Goal: Task Accomplishment & Management: Manage account settings

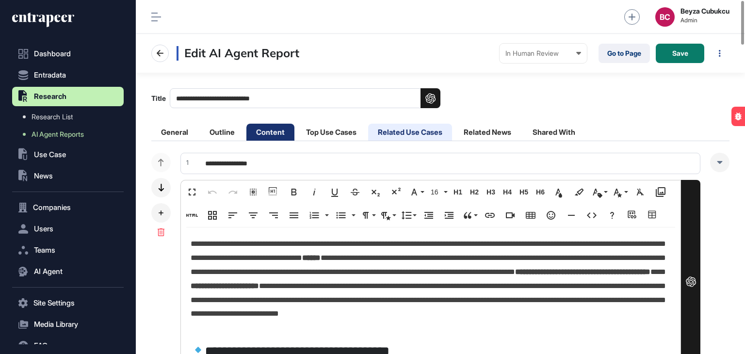
click at [396, 134] on li "Related Use Cases" at bounding box center [410, 132] width 84 height 17
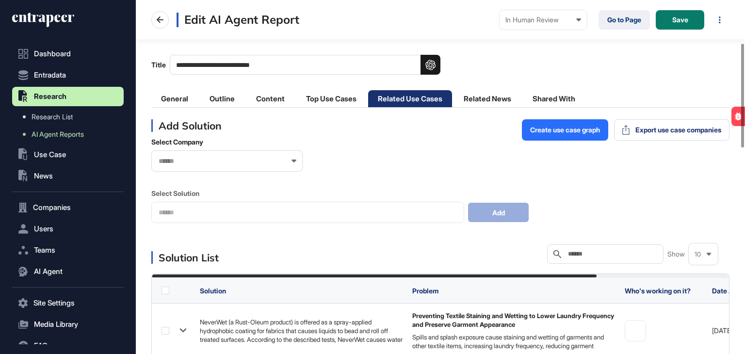
scroll to position [146, 0]
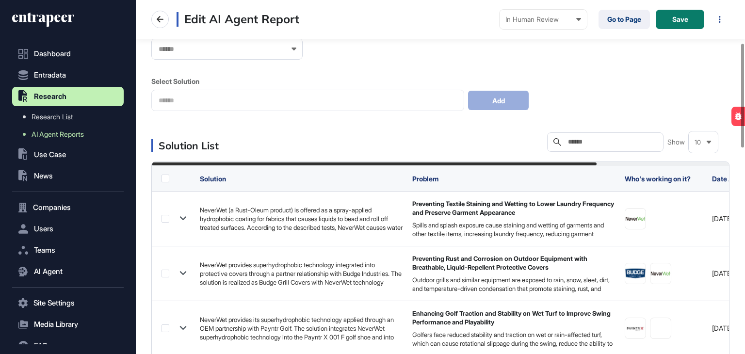
click at [602, 146] on input "text" at bounding box center [612, 142] width 90 height 8
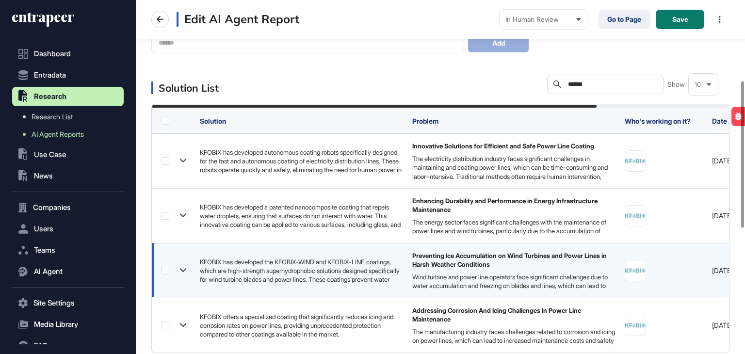
scroll to position [194, 0]
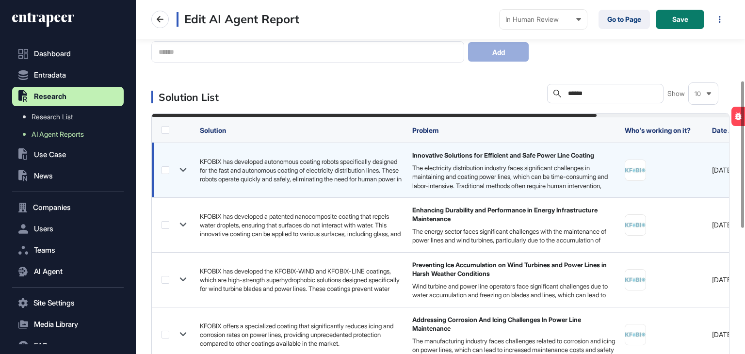
type input "******"
click at [164, 171] on label at bounding box center [166, 170] width 8 height 8
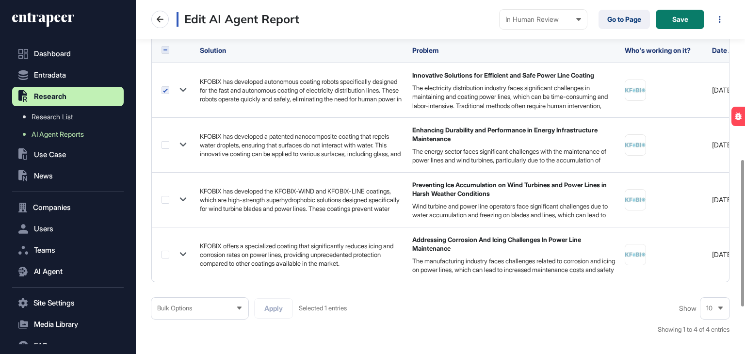
scroll to position [388, 0]
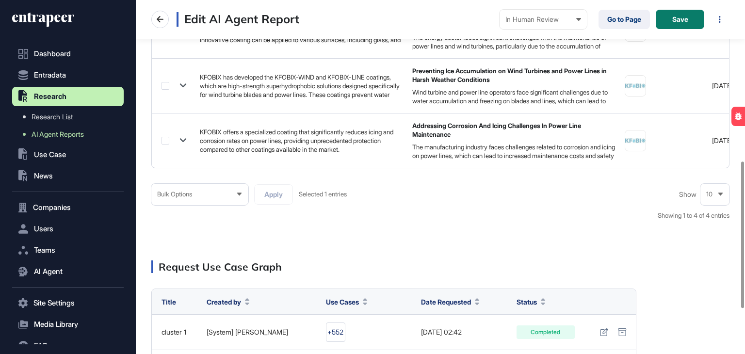
click at [207, 204] on div "Bulk Options" at bounding box center [199, 194] width 97 height 19
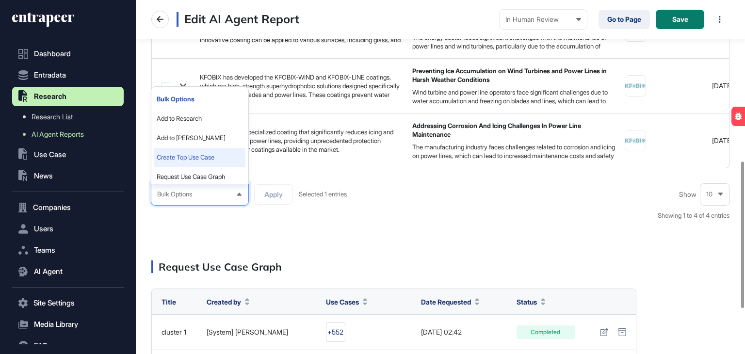
click at [206, 161] on li "Create Top Use Case" at bounding box center [199, 157] width 91 height 19
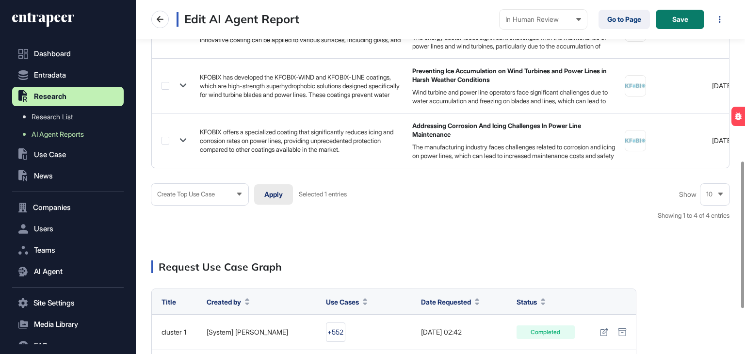
click at [268, 193] on button "Apply" at bounding box center [273, 194] width 39 height 20
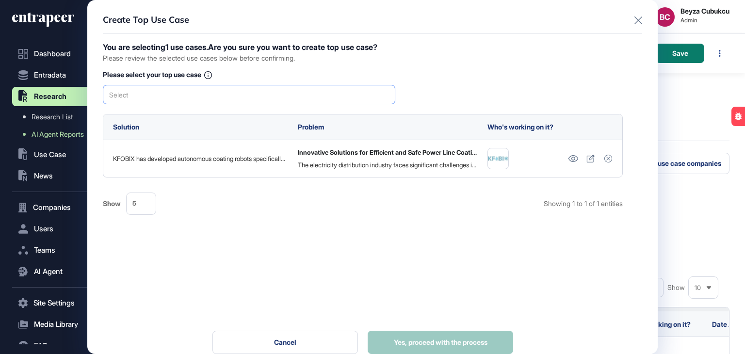
click at [169, 96] on div "Select" at bounding box center [249, 94] width 293 height 19
click at [173, 109] on span "Innovative Solutions for Efficient and Safe Power Line Coating" at bounding box center [249, 111] width 282 height 7
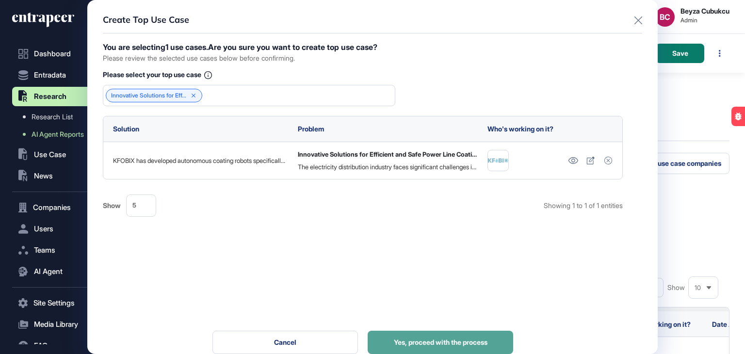
click at [444, 340] on span "Yes, proceed with the process" at bounding box center [441, 342] width 94 height 7
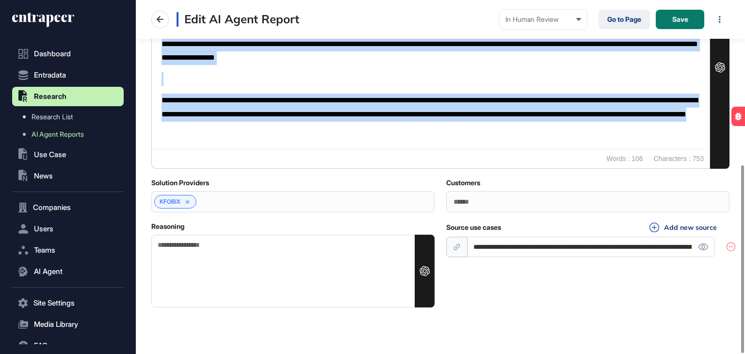
scroll to position [310, 0]
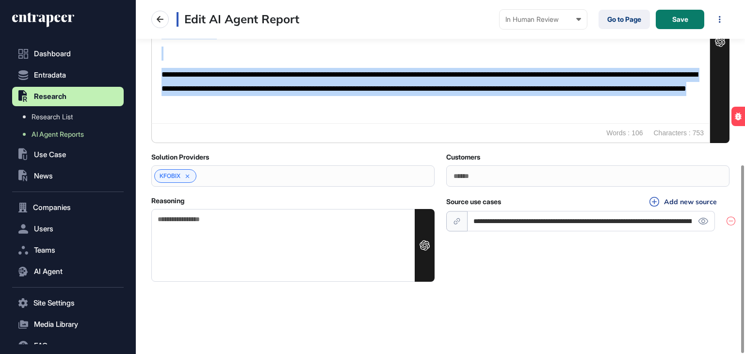
drag, startPoint x: 163, startPoint y: 123, endPoint x: 445, endPoint y: 106, distance: 282.4
click at [445, 106] on div "**********" at bounding box center [431, 55] width 558 height 135
copy div "**********"
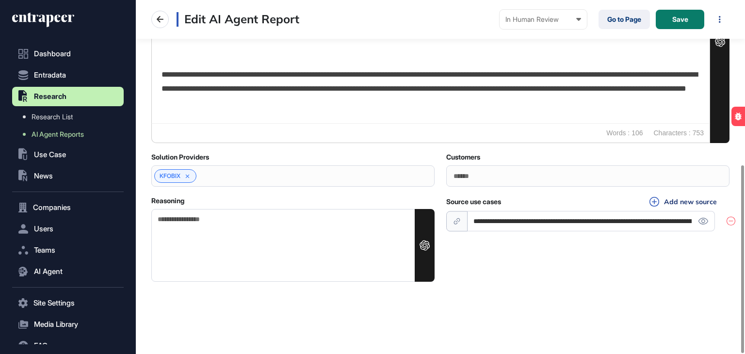
click at [193, 244] on textarea "Reasoning" at bounding box center [292, 245] width 283 height 73
paste textarea "**********"
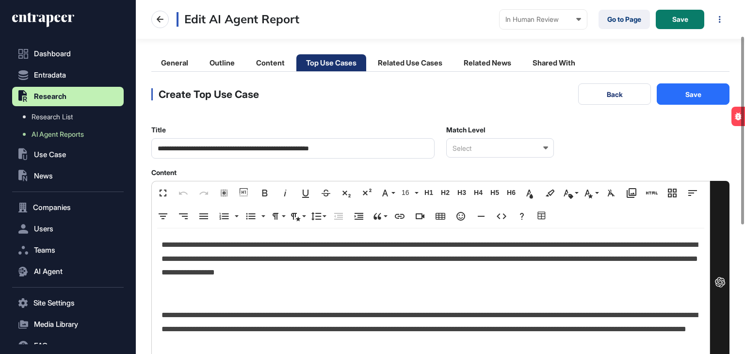
scroll to position [67, 0]
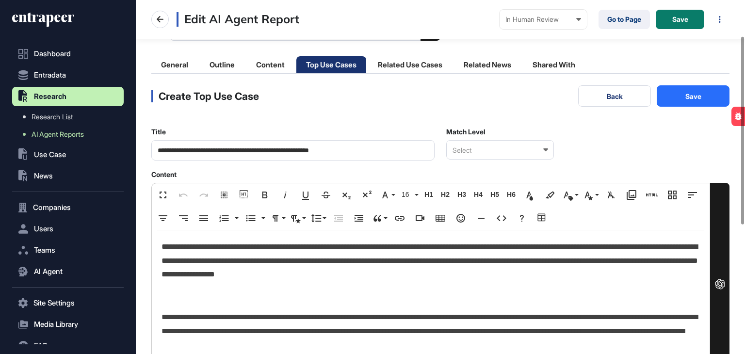
type textarea "**********"
click at [518, 151] on div "Select" at bounding box center [500, 149] width 108 height 19
click at [501, 164] on div "Perfect Match" at bounding box center [500, 167] width 106 height 15
click at [683, 92] on button "Save" at bounding box center [693, 95] width 73 height 21
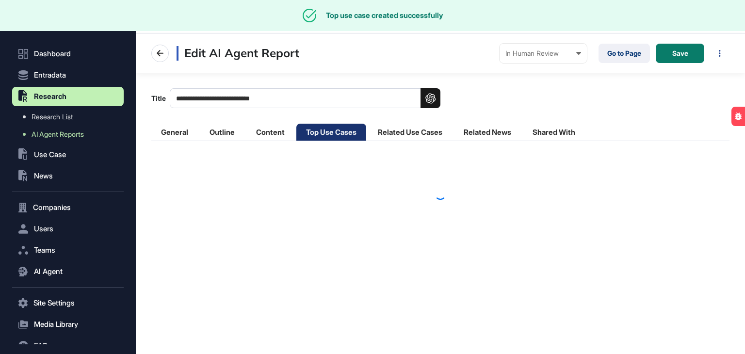
scroll to position [0, 0]
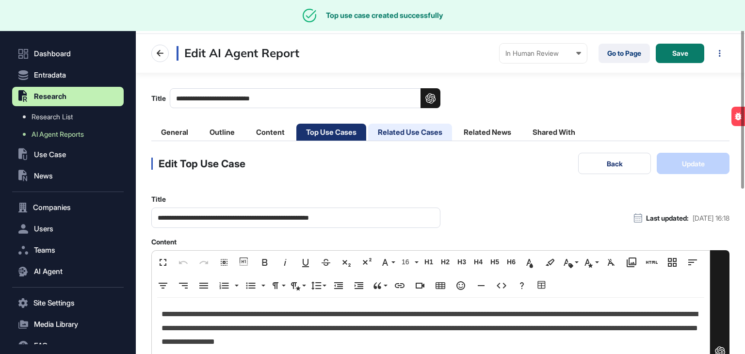
click at [418, 129] on li "Related Use Cases" at bounding box center [410, 132] width 84 height 17
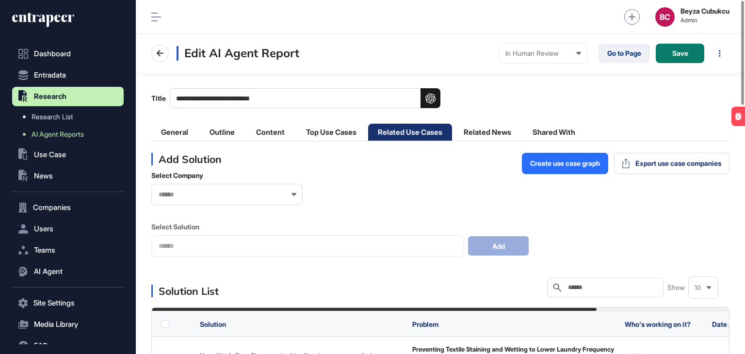
click at [577, 284] on input "text" at bounding box center [612, 288] width 90 height 8
paste input "**********"
click at [588, 287] on input "**********" at bounding box center [612, 288] width 90 height 8
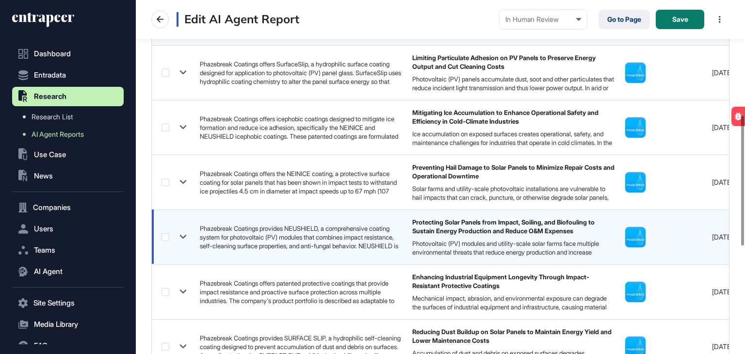
scroll to position [291, 0]
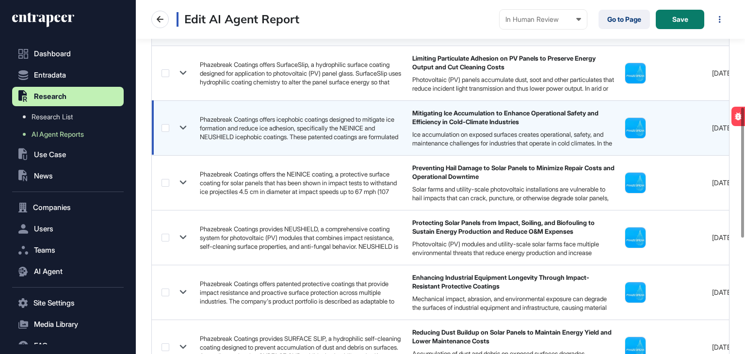
type input "**********"
click at [162, 127] on label at bounding box center [166, 128] width 8 height 8
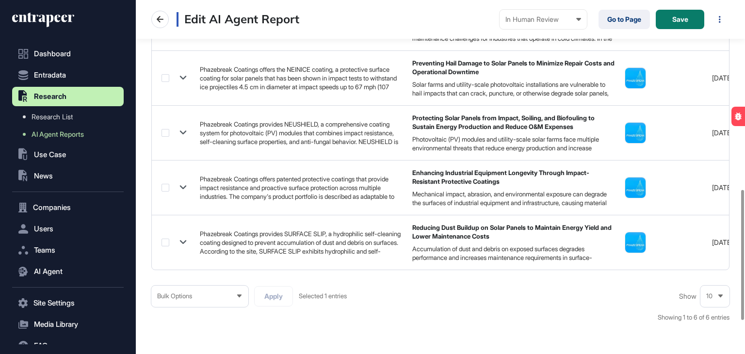
scroll to position [582, 0]
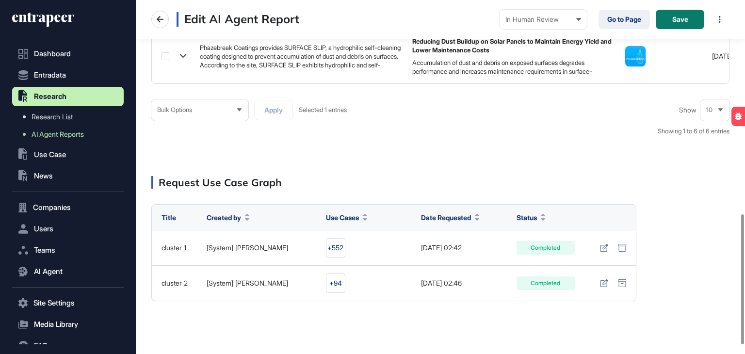
click at [197, 111] on div "Bulk Options" at bounding box center [199, 109] width 97 height 19
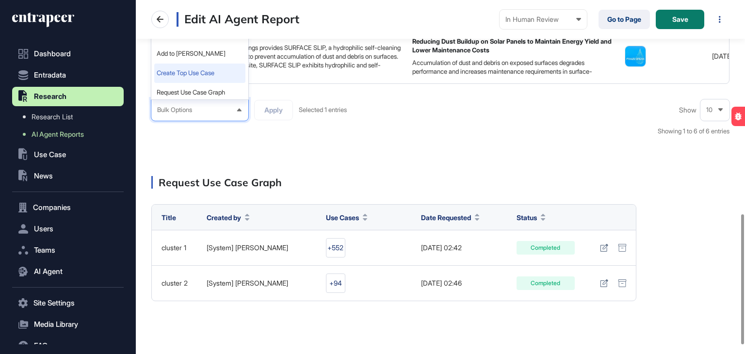
click at [194, 81] on li "Create Top Use Case" at bounding box center [199, 73] width 91 height 19
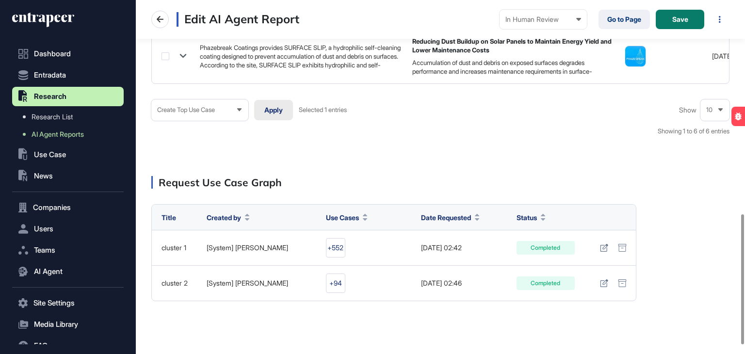
click at [284, 119] on button "Apply" at bounding box center [273, 110] width 39 height 20
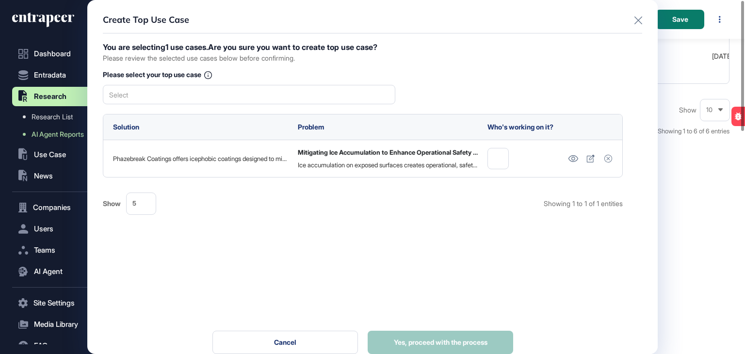
scroll to position [0, 0]
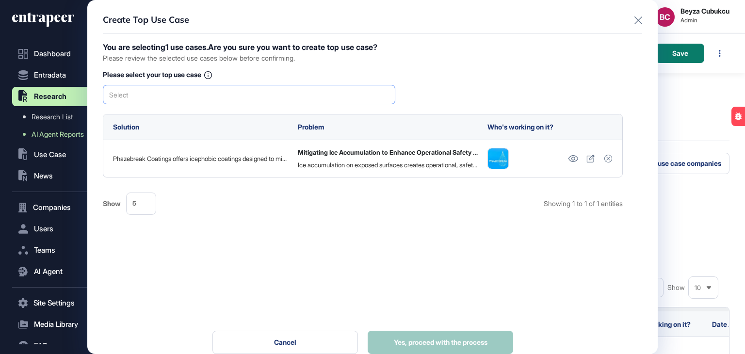
click at [241, 95] on div "Select" at bounding box center [249, 94] width 293 height 19
click at [232, 110] on span "Mitigating Ice Accumulation to Enhance Operational Safety and Efficiency in Col…" at bounding box center [249, 111] width 282 height 7
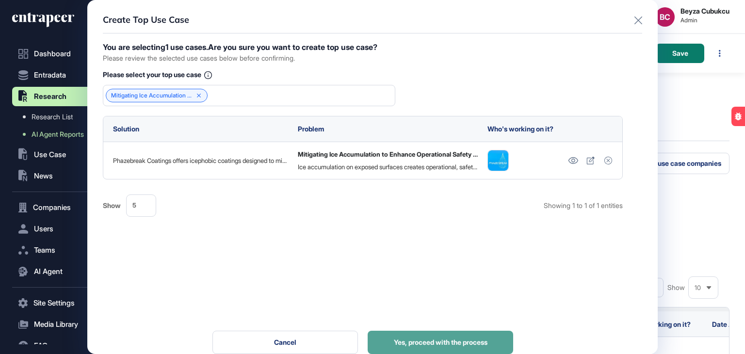
click at [452, 347] on button "Yes, proceed with the process" at bounding box center [441, 342] width 146 height 23
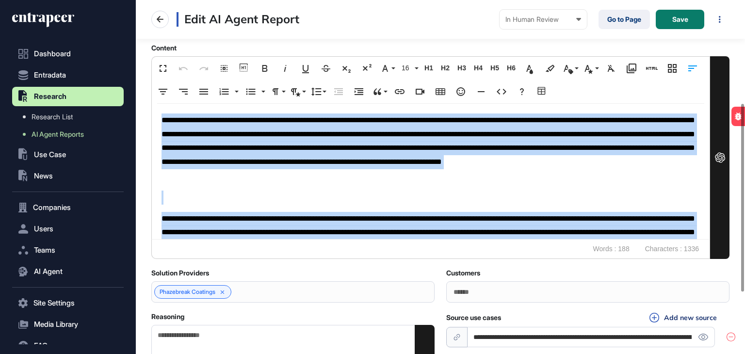
drag, startPoint x: 587, startPoint y: 230, endPoint x: 126, endPoint y: 123, distance: 473.2
click at [126, 123] on div "**********" at bounding box center [372, 177] width 745 height 354
copy div "**********"
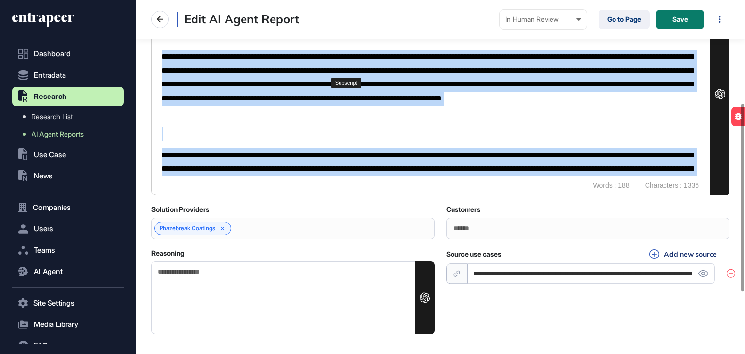
scroll to position [310, 0]
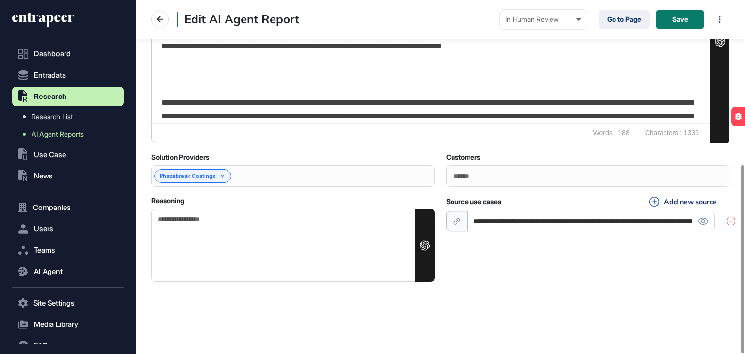
click at [227, 247] on textarea "Reasoning" at bounding box center [292, 245] width 283 height 73
paste textarea "**********"
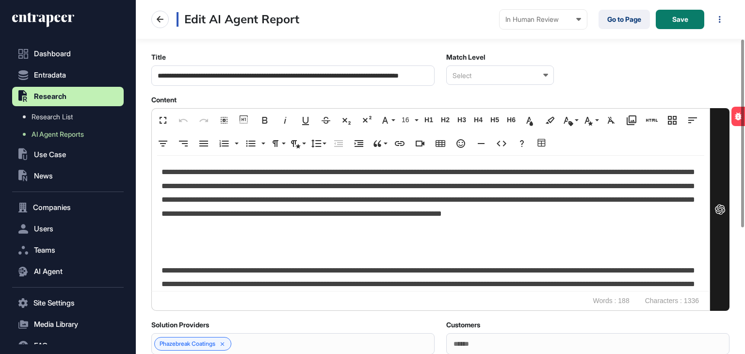
scroll to position [67, 0]
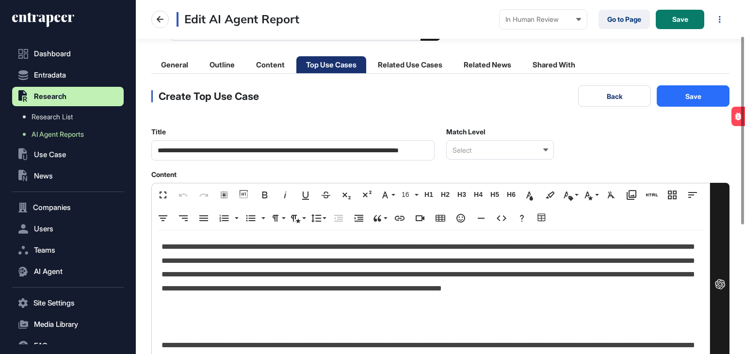
type textarea "**********"
click at [501, 148] on div "Select" at bounding box center [500, 149] width 108 height 19
click at [501, 168] on div "Perfect Match" at bounding box center [500, 167] width 106 height 15
click at [690, 89] on button "Save" at bounding box center [693, 95] width 73 height 21
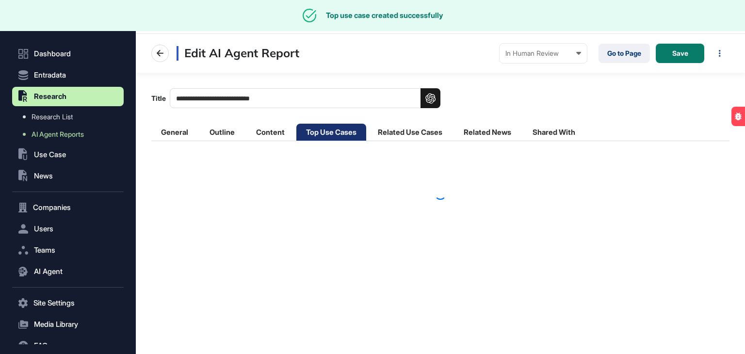
scroll to position [0, 0]
click at [417, 129] on li "Related Use Cases" at bounding box center [410, 132] width 84 height 17
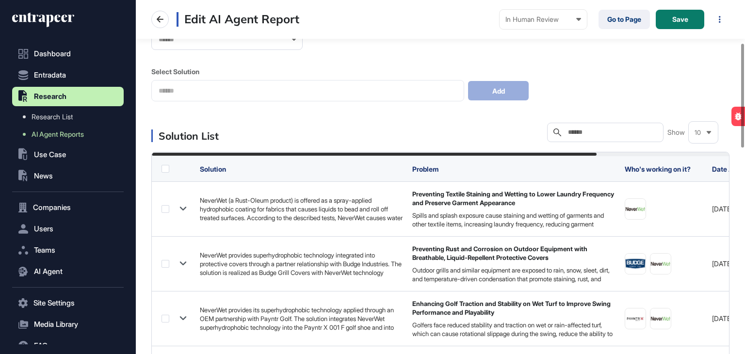
scroll to position [146, 0]
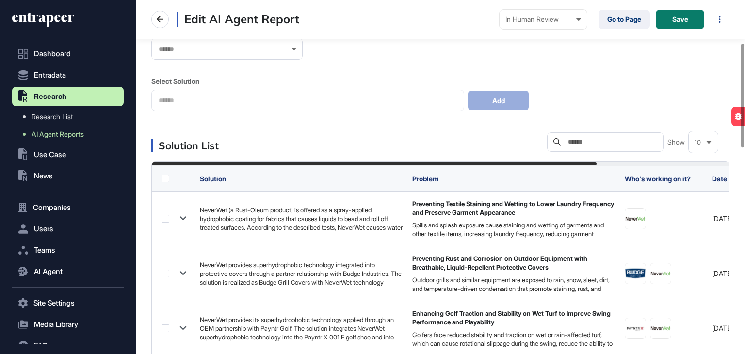
click at [574, 141] on input "text" at bounding box center [612, 142] width 90 height 8
paste input "**********"
click at [644, 137] on div "**********" at bounding box center [605, 141] width 116 height 19
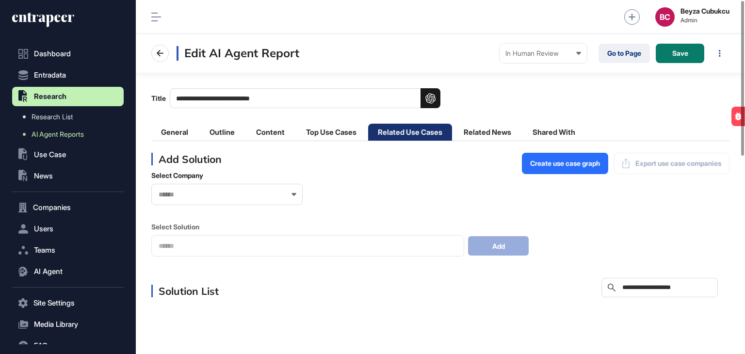
drag, startPoint x: 635, startPoint y: 288, endPoint x: 627, endPoint y: 288, distance: 8.2
click at [627, 288] on input "**********" at bounding box center [667, 288] width 90 height 8
drag, startPoint x: 700, startPoint y: 286, endPoint x: 649, endPoint y: 284, distance: 51.0
click at [649, 284] on input "**********" at bounding box center [667, 288] width 90 height 8
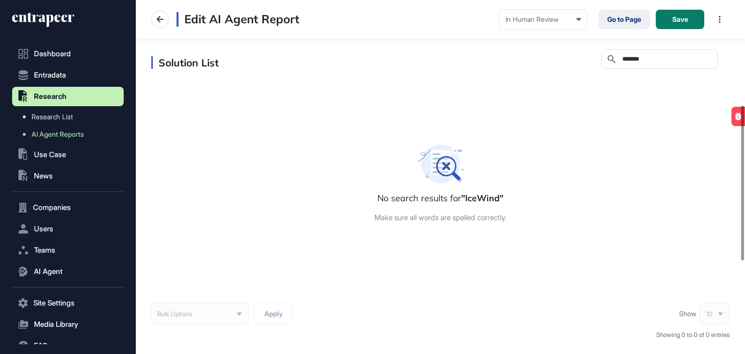
scroll to position [243, 0]
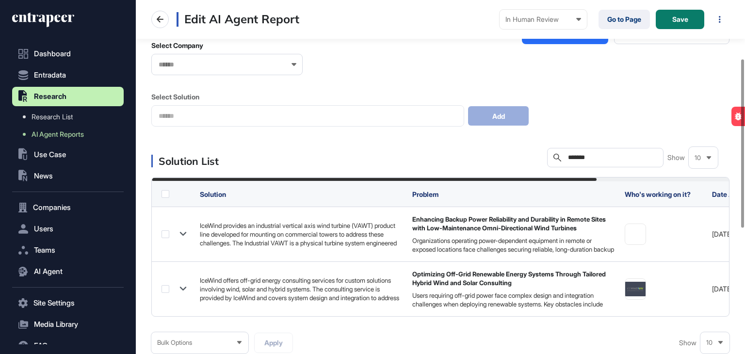
scroll to position [146, 0]
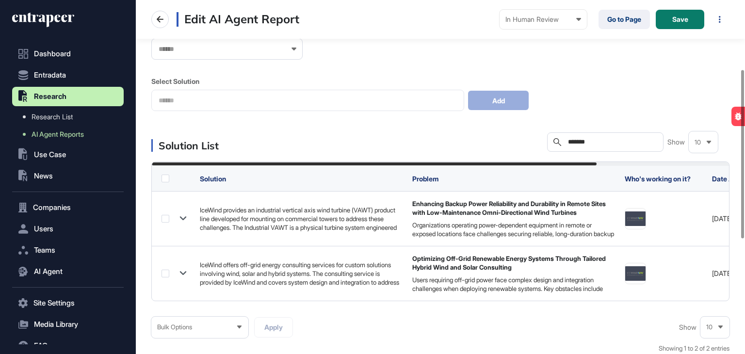
drag, startPoint x: 596, startPoint y: 142, endPoint x: 550, endPoint y: 134, distance: 46.2
click at [550, 134] on div "Search *******" at bounding box center [605, 141] width 116 height 19
paste input "*"
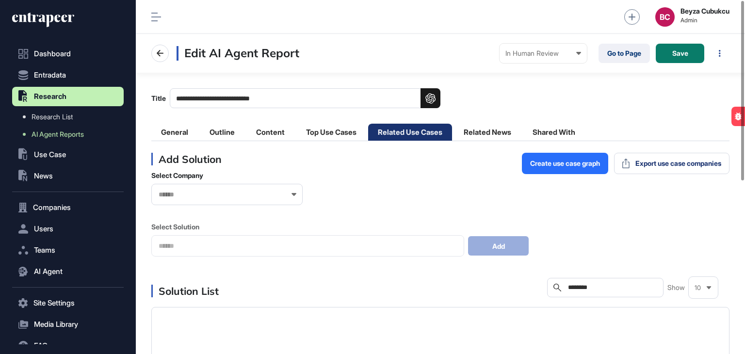
scroll to position [146, 0]
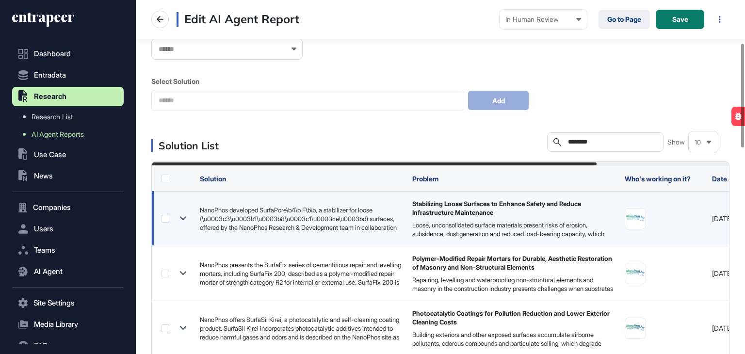
type input "********"
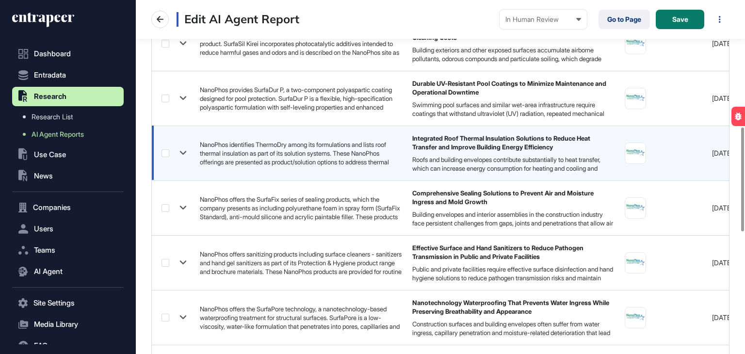
scroll to position [437, 0]
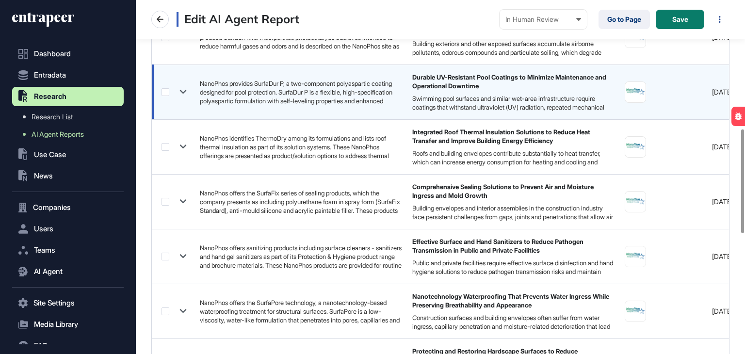
click at [164, 92] on label at bounding box center [166, 92] width 8 height 8
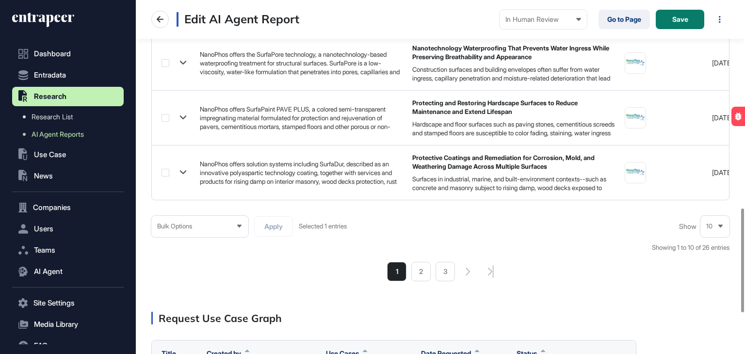
scroll to position [679, 0]
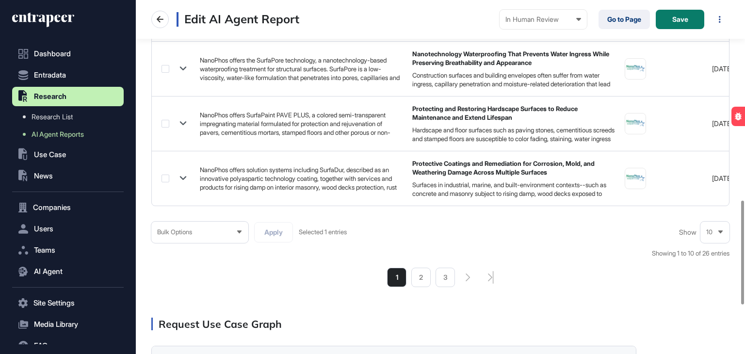
click at [217, 238] on div "Bulk Options" at bounding box center [199, 232] width 97 height 19
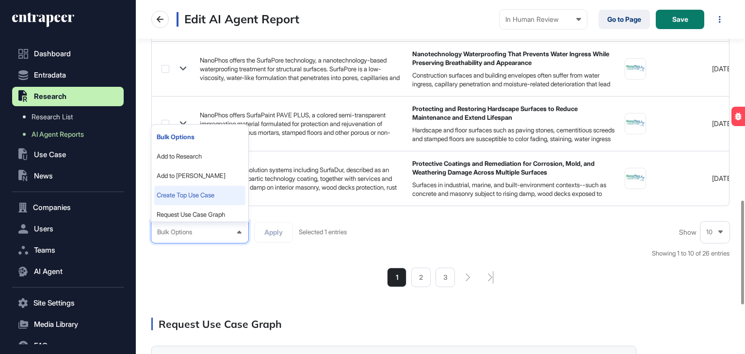
click at [203, 202] on li "Create Top Use Case" at bounding box center [199, 195] width 91 height 19
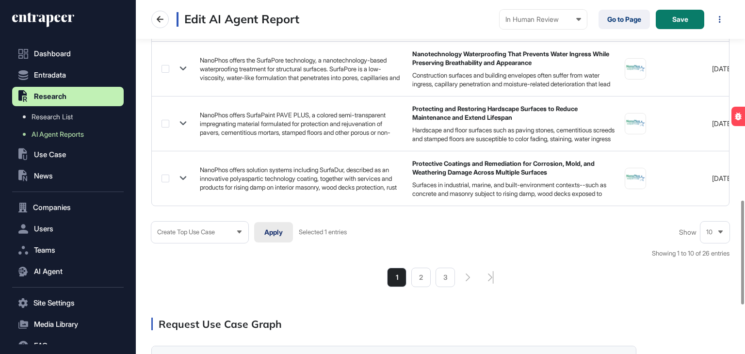
click at [278, 238] on button "Apply" at bounding box center [273, 232] width 39 height 20
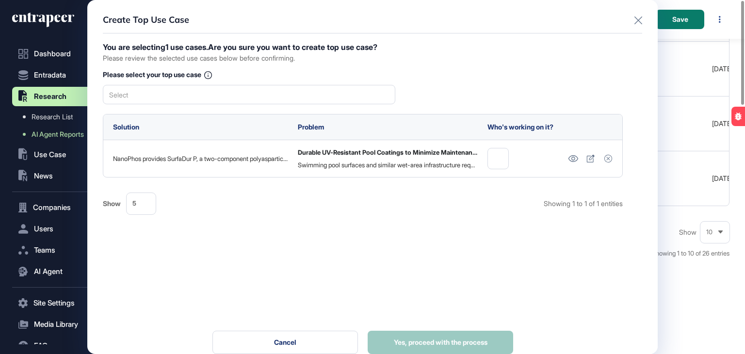
scroll to position [0, 0]
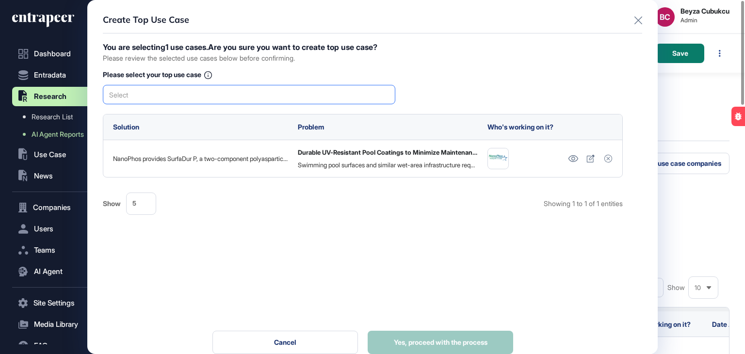
click at [330, 99] on div "Select" at bounding box center [249, 94] width 293 height 19
click at [318, 112] on span "Durable UV-Resistant Pool Coatings to Minimize Maintenance and Operational Down…" at bounding box center [249, 111] width 282 height 7
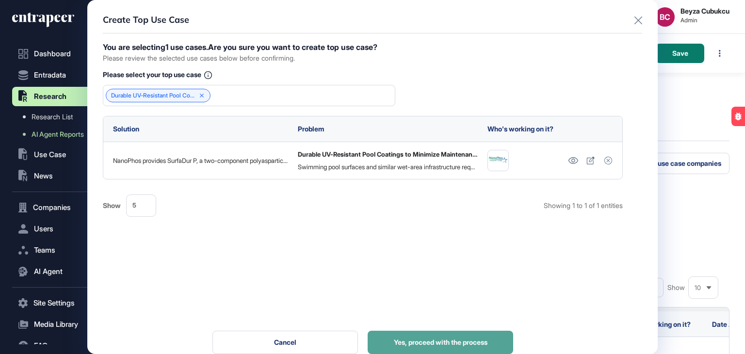
click at [460, 332] on button "Yes, proceed with the process" at bounding box center [441, 342] width 146 height 23
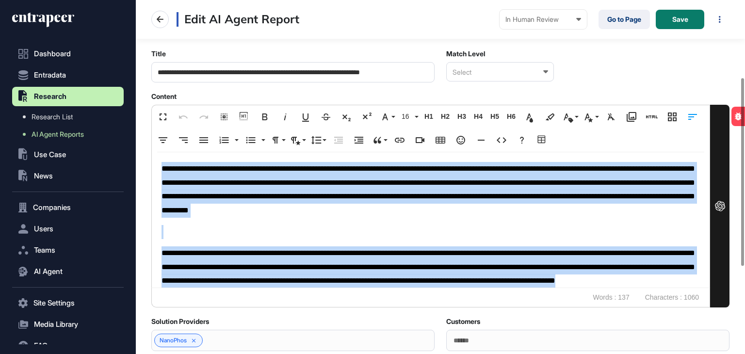
drag, startPoint x: 409, startPoint y: 287, endPoint x: 138, endPoint y: 155, distance: 300.6
click at [138, 155] on main "**********" at bounding box center [440, 186] width 609 height 519
copy div "**********"
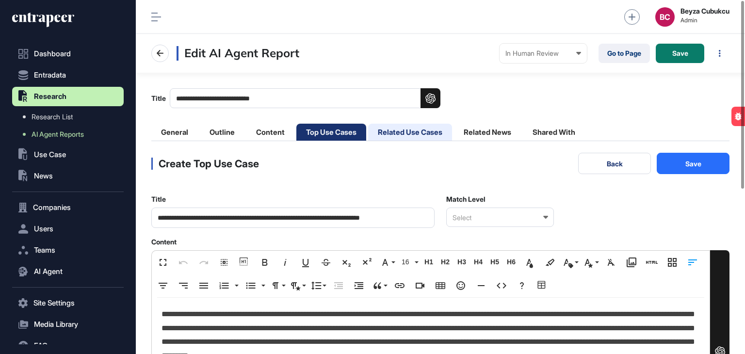
click at [410, 133] on li "Related Use Cases" at bounding box center [410, 132] width 84 height 17
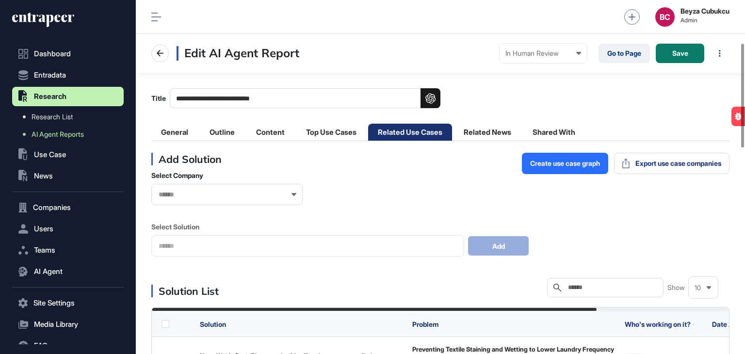
scroll to position [146, 0]
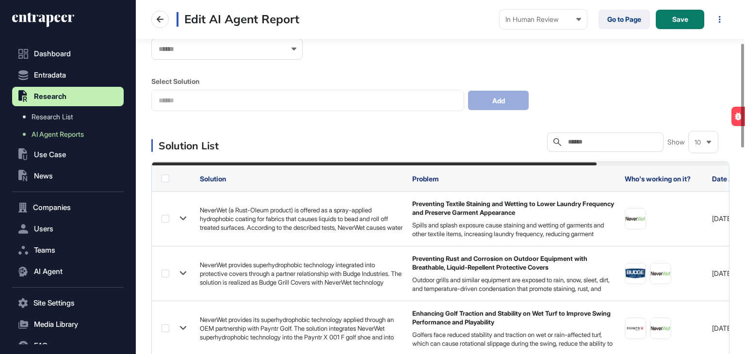
click at [610, 145] on input "text" at bounding box center [612, 142] width 90 height 8
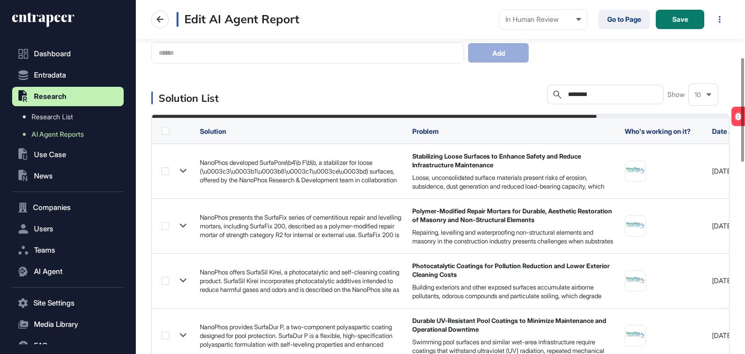
scroll to position [194, 0]
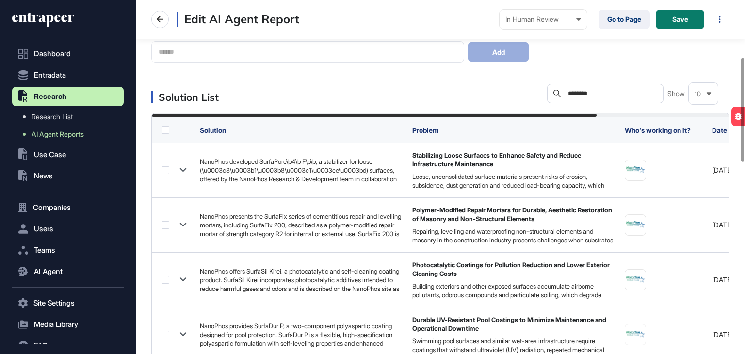
type input "********"
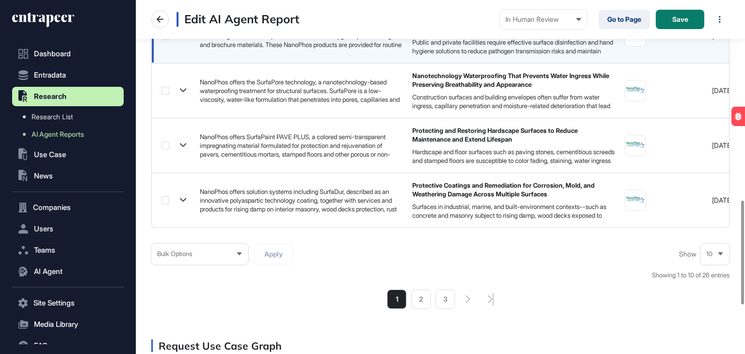
scroll to position [679, 0]
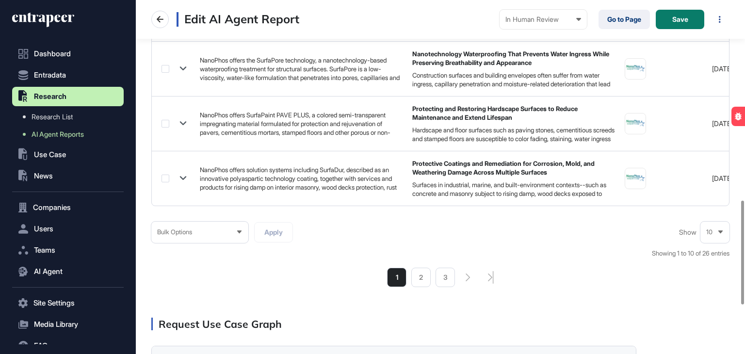
click at [718, 233] on icon at bounding box center [721, 232] width 6 height 6
click at [708, 198] on li "50" at bounding box center [715, 195] width 23 height 19
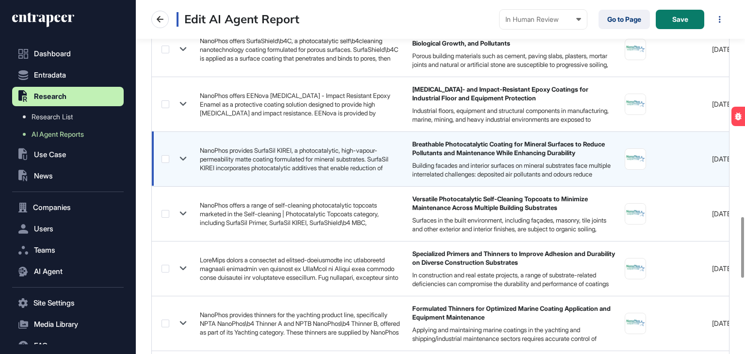
scroll to position [1262, 0]
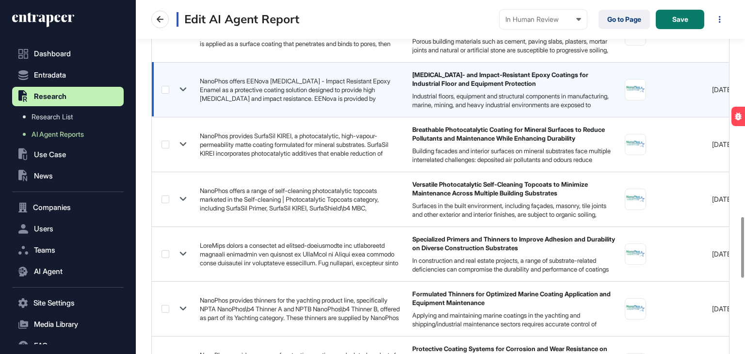
click at [163, 86] on label at bounding box center [166, 90] width 8 height 8
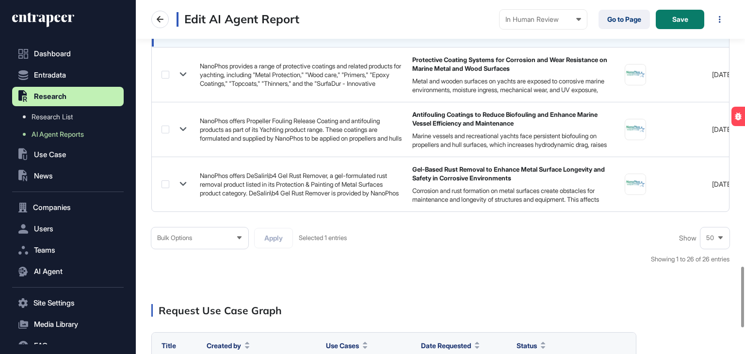
scroll to position [1553, 0]
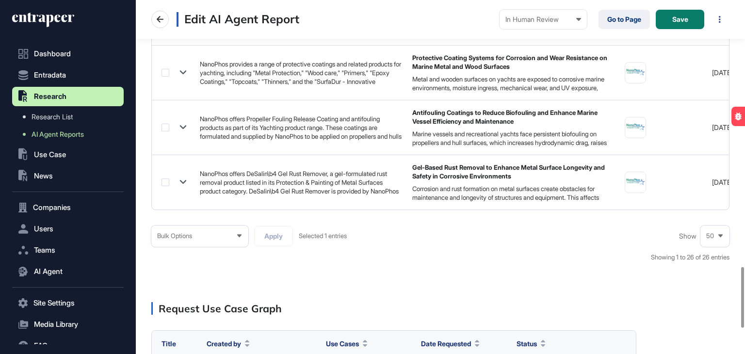
click at [236, 238] on icon at bounding box center [239, 236] width 6 height 6
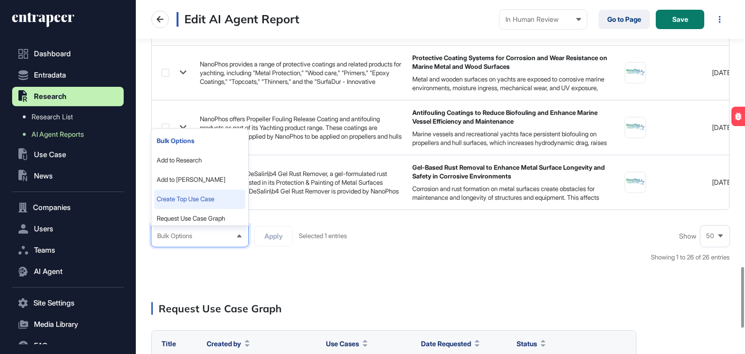
click at [191, 205] on li "Create Top Use Case" at bounding box center [199, 199] width 91 height 19
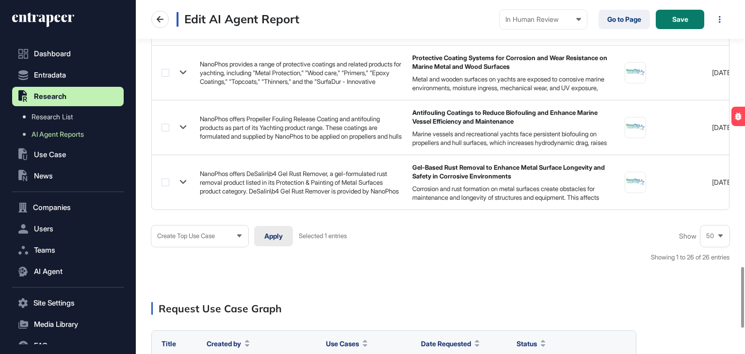
click at [270, 239] on button "Apply" at bounding box center [273, 236] width 39 height 20
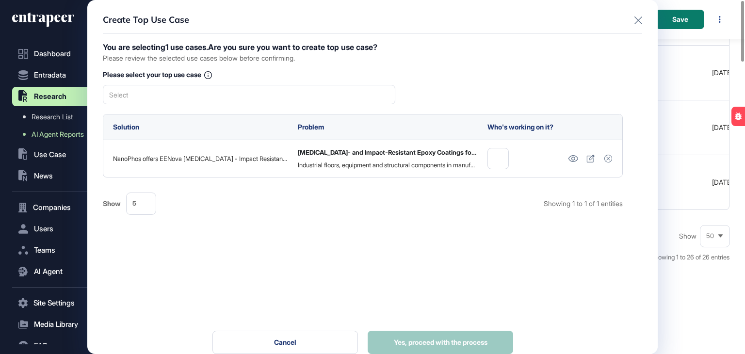
scroll to position [0, 0]
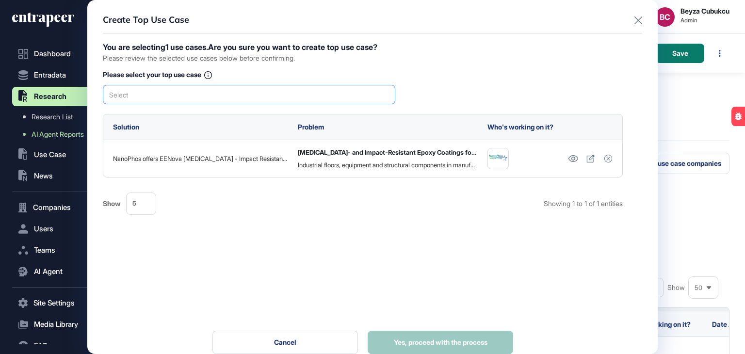
click at [225, 88] on div "Select" at bounding box center [249, 94] width 293 height 19
click at [226, 111] on span "Abrasion- and Impact-Resistant Epoxy Coatings for Industrial Floor and Equipmen…" at bounding box center [249, 111] width 282 height 7
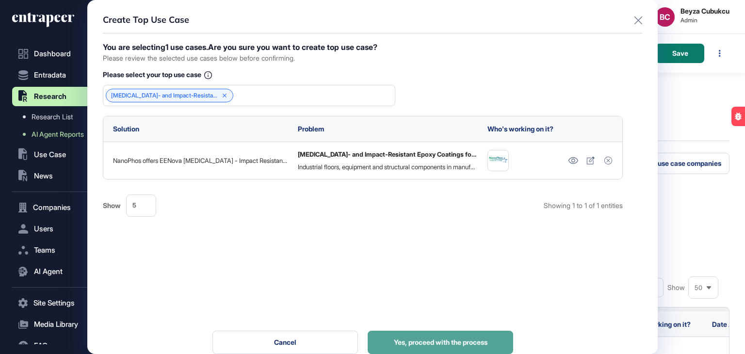
click at [433, 335] on button "Yes, proceed with the process" at bounding box center [441, 342] width 146 height 23
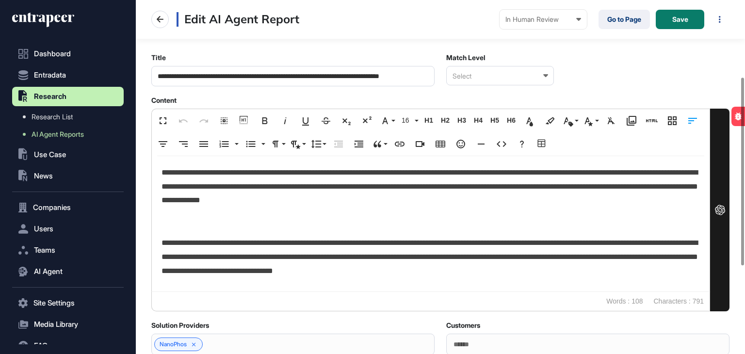
scroll to position [146, 0]
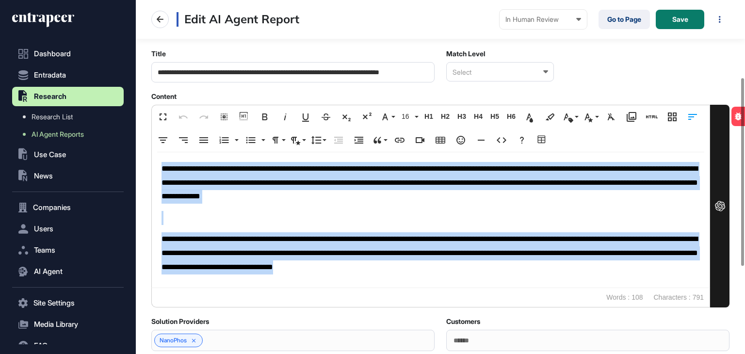
drag, startPoint x: 615, startPoint y: 269, endPoint x: 141, endPoint y: 164, distance: 486.0
click at [141, 164] on main "**********" at bounding box center [440, 186] width 609 height 519
copy div "**********"
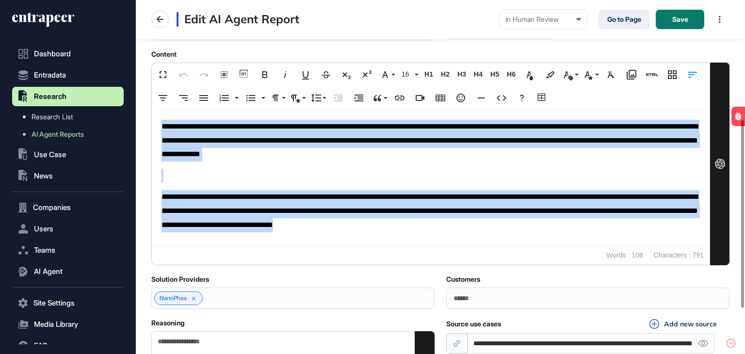
scroll to position [243, 0]
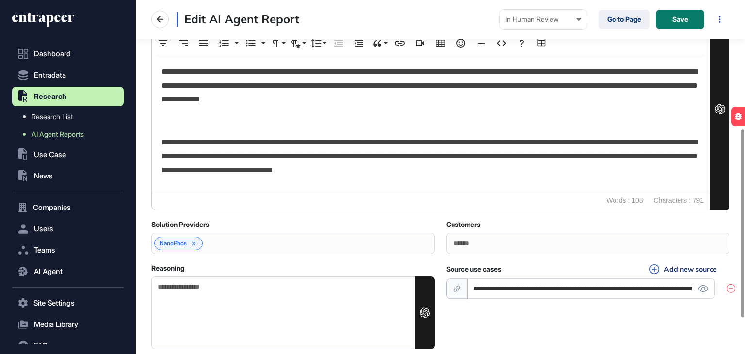
click at [202, 293] on textarea "Reasoning" at bounding box center [292, 313] width 283 height 73
paste textarea "**********"
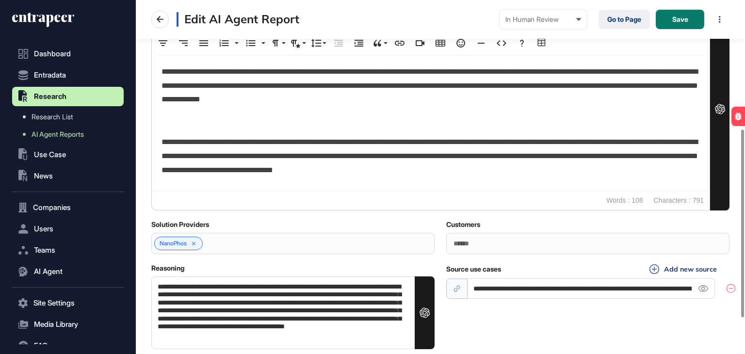
scroll to position [0, 0]
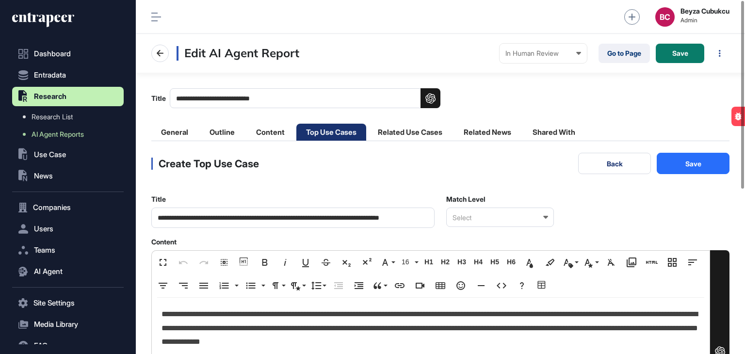
type textarea "**********"
click at [459, 221] on div "Select" at bounding box center [500, 217] width 108 height 19
click at [472, 238] on div "Perfect Match" at bounding box center [500, 234] width 106 height 15
click at [726, 162] on button "Save" at bounding box center [693, 163] width 73 height 21
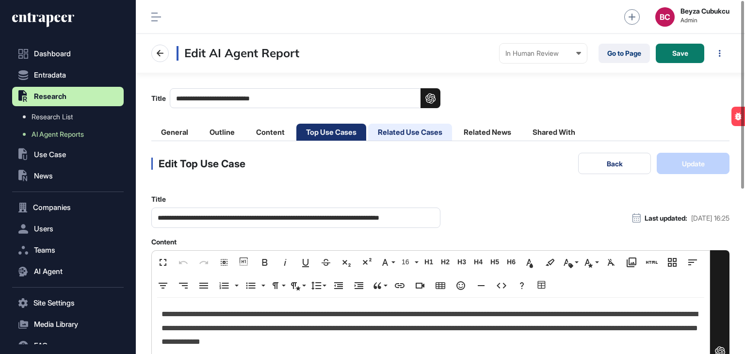
click at [398, 131] on li "Related Use Cases" at bounding box center [410, 132] width 84 height 17
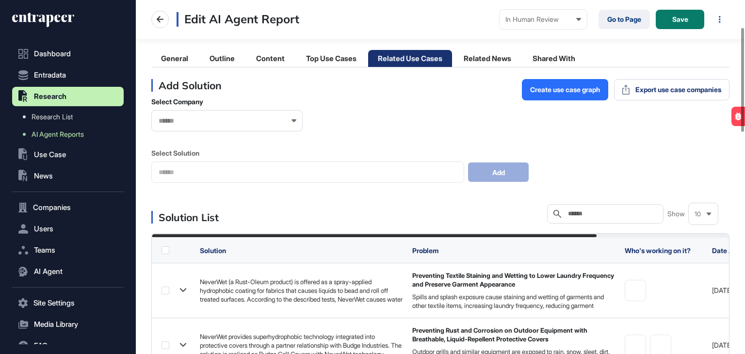
scroll to position [97, 0]
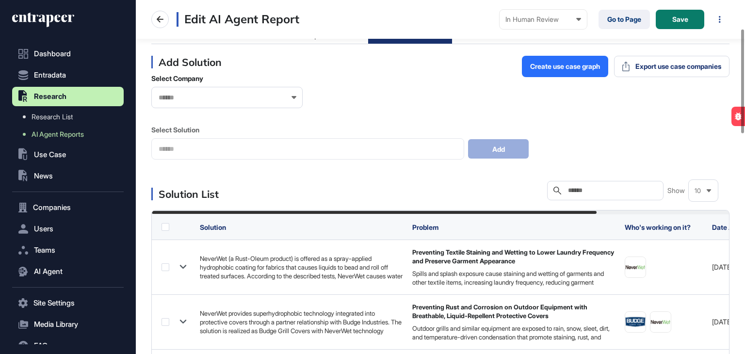
click at [619, 193] on input "text" at bounding box center [612, 191] width 90 height 8
paste input "*******"
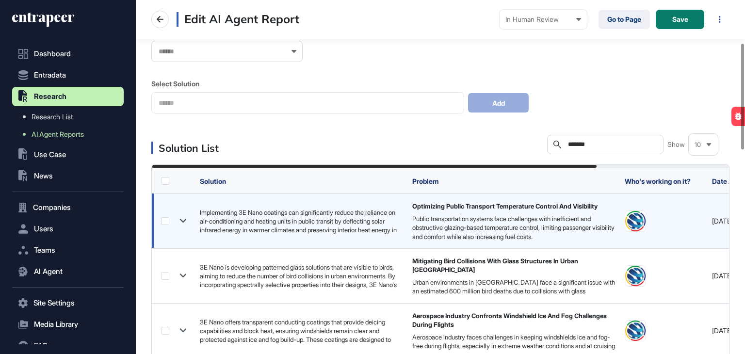
scroll to position [146, 0]
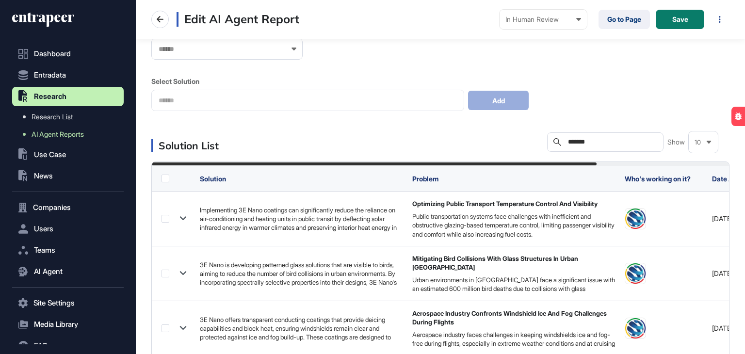
type input "*******"
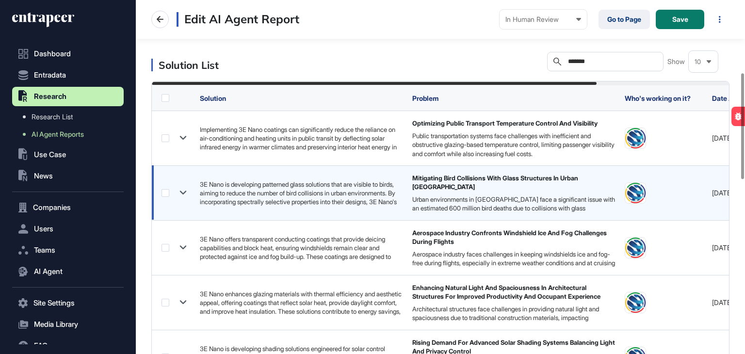
scroll to position [243, 0]
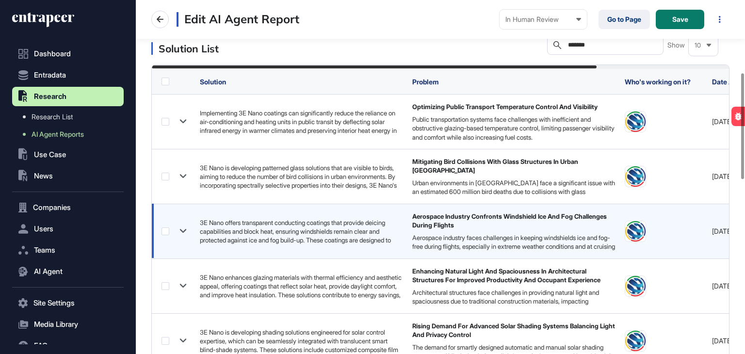
click at [163, 230] on label at bounding box center [166, 232] width 8 height 8
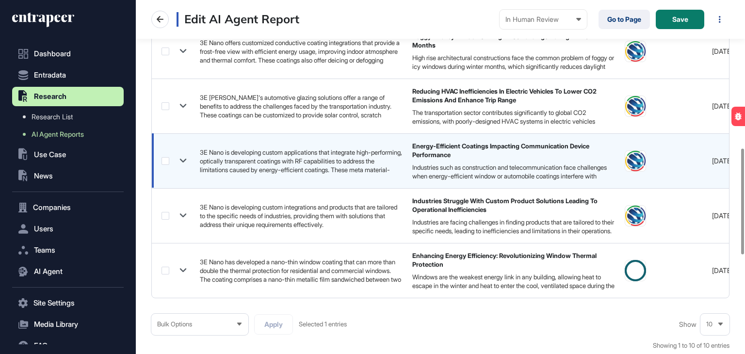
scroll to position [728, 0]
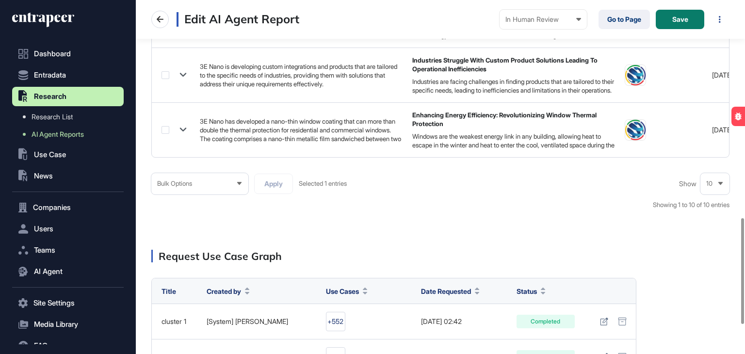
click at [241, 185] on icon at bounding box center [239, 183] width 4 height 3
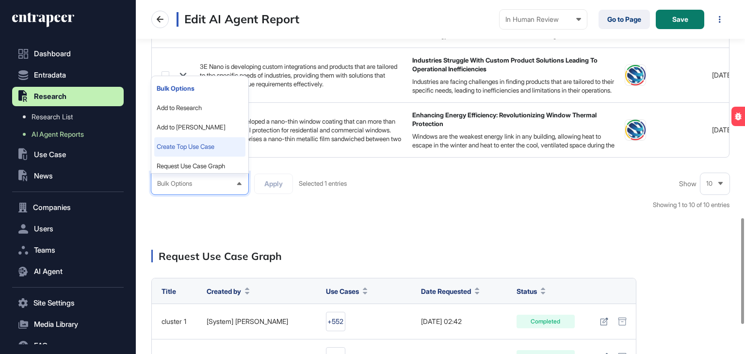
click at [201, 154] on li "Create Top Use Case" at bounding box center [199, 146] width 91 height 19
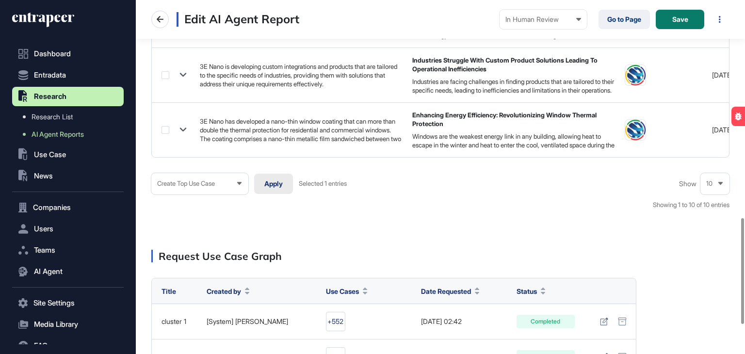
click at [266, 189] on button "Apply" at bounding box center [273, 184] width 39 height 20
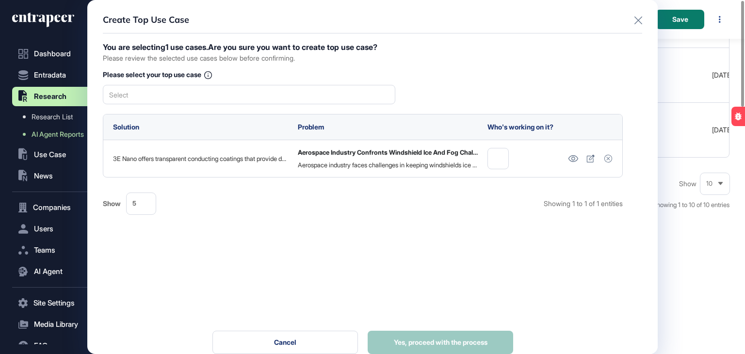
scroll to position [0, 0]
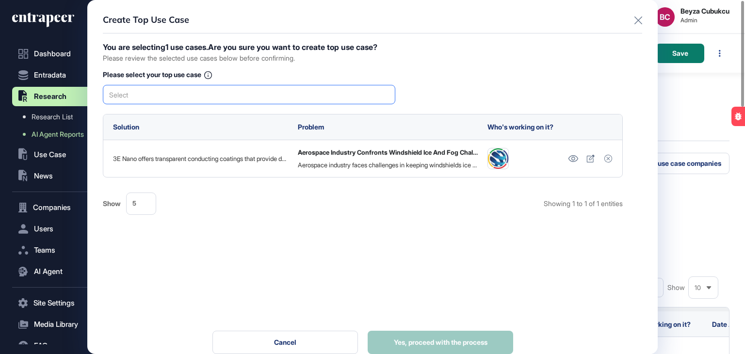
click at [152, 85] on div "Select" at bounding box center [249, 94] width 293 height 19
click at [196, 107] on div "Aerospace Industry Confronts Windshield Ice And Fog Challenges During Flights" at bounding box center [248, 111] width 291 height 15
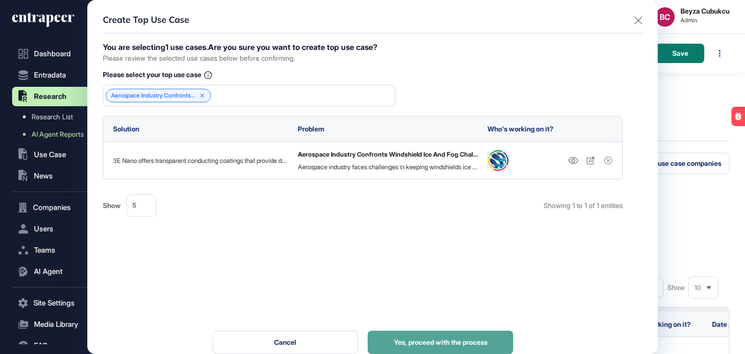
click at [434, 352] on button "Yes, proceed with the process" at bounding box center [441, 342] width 146 height 23
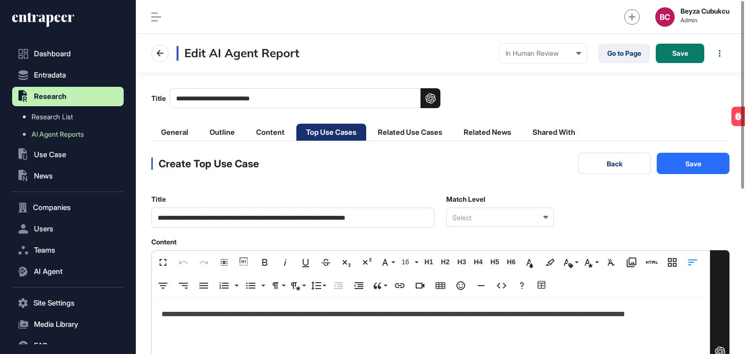
click at [491, 214] on div "Select" at bounding box center [500, 217] width 108 height 19
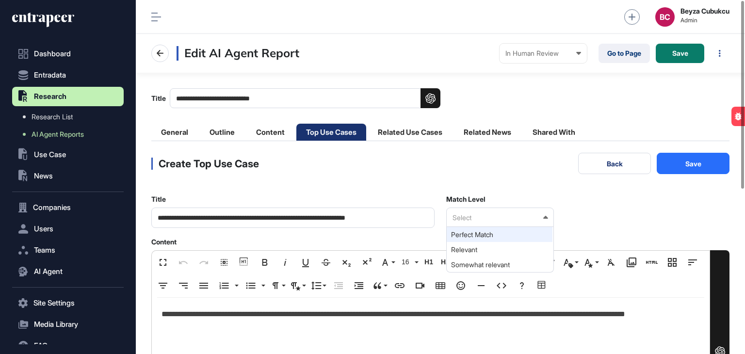
click at [477, 235] on div "Perfect Match" at bounding box center [500, 234] width 106 height 15
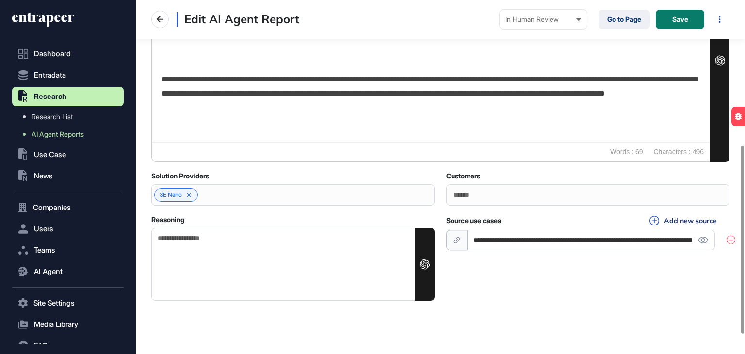
scroll to position [243, 0]
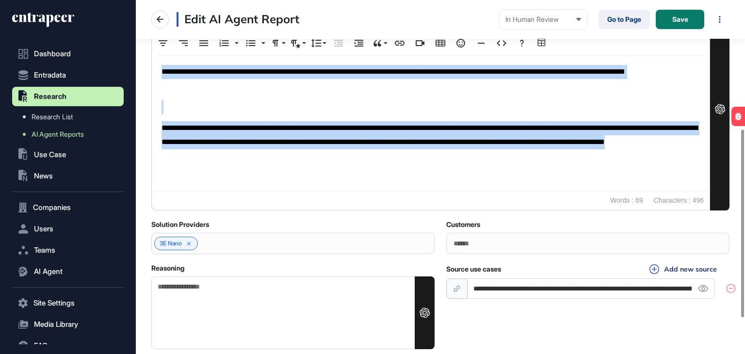
drag, startPoint x: 337, startPoint y: 160, endPoint x: 155, endPoint y: 66, distance: 204.4
click at [155, 66] on div "**********" at bounding box center [431, 122] width 558 height 135
copy div "**********"
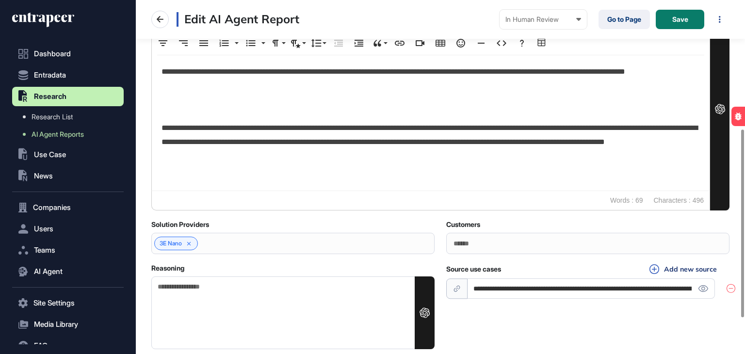
click at [245, 284] on textarea "Reasoning" at bounding box center [292, 313] width 283 height 73
paste textarea "**********"
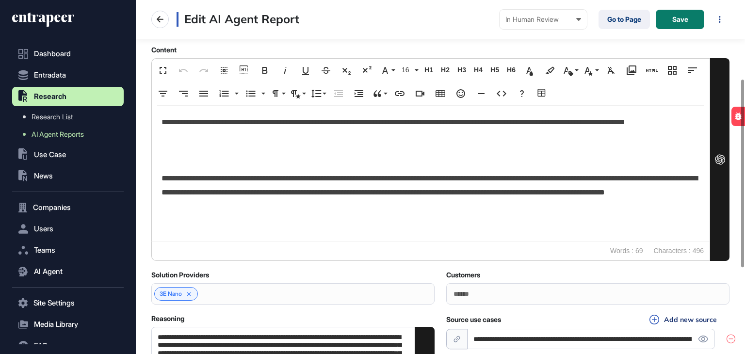
scroll to position [49, 0]
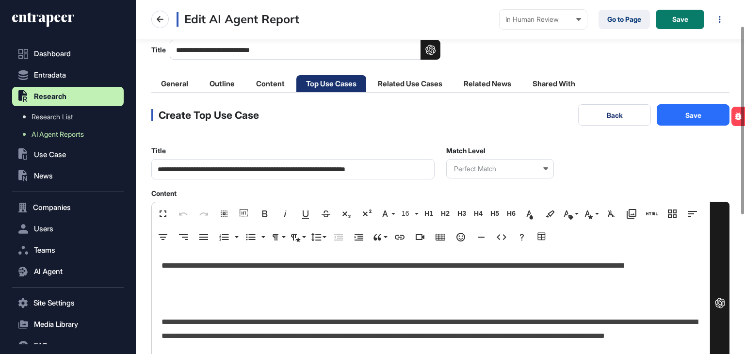
type textarea "**********"
click at [693, 122] on button "Save" at bounding box center [693, 114] width 73 height 21
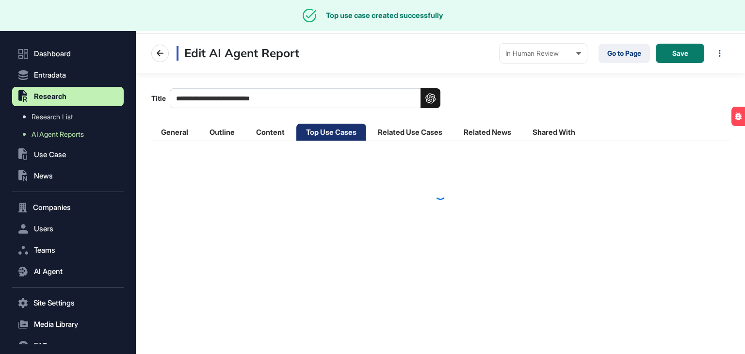
scroll to position [0, 0]
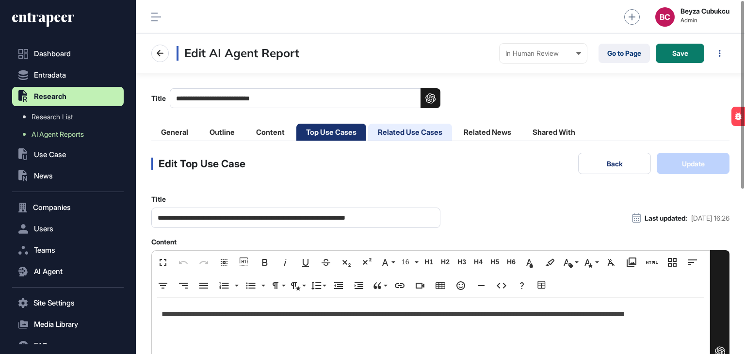
click at [425, 134] on li "Related Use Cases" at bounding box center [410, 132] width 84 height 17
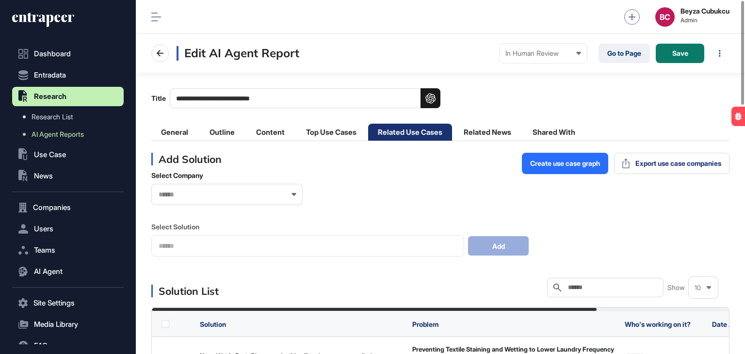
click at [584, 284] on input "text" at bounding box center [612, 288] width 90 height 8
paste input "**********"
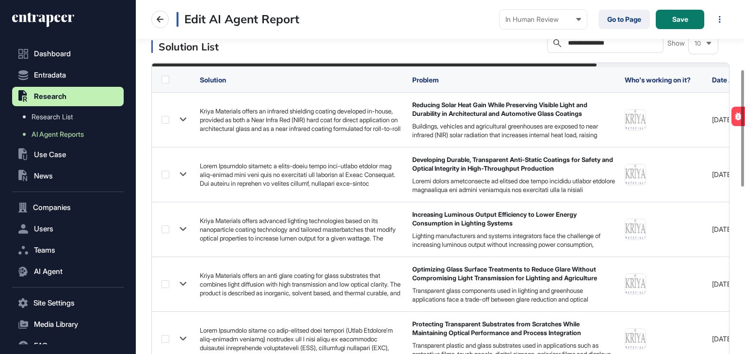
scroll to position [194, 0]
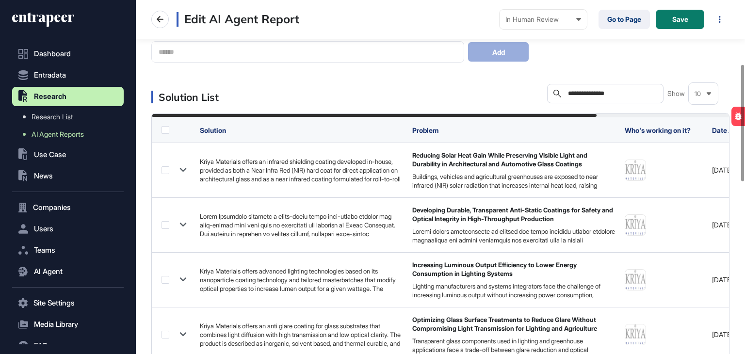
drag, startPoint x: 619, startPoint y: 91, endPoint x: 536, endPoint y: 103, distance: 84.3
click at [536, 103] on div "**********" at bounding box center [440, 93] width 578 height 19
paste input "text"
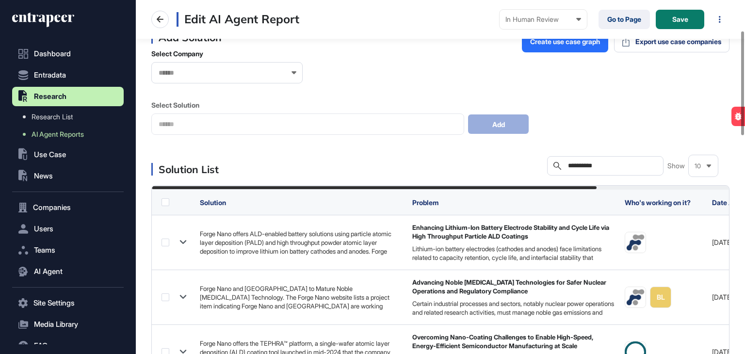
scroll to position [146, 0]
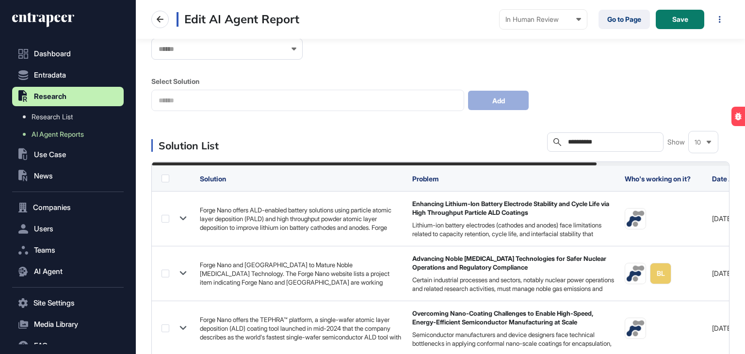
type input "**********"
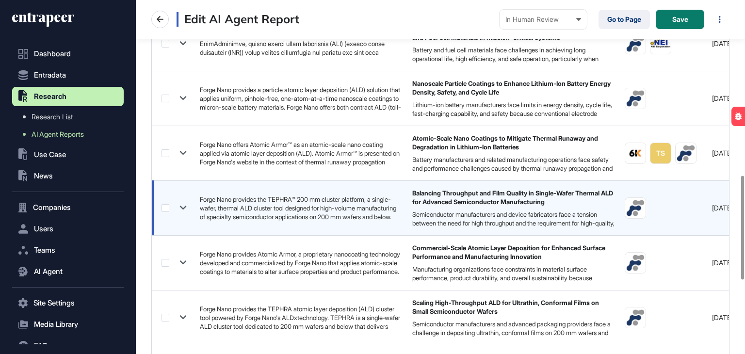
scroll to position [728, 0]
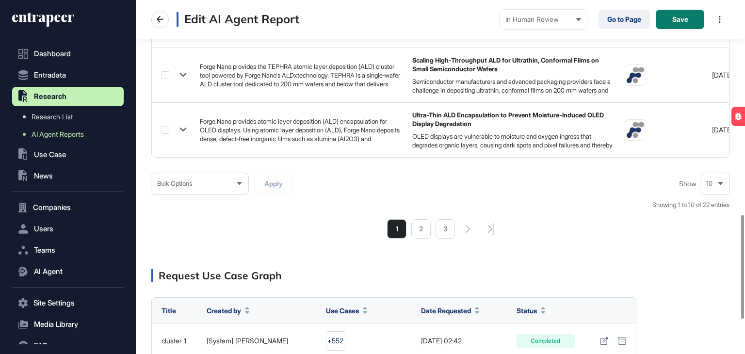
click at [717, 189] on div "10" at bounding box center [715, 183] width 29 height 19
click at [708, 145] on li "50" at bounding box center [715, 146] width 23 height 19
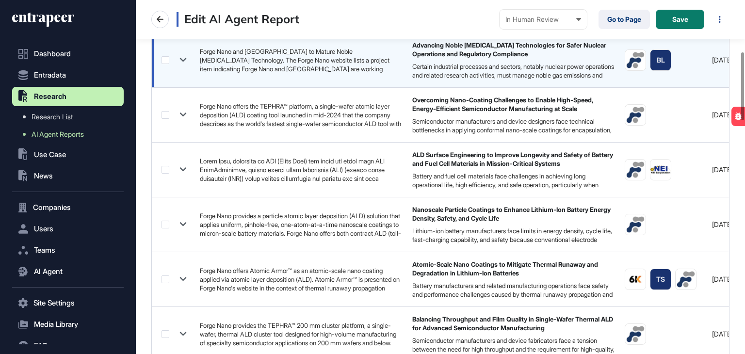
scroll to position [200, 0]
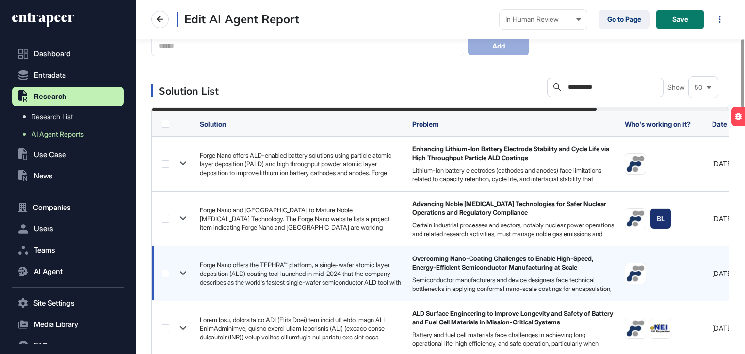
click at [168, 270] on label at bounding box center [166, 274] width 8 height 8
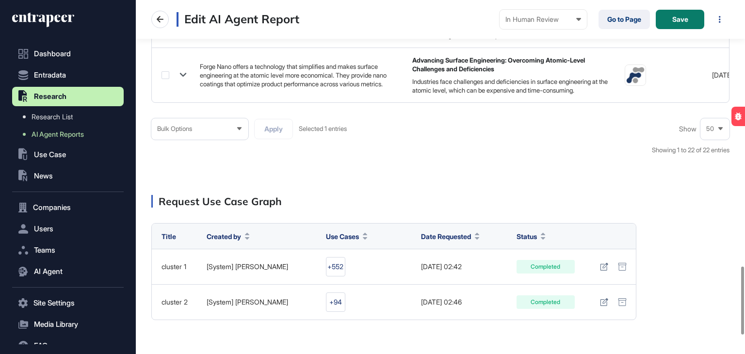
scroll to position [1385, 0]
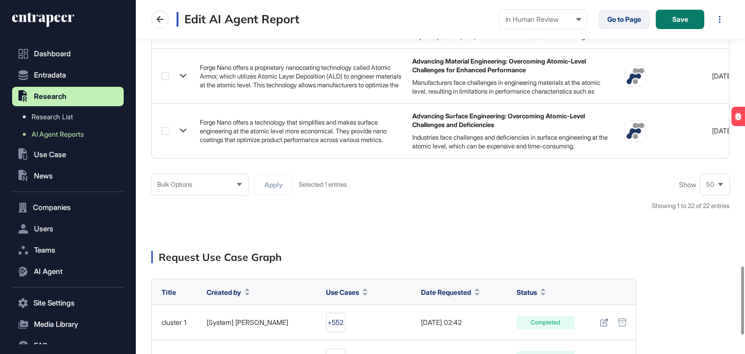
click at [209, 192] on div "Bulk Options" at bounding box center [199, 184] width 97 height 19
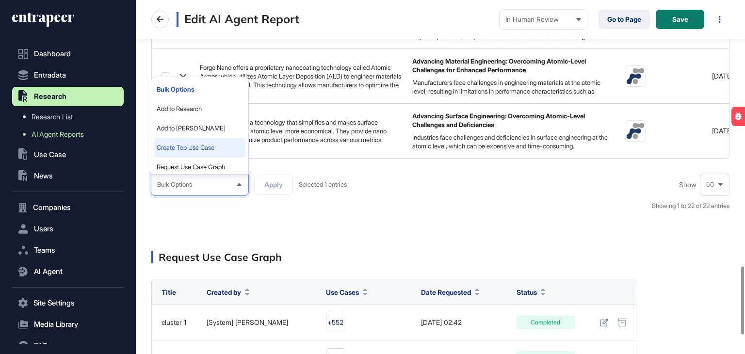
click at [205, 149] on li "Create Top Use Case" at bounding box center [199, 147] width 91 height 19
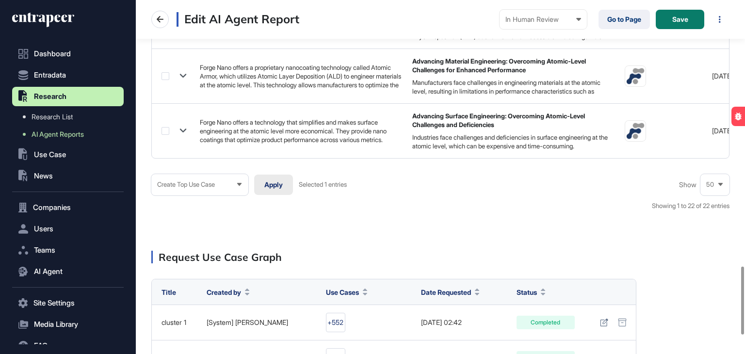
click at [286, 189] on button "Apply" at bounding box center [273, 185] width 39 height 20
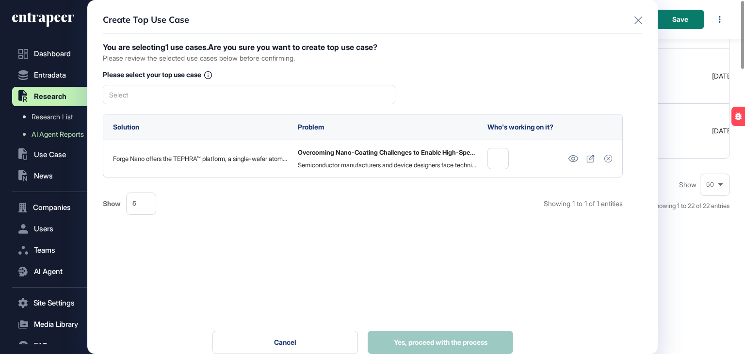
scroll to position [0, 0]
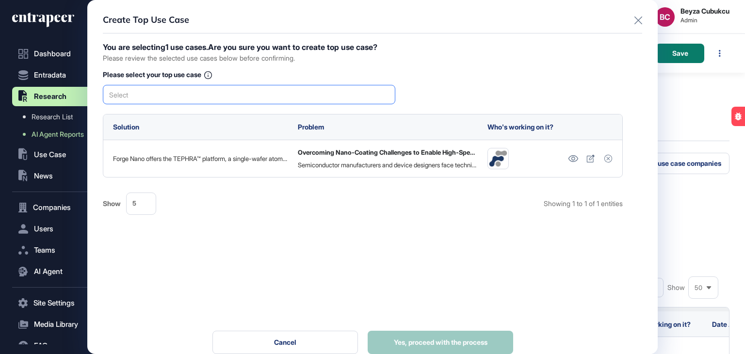
click at [249, 85] on div "Select" at bounding box center [249, 94] width 293 height 19
click at [247, 106] on div "Overcoming Nano-Coating Challenges to Enable High-Speed, Energy-Efficient Semic…" at bounding box center [248, 111] width 291 height 15
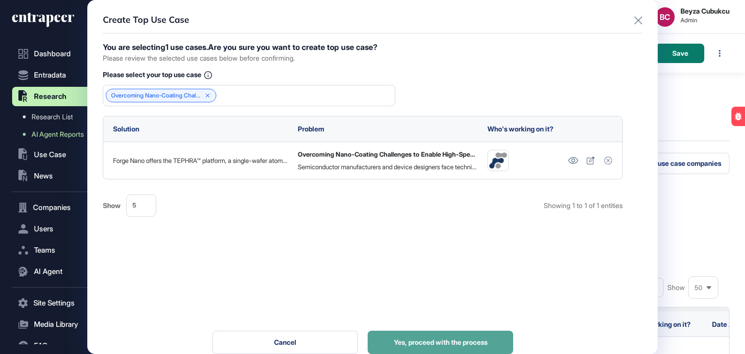
click at [418, 345] on span "Yes, proceed with the process" at bounding box center [441, 342] width 94 height 7
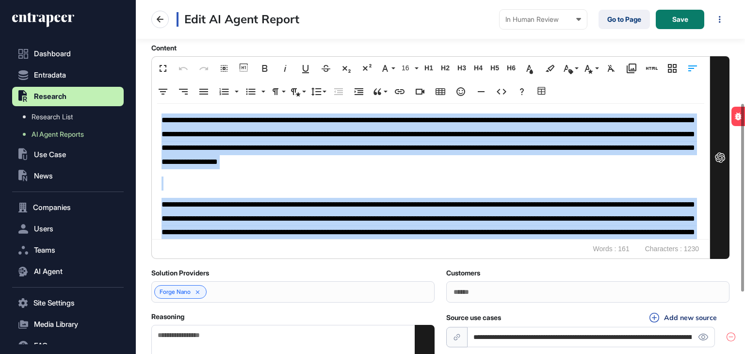
drag, startPoint x: 546, startPoint y: 233, endPoint x: 153, endPoint y: 101, distance: 414.8
click at [153, 101] on div "Fullscreen Undo Redo Select All Show blocks Bold Italic Underline Strikethrough…" at bounding box center [430, 157] width 559 height 203
copy div "**********"
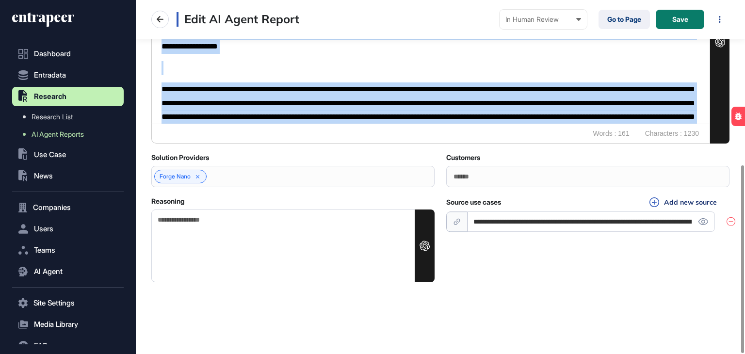
scroll to position [310, 0]
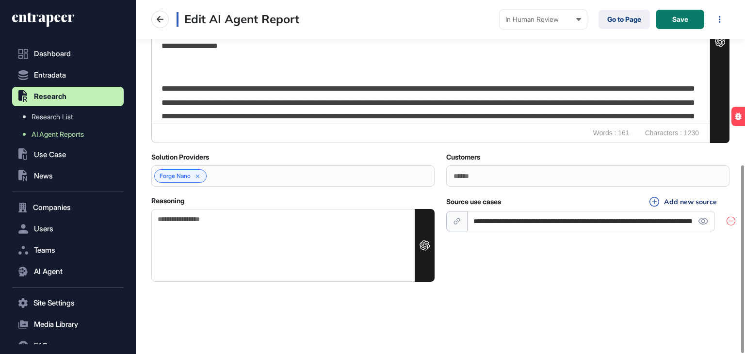
click at [221, 236] on textarea "Reasoning" at bounding box center [292, 245] width 283 height 73
paste textarea "**********"
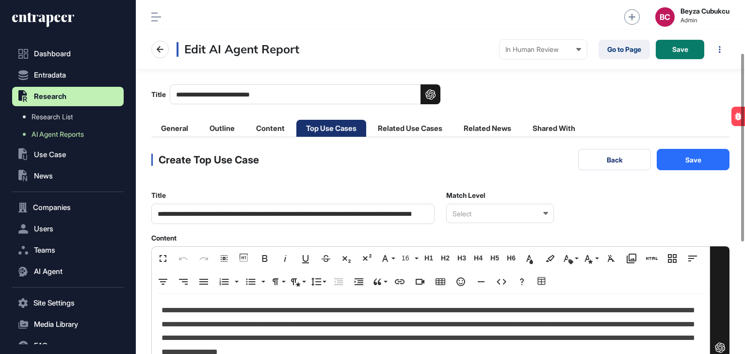
scroll to position [0, 0]
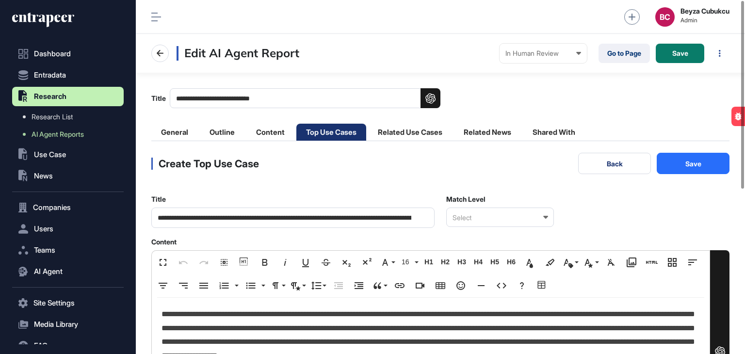
type textarea "**********"
click at [491, 220] on div "Select" at bounding box center [500, 217] width 108 height 19
click at [489, 232] on div "Perfect Match" at bounding box center [500, 234] width 106 height 15
click at [701, 154] on button "Save" at bounding box center [693, 163] width 73 height 21
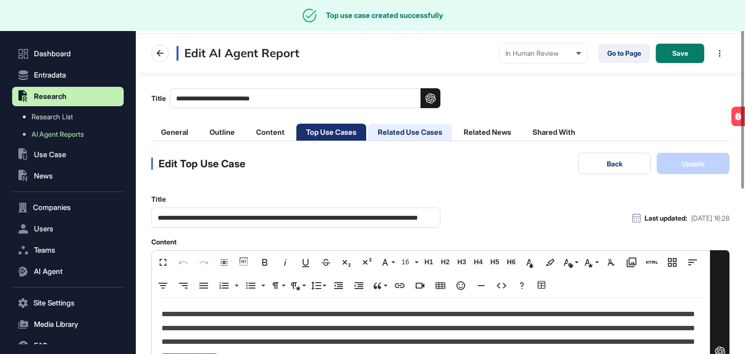
click at [427, 131] on li "Related Use Cases" at bounding box center [410, 132] width 84 height 17
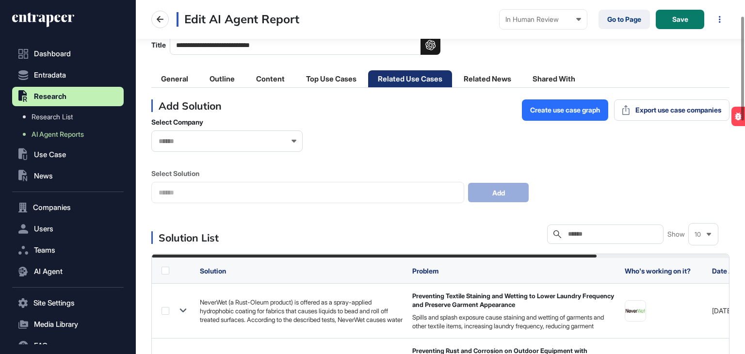
scroll to position [97, 0]
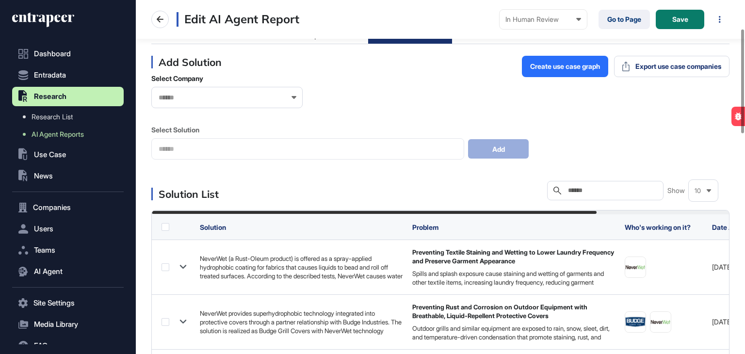
click at [589, 189] on input "text" at bounding box center [612, 191] width 90 height 8
paste input "********"
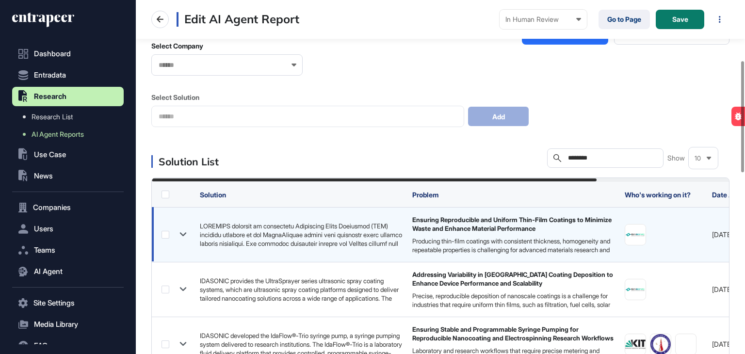
scroll to position [194, 0]
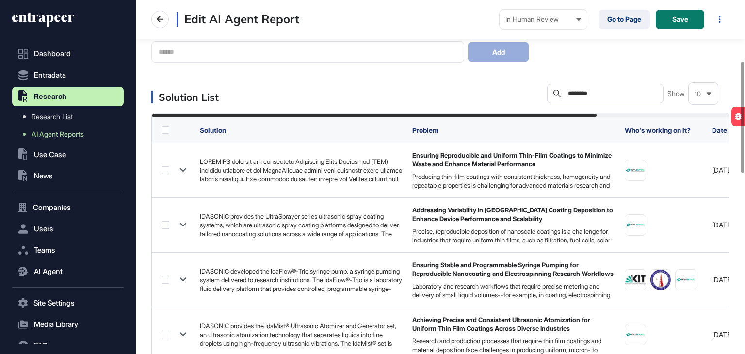
type input "********"
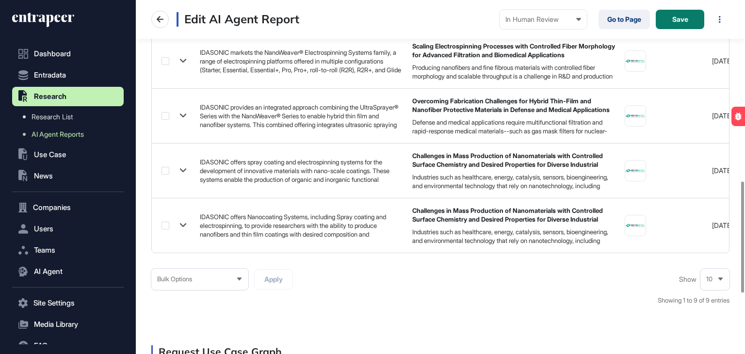
scroll to position [582, 0]
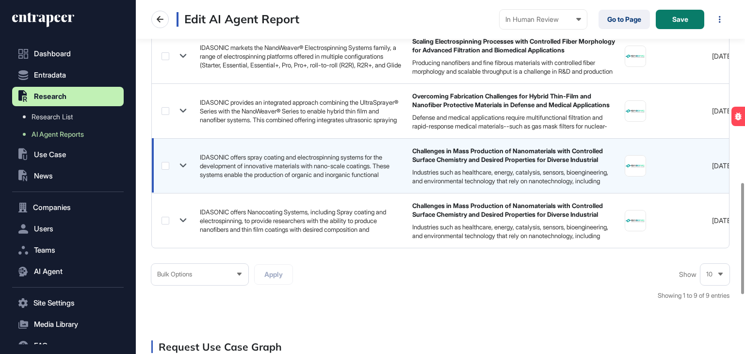
click at [165, 167] on label at bounding box center [166, 166] width 8 height 8
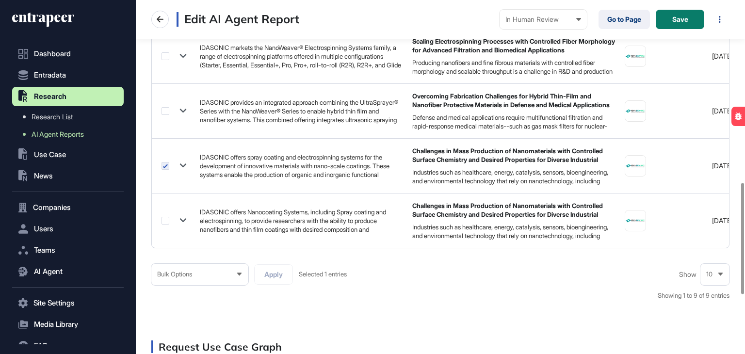
click at [192, 274] on div "Bulk Options" at bounding box center [199, 274] width 97 height 19
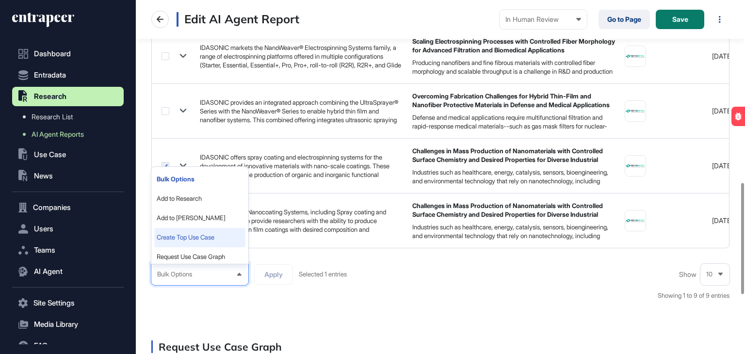
click at [209, 241] on li "Create Top Use Case" at bounding box center [199, 237] width 91 height 19
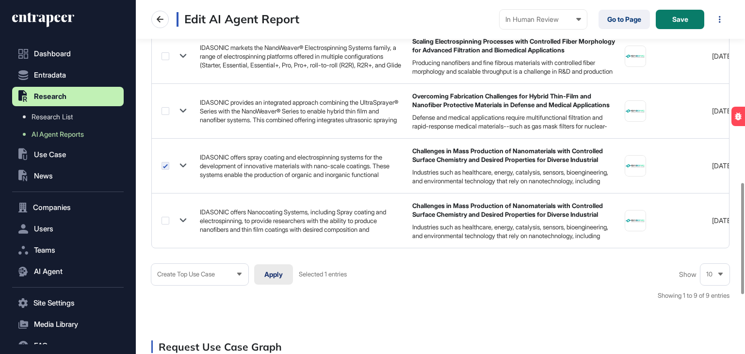
click at [281, 281] on button "Apply" at bounding box center [273, 274] width 39 height 20
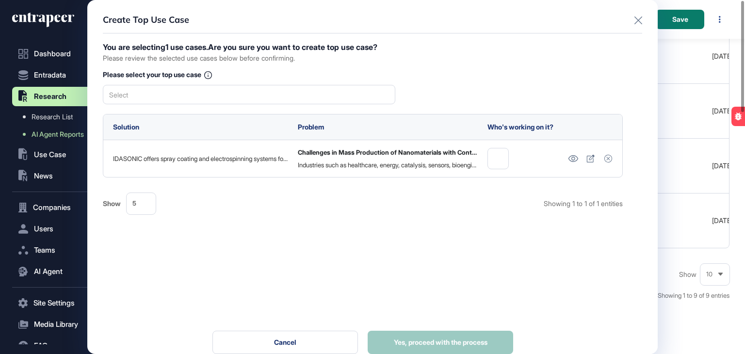
scroll to position [0, 0]
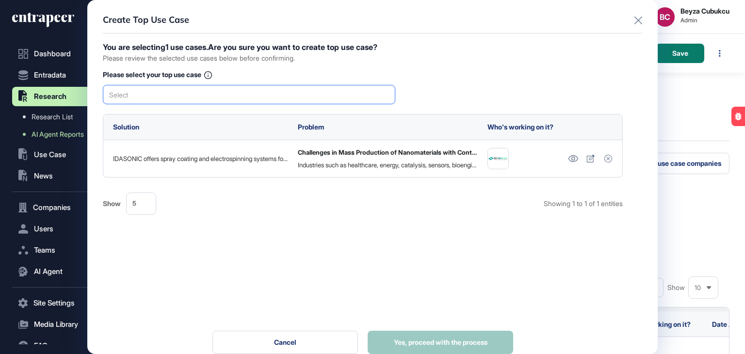
click at [279, 91] on div "Select" at bounding box center [249, 94] width 293 height 19
click at [279, 105] on div "Challenges in Mass Production of Nanomaterials with Controlled Surface Chemistr…" at bounding box center [248, 111] width 291 height 15
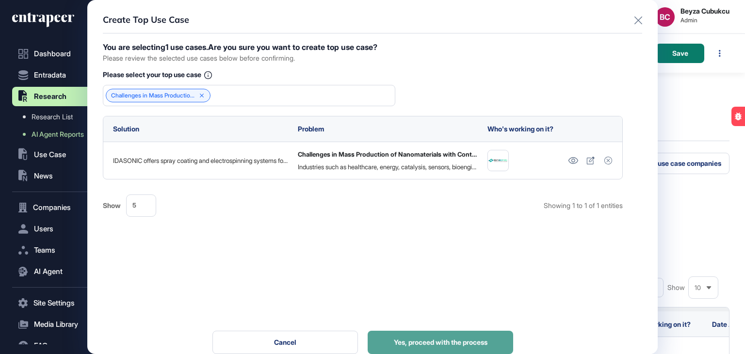
click at [429, 343] on span "Yes, proceed with the process" at bounding box center [441, 342] width 94 height 7
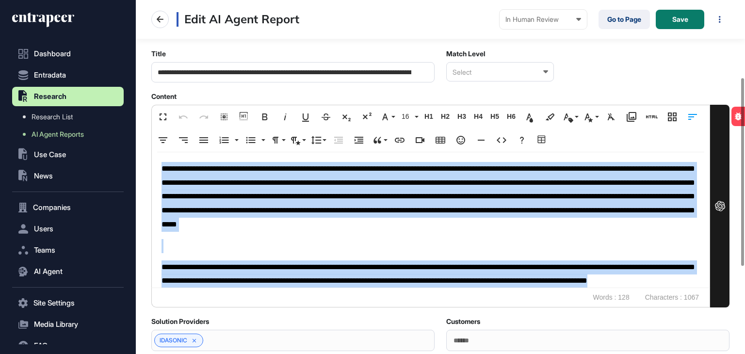
drag, startPoint x: 335, startPoint y: 285, endPoint x: 132, endPoint y: 148, distance: 244.9
click at [132, 148] on div "**********" at bounding box center [372, 177] width 745 height 354
copy div "**********"
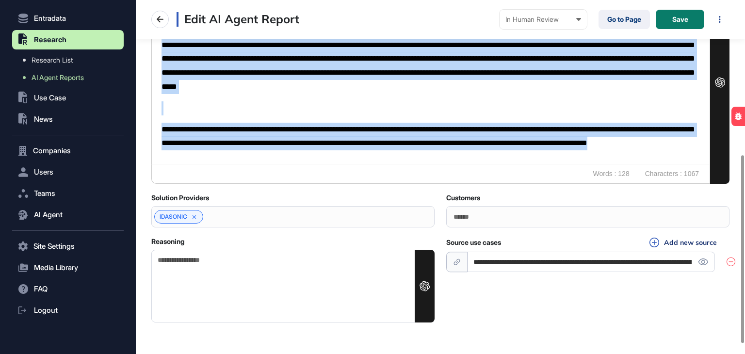
scroll to position [291, 0]
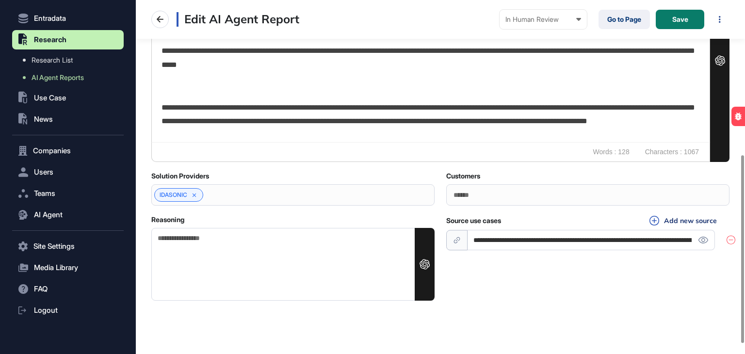
click at [251, 244] on textarea "Reasoning" at bounding box center [292, 264] width 283 height 73
paste textarea "**********"
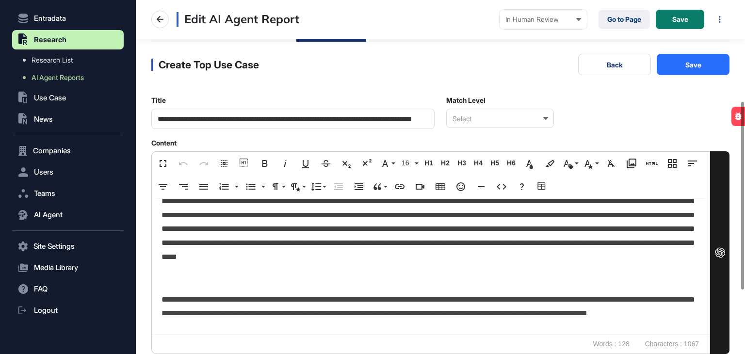
scroll to position [0, 0]
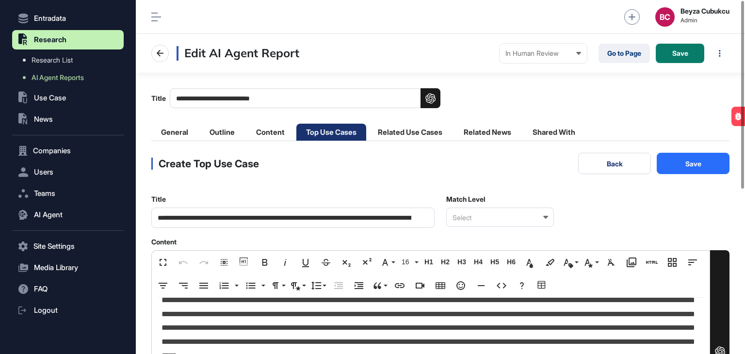
type textarea "**********"
click at [508, 214] on div "Select" at bounding box center [500, 217] width 108 height 19
click at [509, 236] on div "Perfect Match" at bounding box center [500, 234] width 106 height 15
click at [714, 167] on button "Save" at bounding box center [693, 163] width 73 height 21
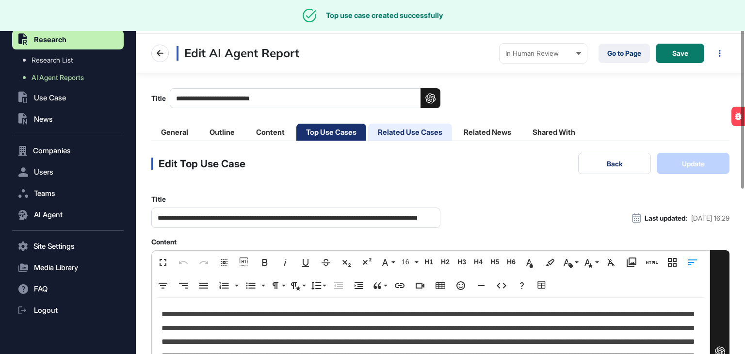
click at [414, 131] on li "Related Use Cases" at bounding box center [410, 132] width 84 height 17
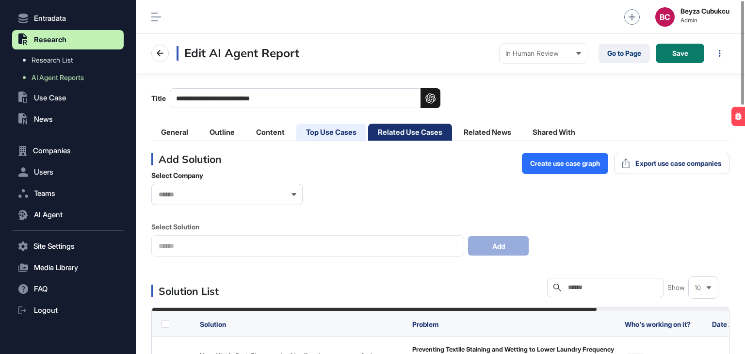
click at [345, 137] on li "Top Use Cases" at bounding box center [331, 132] width 70 height 17
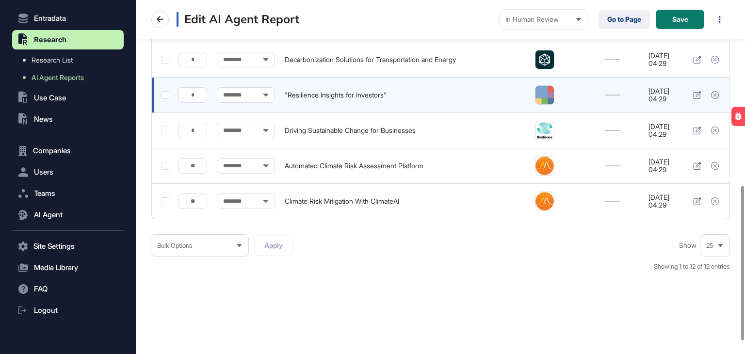
scroll to position [456, 0]
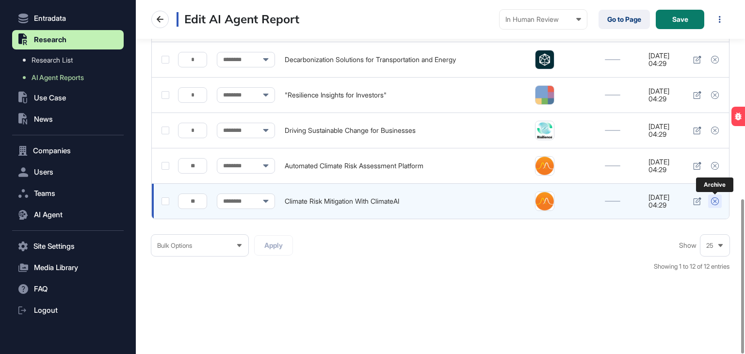
click at [711, 202] on icon at bounding box center [715, 201] width 8 height 8
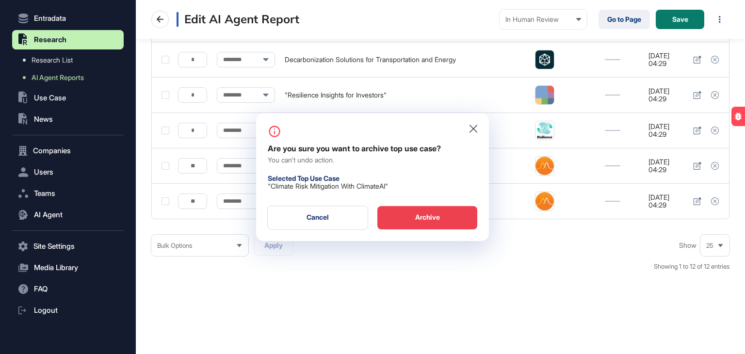
click at [423, 216] on div "Archive" at bounding box center [428, 217] width 100 height 23
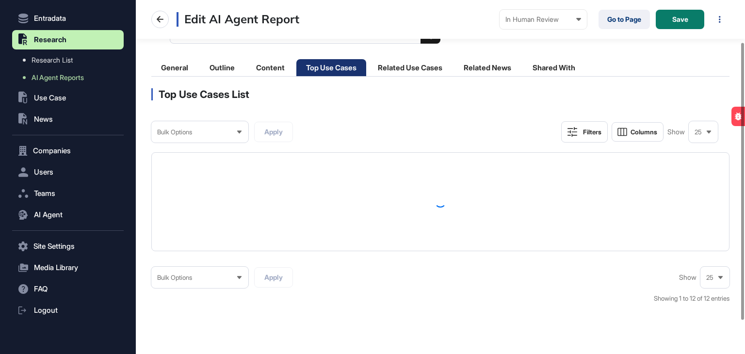
scroll to position [48, 0]
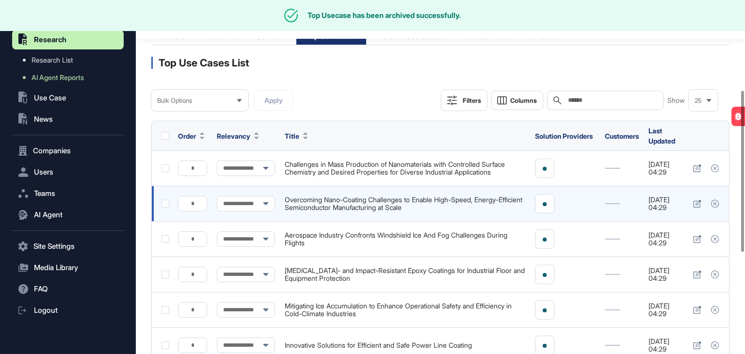
scroll to position [387, 0]
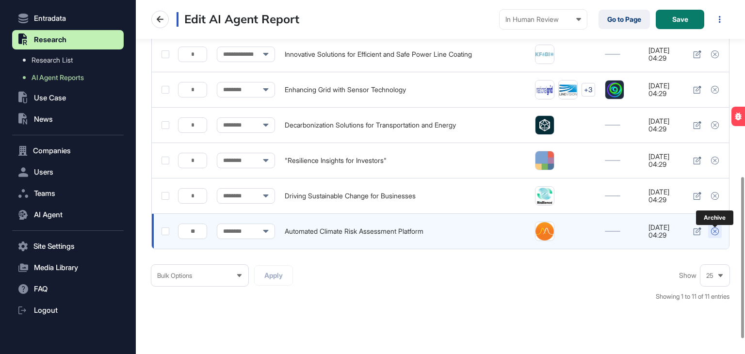
click at [715, 235] on icon at bounding box center [715, 232] width 8 height 8
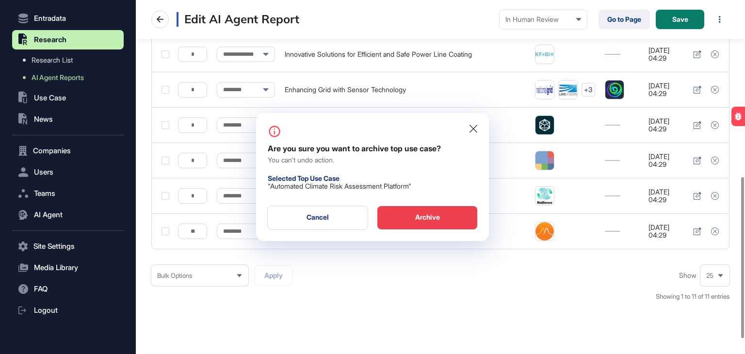
click at [422, 222] on div "Archive" at bounding box center [428, 217] width 100 height 23
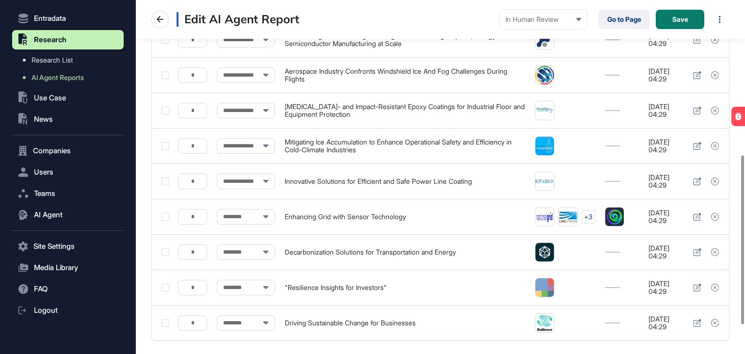
scroll to position [340, 0]
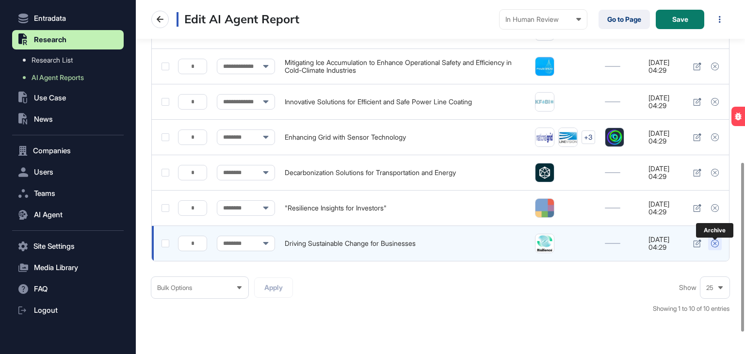
click at [716, 247] on icon at bounding box center [715, 244] width 8 height 8
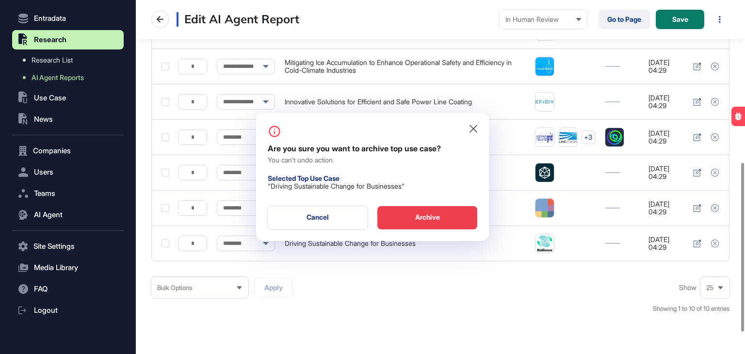
click at [439, 216] on div "Archive" at bounding box center [428, 217] width 100 height 23
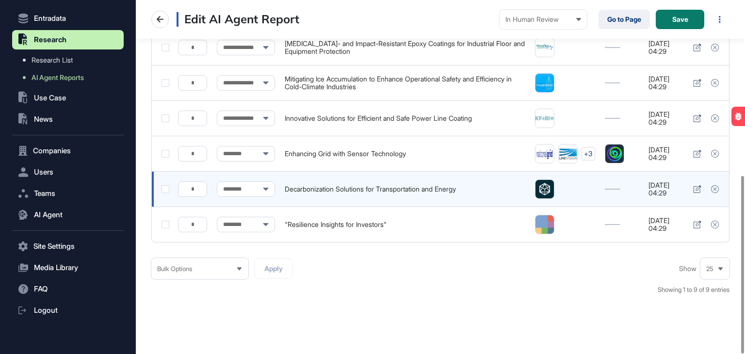
scroll to position [301, 0]
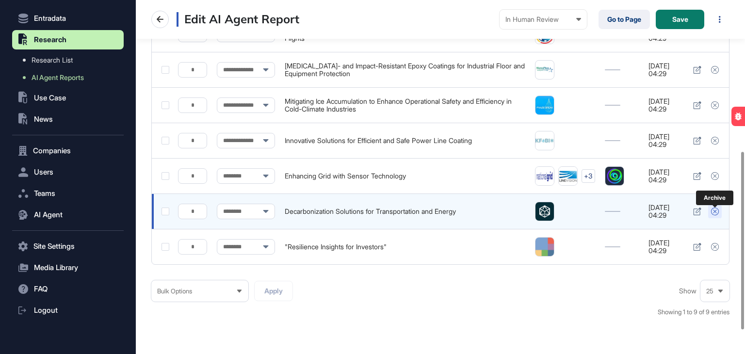
click at [714, 214] on icon at bounding box center [715, 212] width 8 height 8
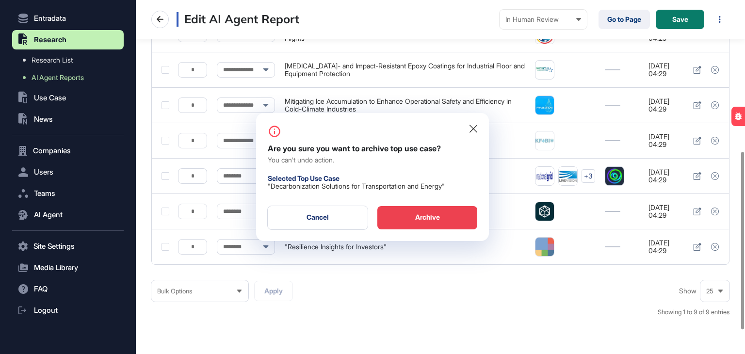
click at [455, 220] on div "Archive" at bounding box center [428, 217] width 100 height 23
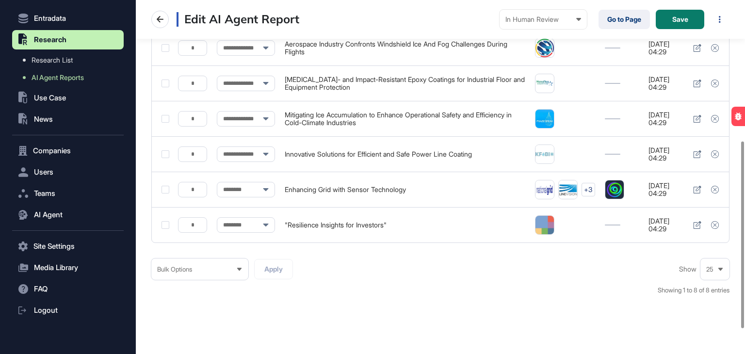
scroll to position [314, 0]
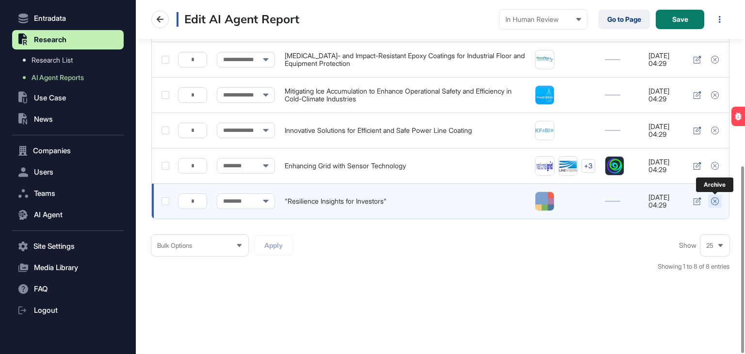
click at [712, 202] on icon at bounding box center [715, 201] width 8 height 8
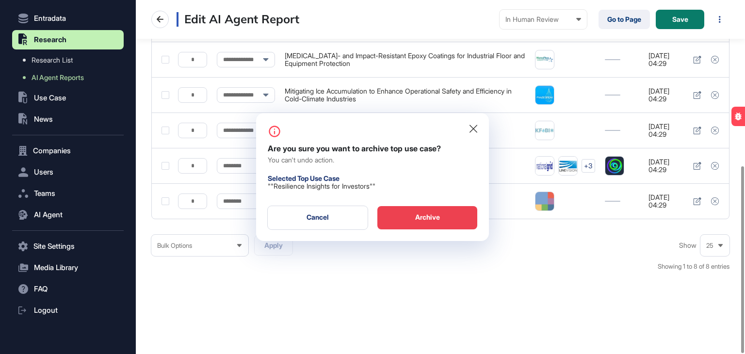
click at [433, 218] on div "Archive" at bounding box center [428, 217] width 100 height 23
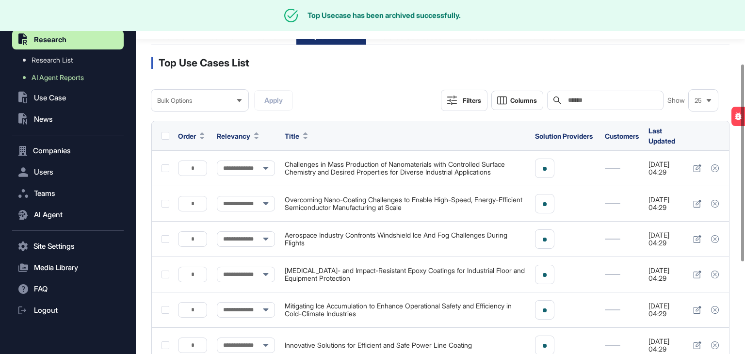
scroll to position [279, 0]
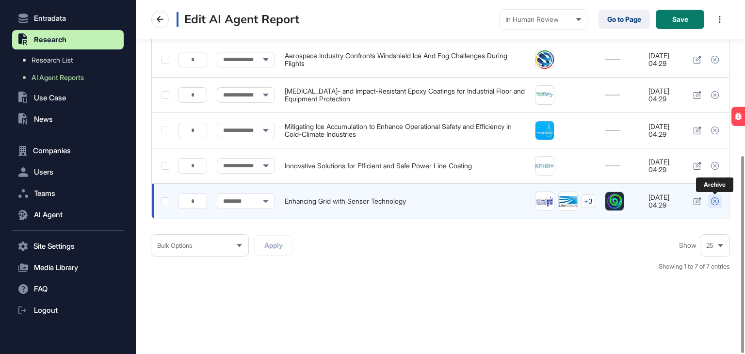
click at [718, 201] on icon at bounding box center [715, 201] width 8 height 8
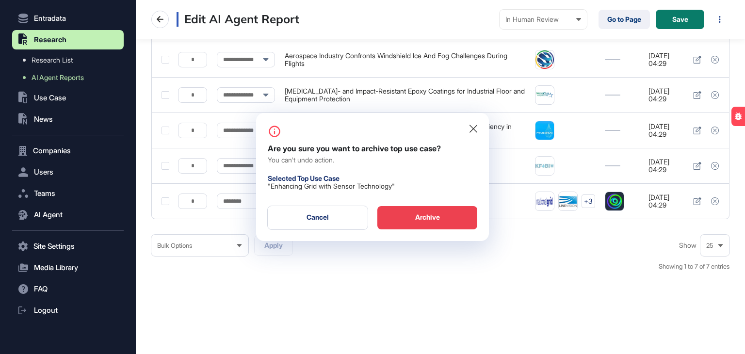
click at [420, 224] on div "Archive" at bounding box center [428, 217] width 100 height 23
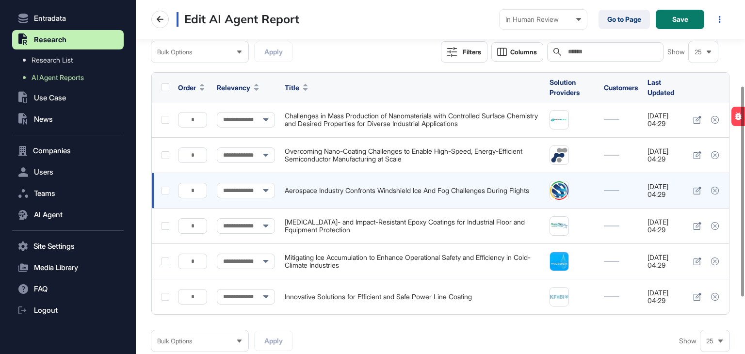
scroll to position [0, 0]
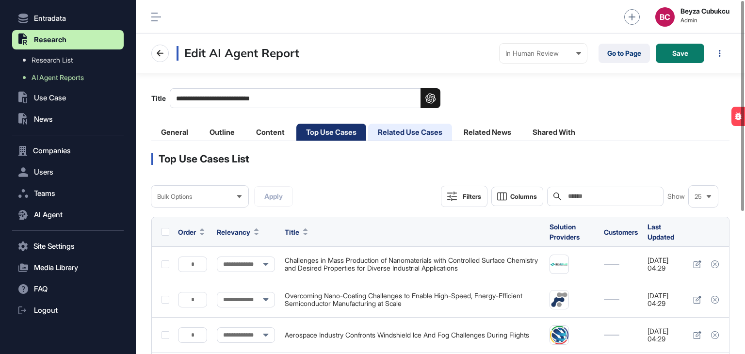
click at [433, 135] on li "Related Use Cases" at bounding box center [410, 132] width 84 height 17
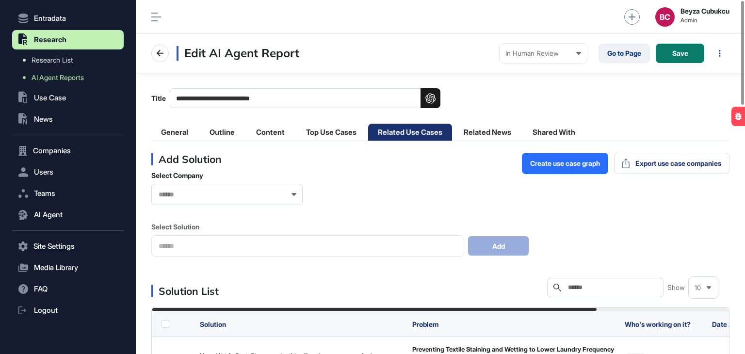
click at [576, 293] on div "Search" at bounding box center [605, 287] width 116 height 19
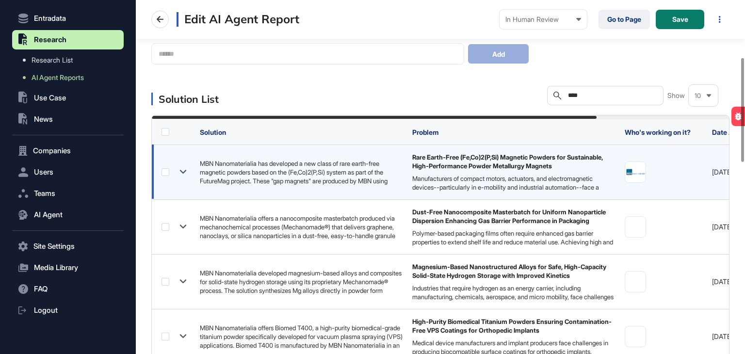
scroll to position [194, 0]
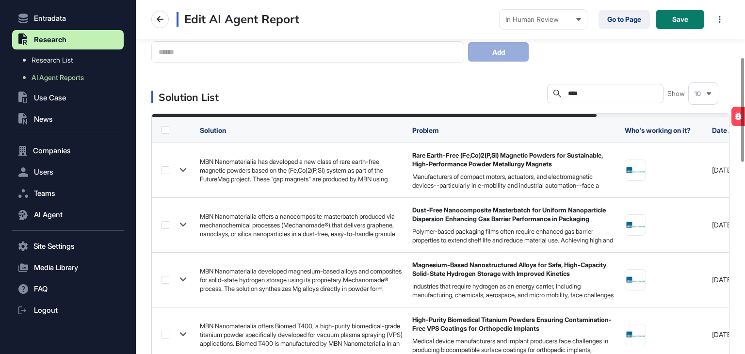
drag, startPoint x: 605, startPoint y: 92, endPoint x: 535, endPoint y: 96, distance: 70.0
click at [535, 96] on div "Solution List Search **** Show 10" at bounding box center [440, 93] width 578 height 19
paste input "**********"
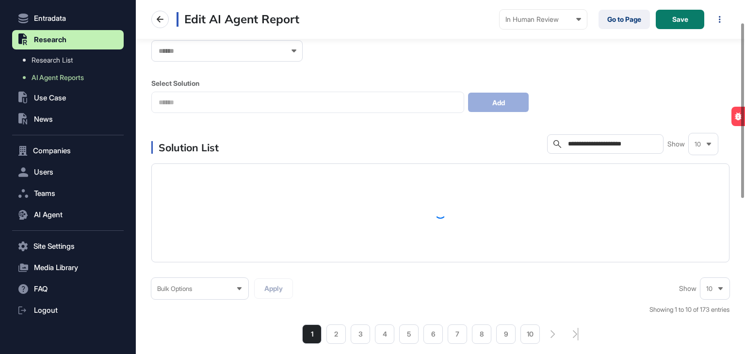
scroll to position [146, 0]
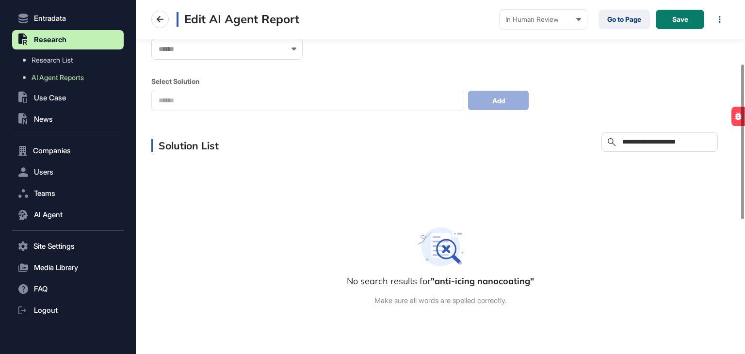
drag, startPoint x: 652, startPoint y: 145, endPoint x: 583, endPoint y: 158, distance: 70.5
click at [583, 158] on div "**********" at bounding box center [440, 282] width 578 height 300
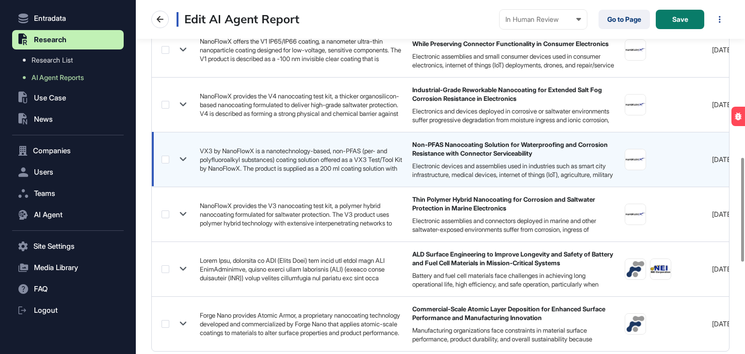
scroll to position [582, 0]
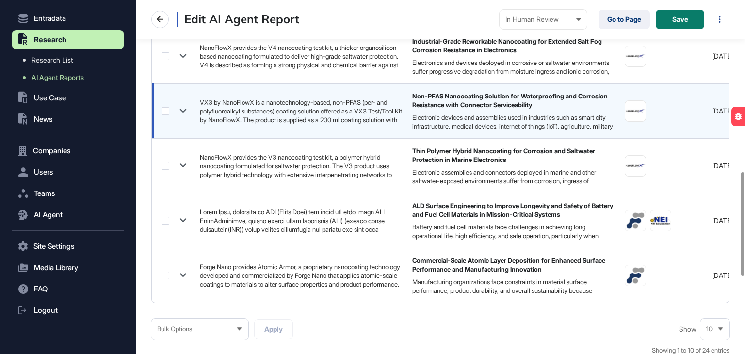
type input "**********"
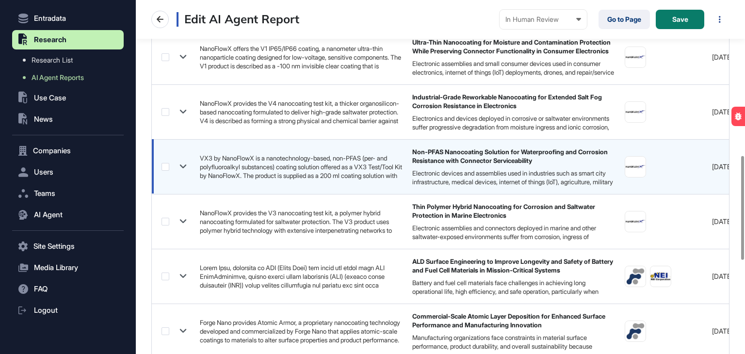
scroll to position [721, 0]
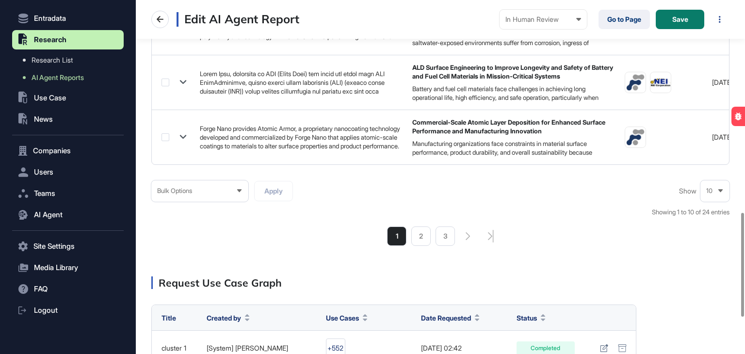
click at [720, 200] on div "10" at bounding box center [715, 190] width 29 height 19
click at [711, 162] on li "50" at bounding box center [715, 154] width 23 height 19
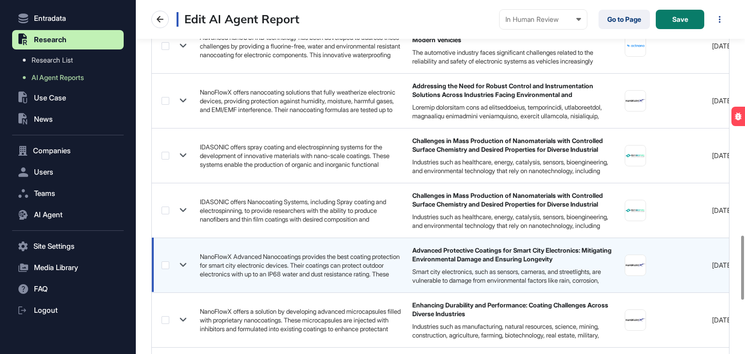
scroll to position [1303, 0]
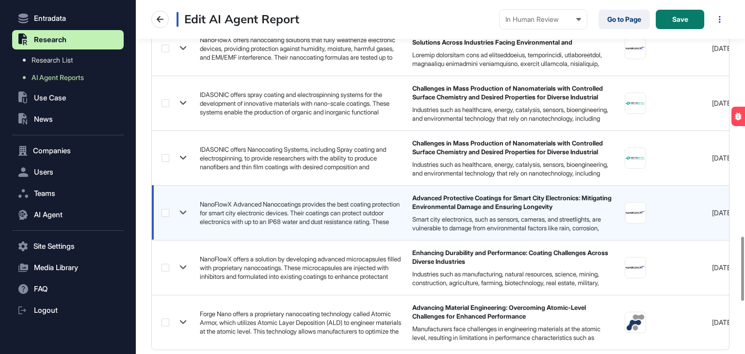
click at [165, 212] on label at bounding box center [166, 213] width 8 height 8
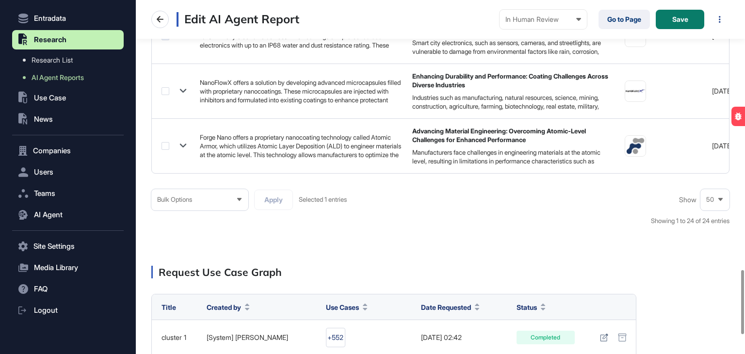
scroll to position [1497, 0]
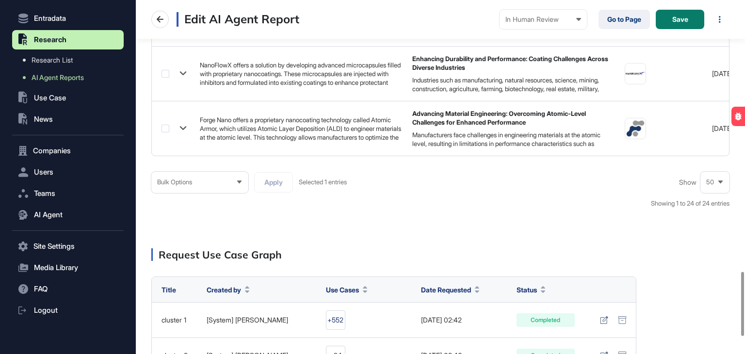
click at [190, 186] on span "Bulk Options" at bounding box center [174, 182] width 35 height 7
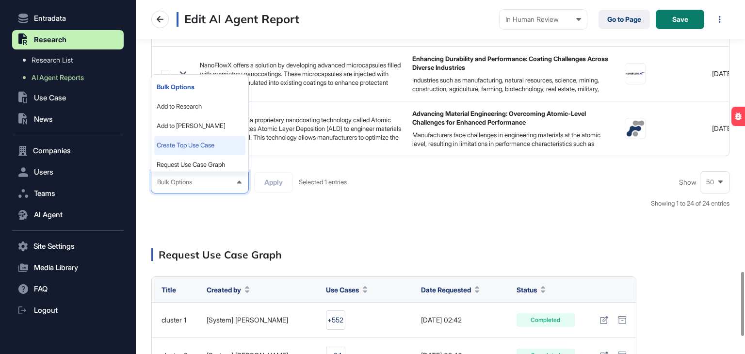
click at [195, 154] on li "Create Top Use Case" at bounding box center [199, 145] width 91 height 19
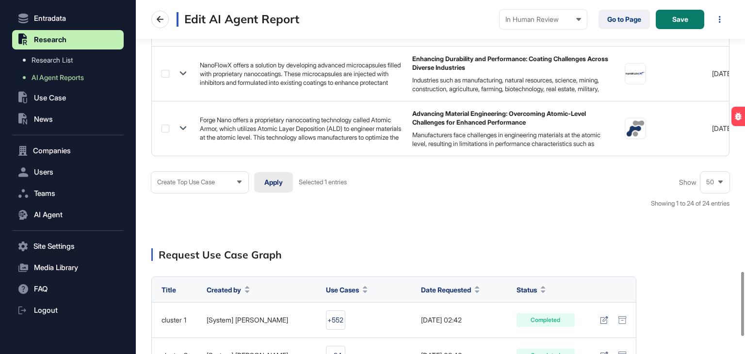
click at [270, 180] on button "Apply" at bounding box center [273, 182] width 39 height 20
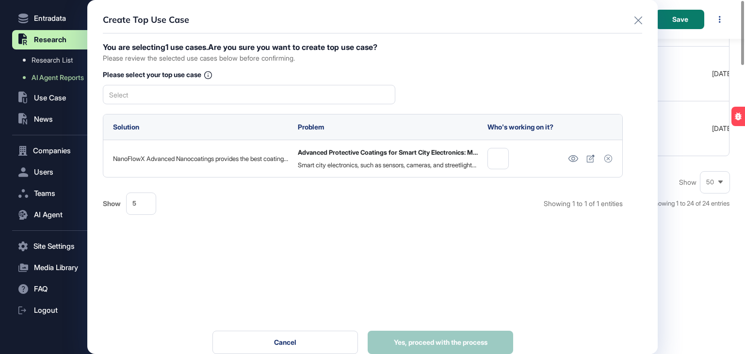
scroll to position [0, 0]
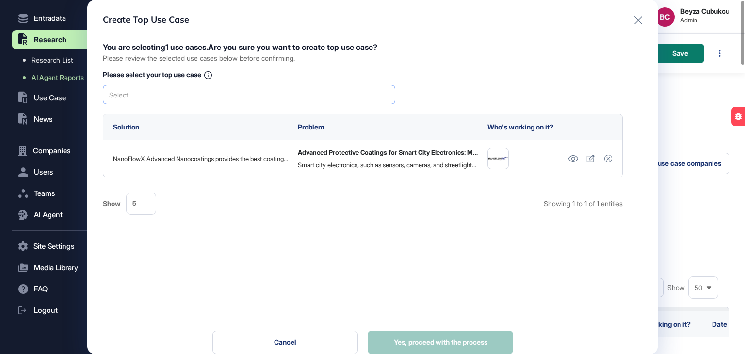
click at [292, 101] on div "Select" at bounding box center [249, 94] width 293 height 19
click at [191, 111] on span "Advanced Protective Coatings for Smart City Electronics: Mitigating Environment…" at bounding box center [249, 111] width 282 height 7
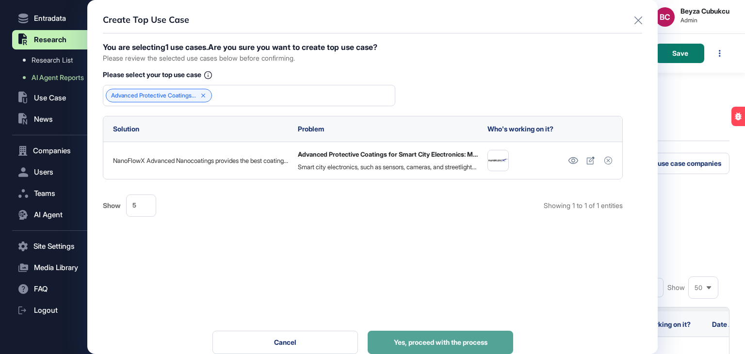
click at [480, 337] on button "Yes, proceed with the process" at bounding box center [441, 342] width 146 height 23
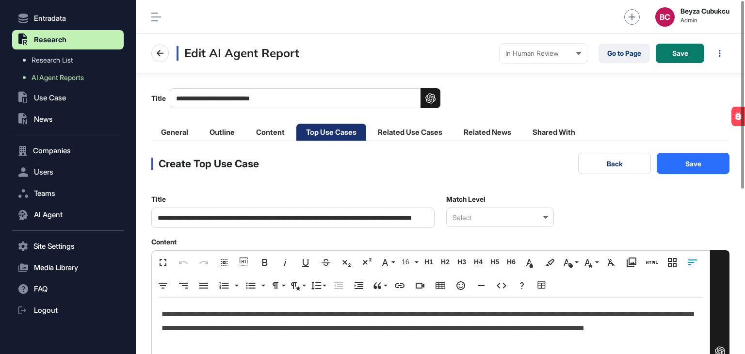
click at [502, 219] on div "Select" at bounding box center [500, 217] width 108 height 19
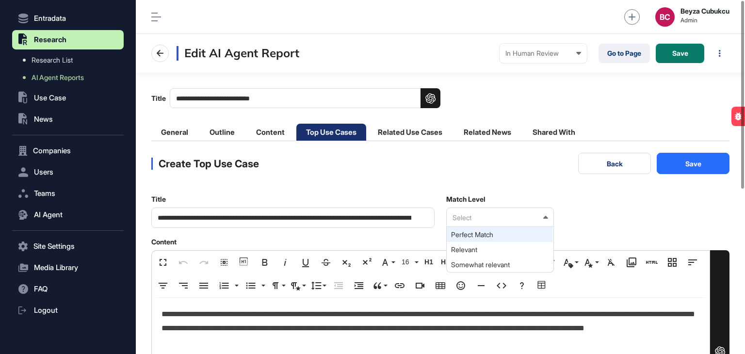
click at [495, 237] on div "Perfect Match" at bounding box center [500, 234] width 106 height 15
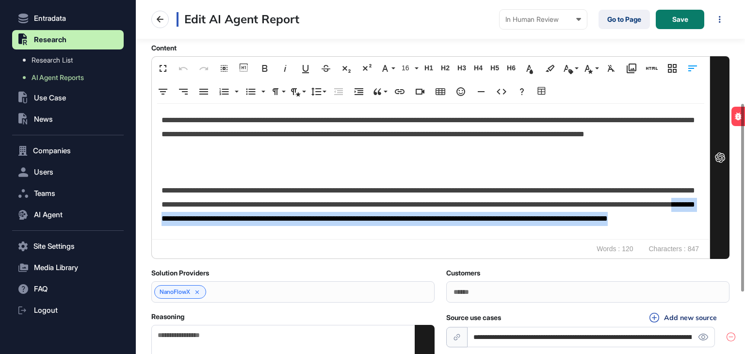
scroll to position [0, 0]
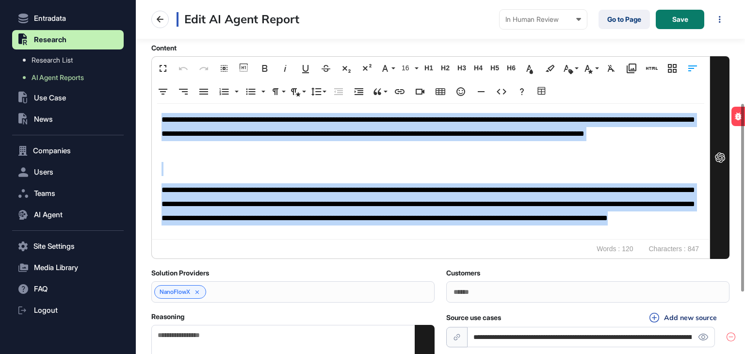
drag, startPoint x: 503, startPoint y: 235, endPoint x: 155, endPoint y: 118, distance: 366.7
click at [155, 118] on div "**********" at bounding box center [431, 170] width 558 height 135
copy div "**********"
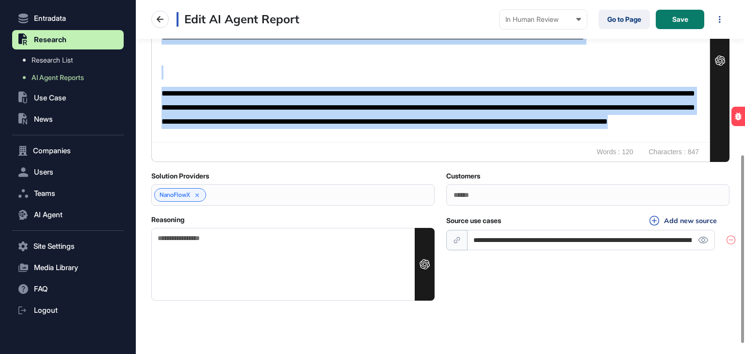
click at [232, 257] on textarea "Reasoning" at bounding box center [292, 264] width 283 height 73
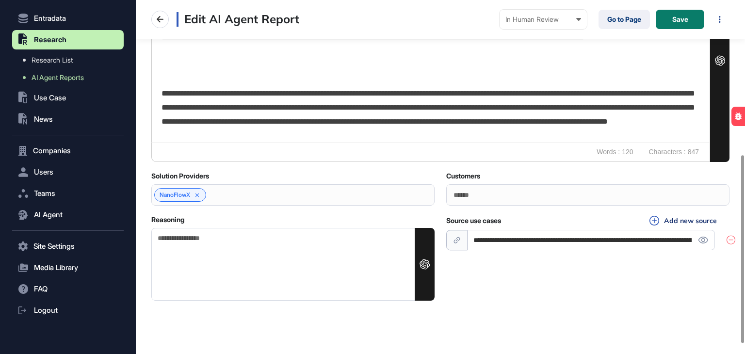
paste textarea "**********"
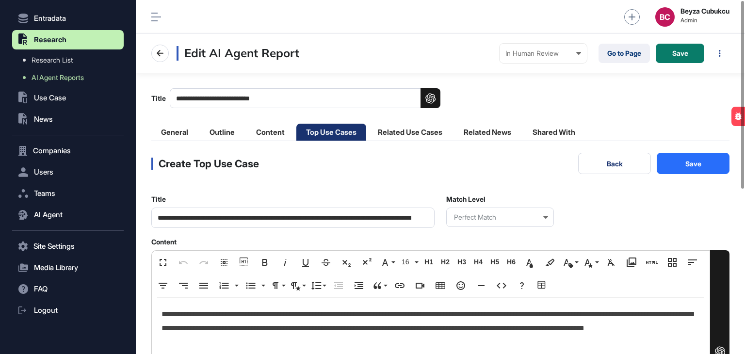
scroll to position [0, 0]
type textarea "**********"
click at [672, 166] on button "Save" at bounding box center [693, 163] width 73 height 21
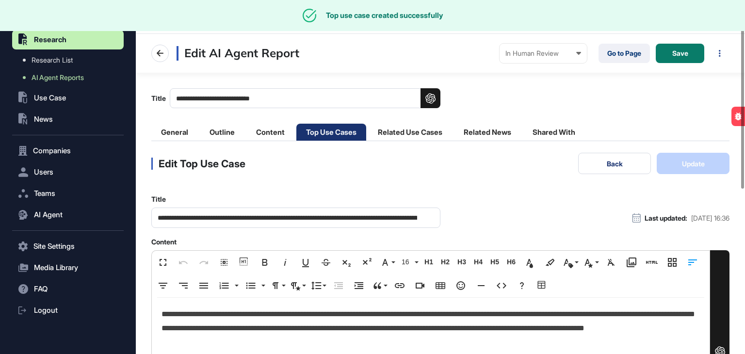
click at [411, 122] on main "**********" at bounding box center [440, 332] width 609 height 519
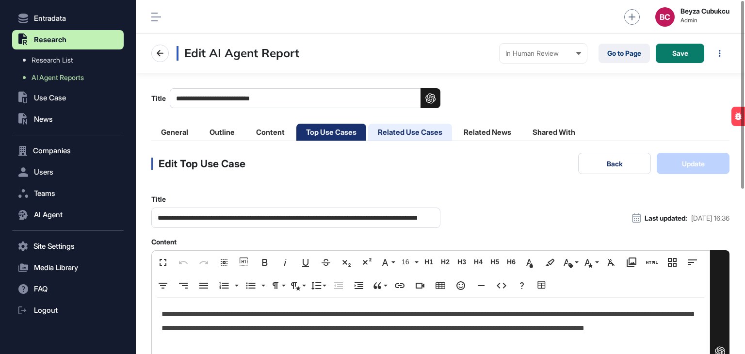
click at [410, 131] on li "Related Use Cases" at bounding box center [410, 132] width 84 height 17
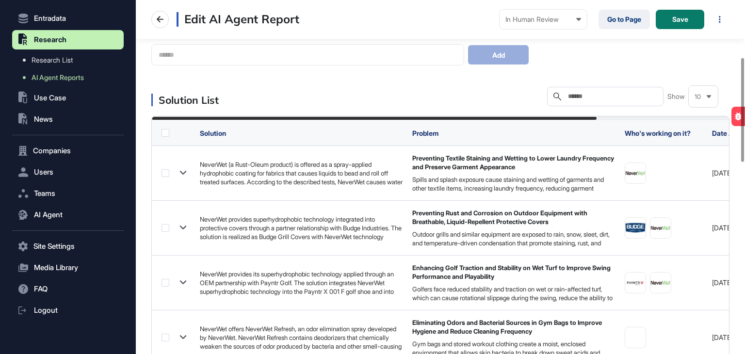
scroll to position [194, 0]
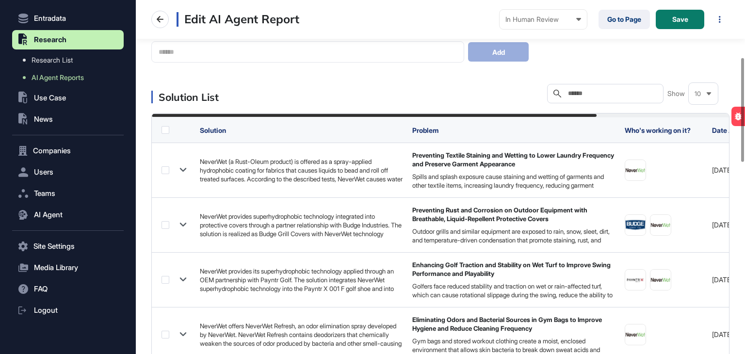
click at [573, 92] on input "text" at bounding box center [612, 94] width 90 height 8
paste input "**********"
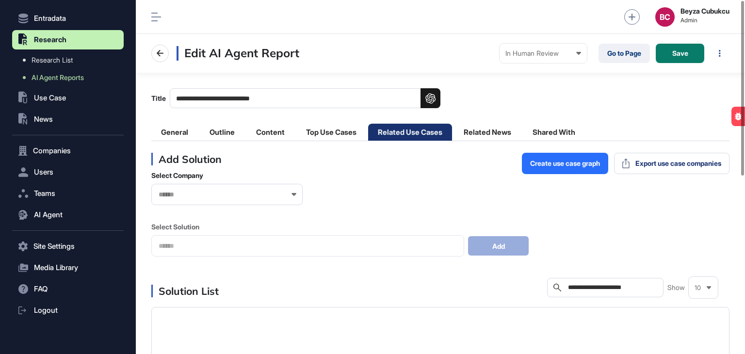
click at [596, 96] on div "**********" at bounding box center [440, 98] width 578 height 20
drag, startPoint x: 652, startPoint y: 288, endPoint x: 602, endPoint y: 293, distance: 50.7
click at [602, 293] on div "**********" at bounding box center [660, 287] width 116 height 19
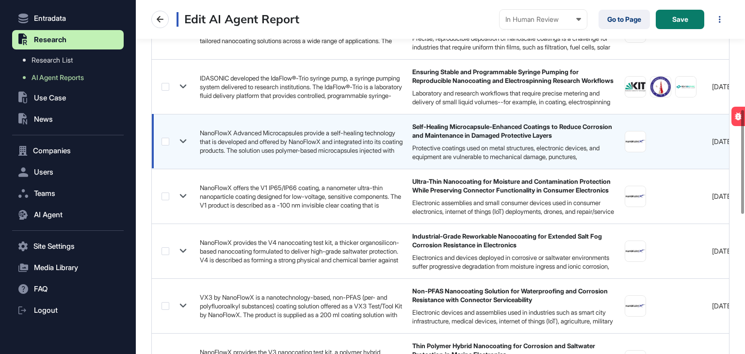
scroll to position [242, 0]
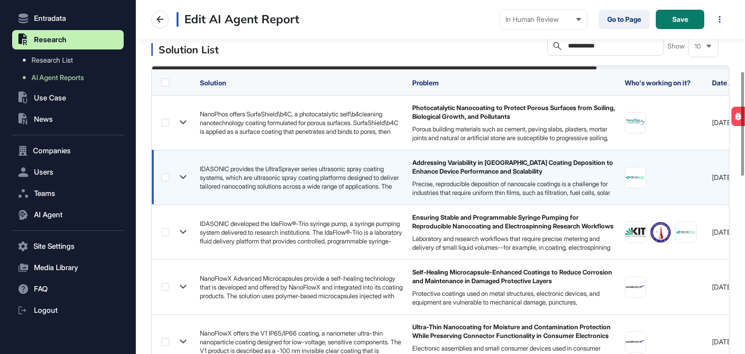
type input "**********"
click at [164, 176] on label at bounding box center [166, 178] width 8 height 8
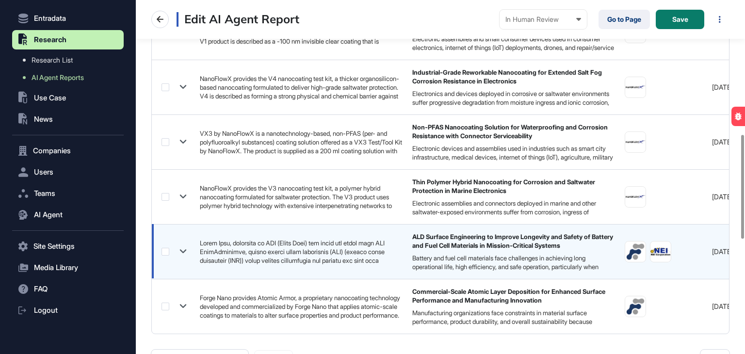
scroll to position [678, 0]
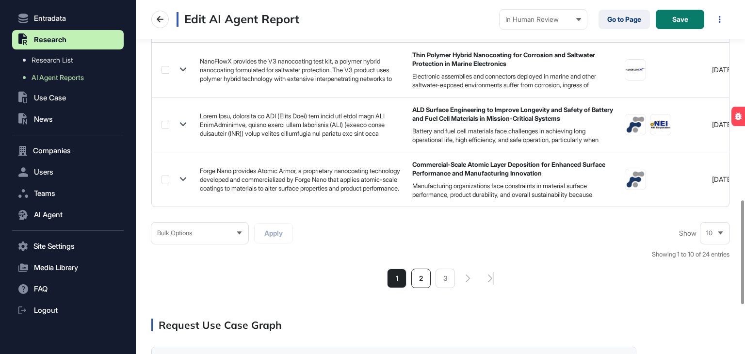
click at [425, 287] on li "2" at bounding box center [420, 278] width 19 height 19
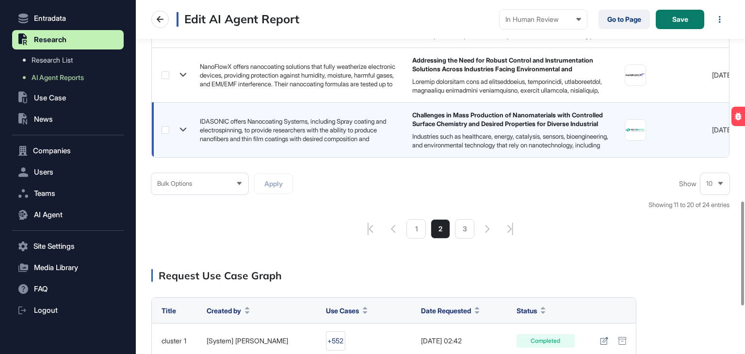
scroll to position [582, 0]
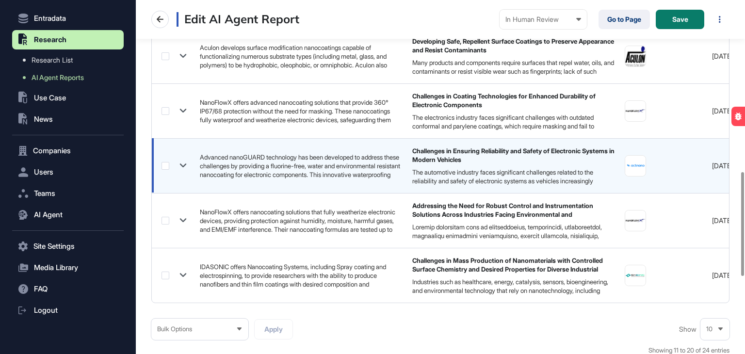
click at [165, 167] on label at bounding box center [166, 166] width 8 height 8
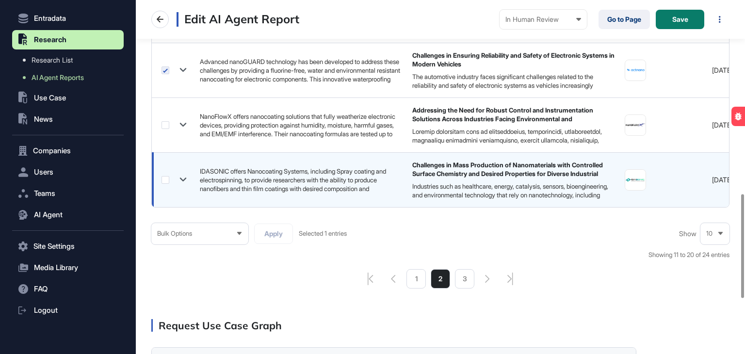
scroll to position [679, 0]
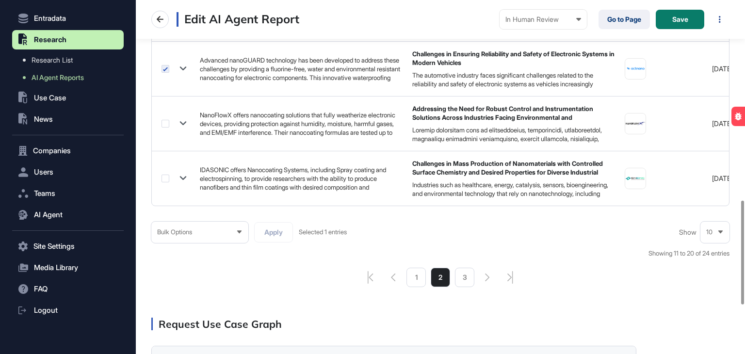
click at [210, 239] on div "Bulk Options" at bounding box center [199, 232] width 97 height 19
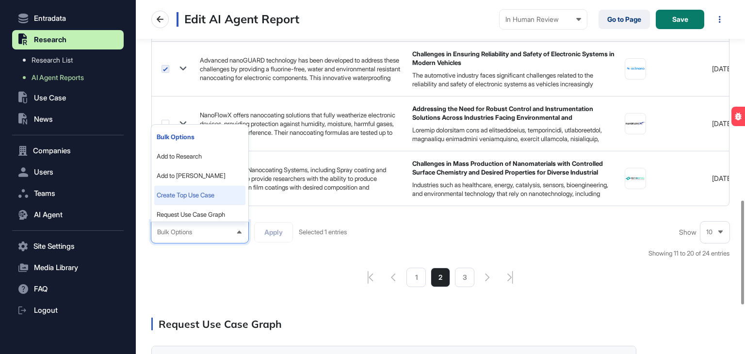
click at [211, 198] on li "Create Top Use Case" at bounding box center [199, 195] width 91 height 19
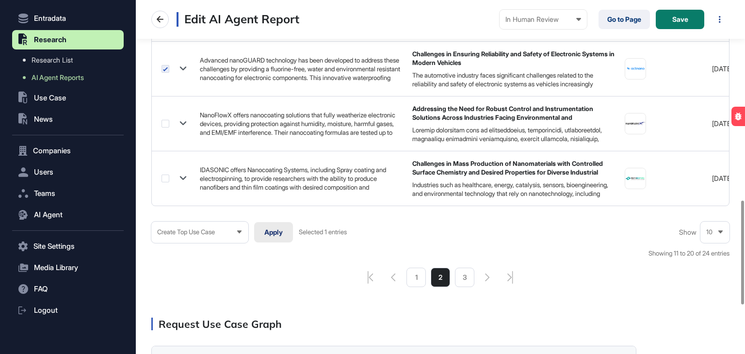
click at [287, 232] on button "Apply" at bounding box center [273, 232] width 39 height 20
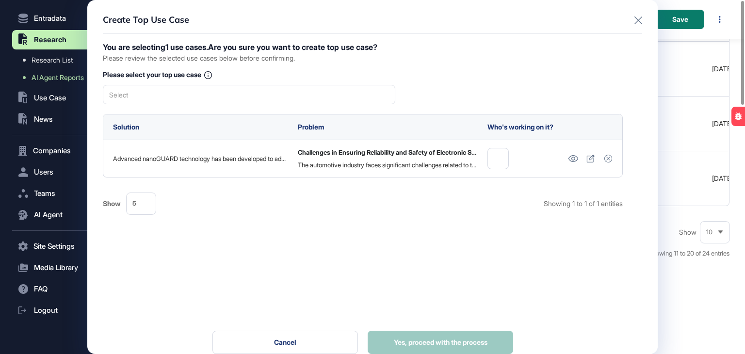
scroll to position [0, 0]
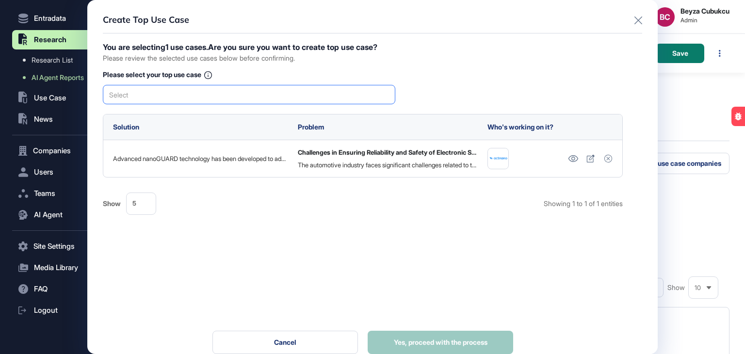
click at [242, 94] on div "Select" at bounding box center [249, 94] width 293 height 19
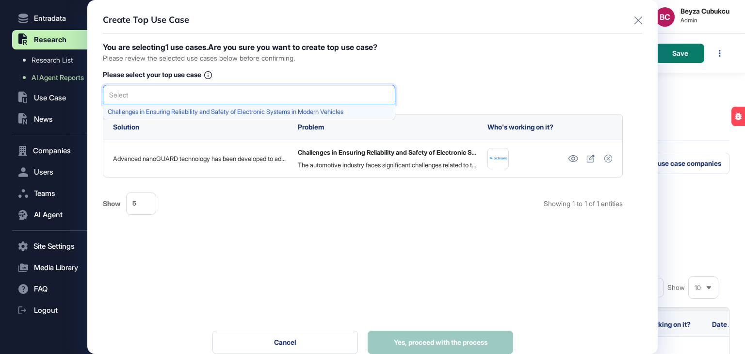
click at [240, 109] on span "Challenges in Ensuring Reliability and Safety of Electronic Systems in Modern V…" at bounding box center [249, 111] width 282 height 7
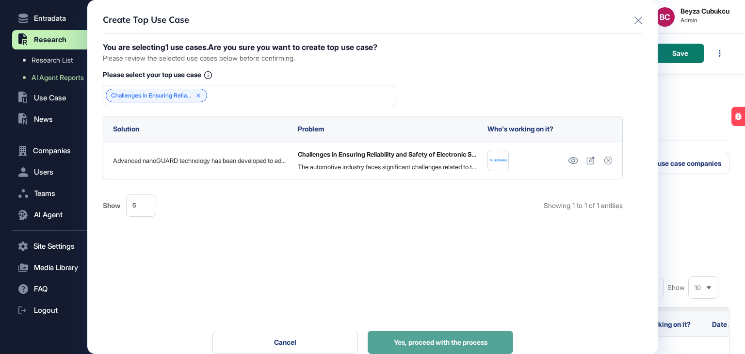
click at [415, 339] on span "Yes, proceed with the process" at bounding box center [441, 342] width 94 height 7
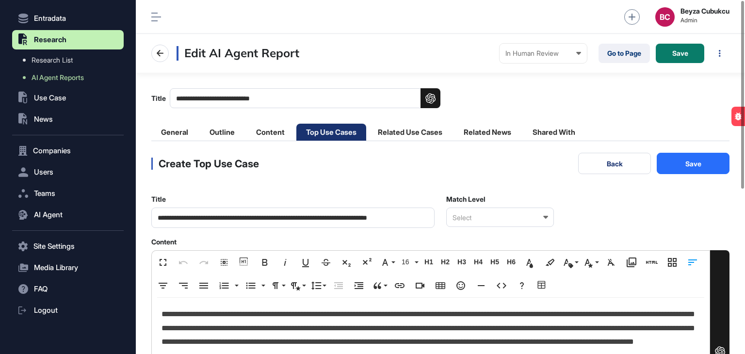
click at [485, 216] on div "Select" at bounding box center [500, 217] width 108 height 19
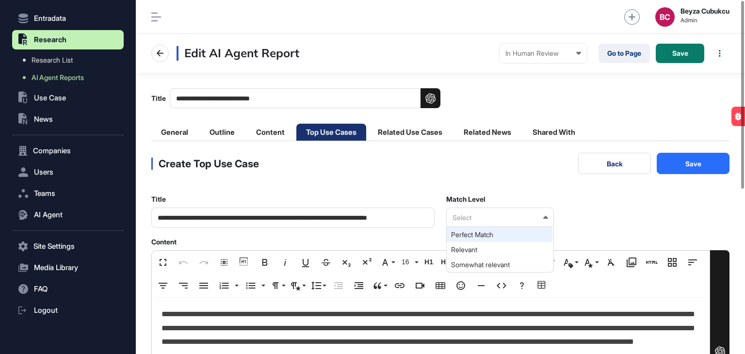
click at [483, 231] on div "Perfect Match" at bounding box center [500, 234] width 106 height 15
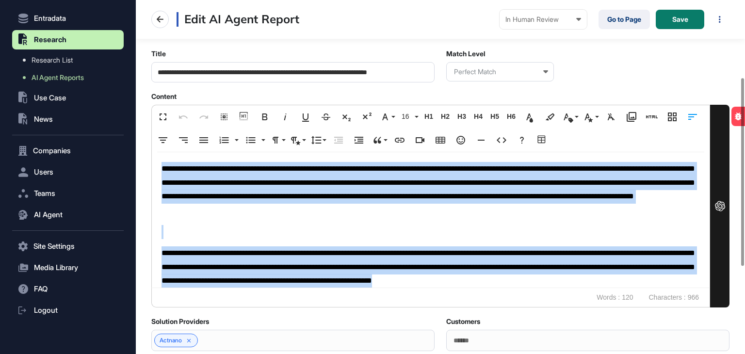
drag, startPoint x: 233, startPoint y: 284, endPoint x: 139, endPoint y: 129, distance: 182.2
click at [139, 129] on main "**********" at bounding box center [440, 186] width 609 height 519
copy div "**********"
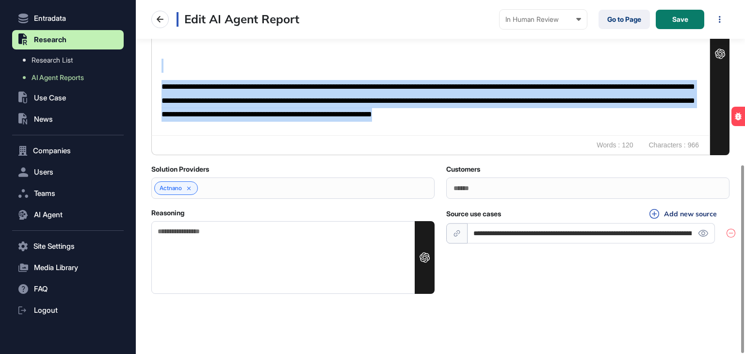
scroll to position [310, 0]
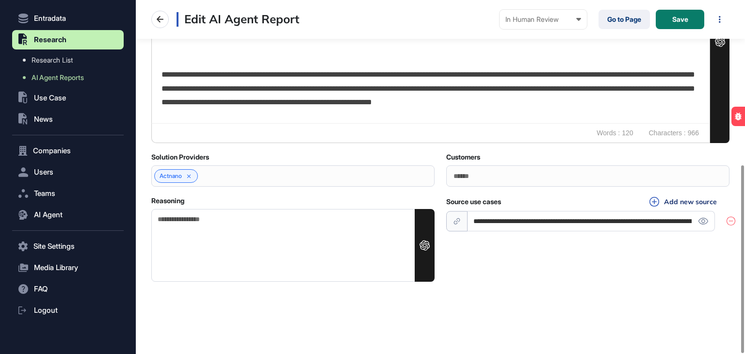
click at [268, 237] on textarea "Reasoning" at bounding box center [292, 245] width 283 height 73
paste textarea "**********"
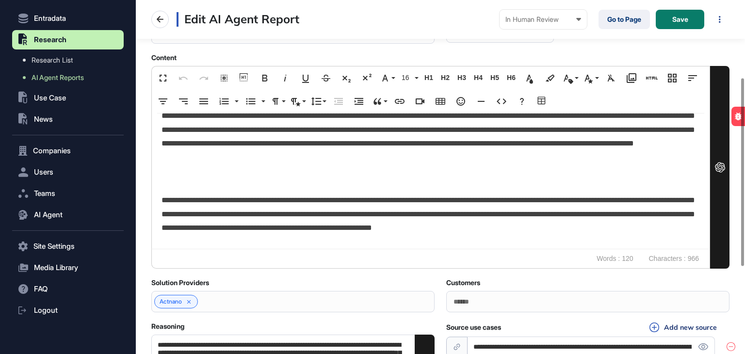
scroll to position [67, 0]
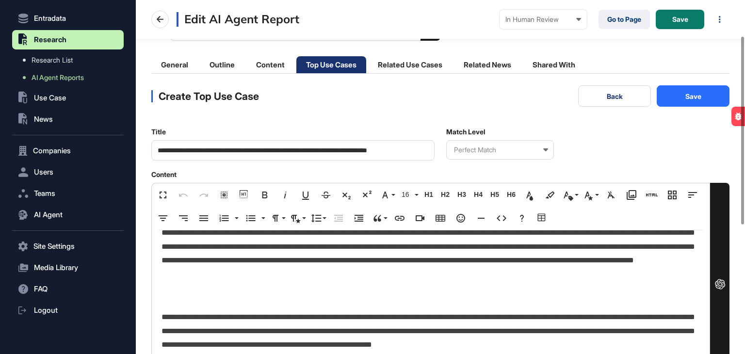
type textarea "**********"
click at [686, 92] on button "Save" at bounding box center [693, 95] width 73 height 21
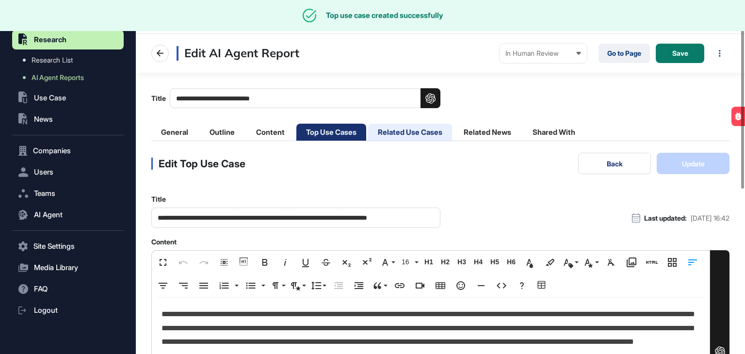
click at [411, 130] on li "Related Use Cases" at bounding box center [410, 132] width 84 height 17
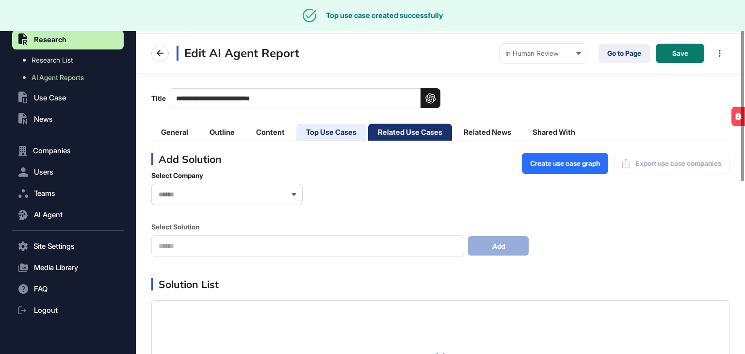
click at [342, 131] on li "Top Use Cases" at bounding box center [331, 132] width 70 height 17
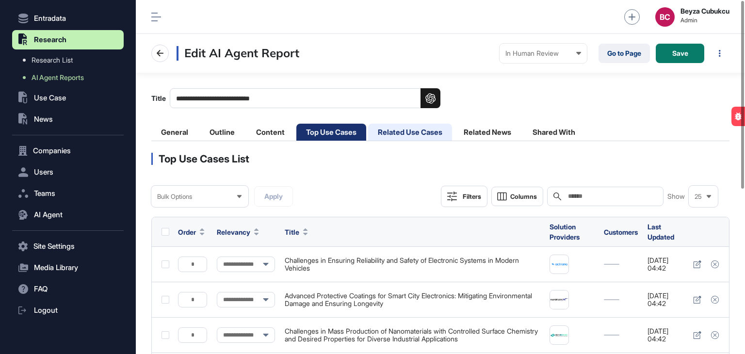
click at [416, 132] on li "Related Use Cases" at bounding box center [410, 132] width 84 height 17
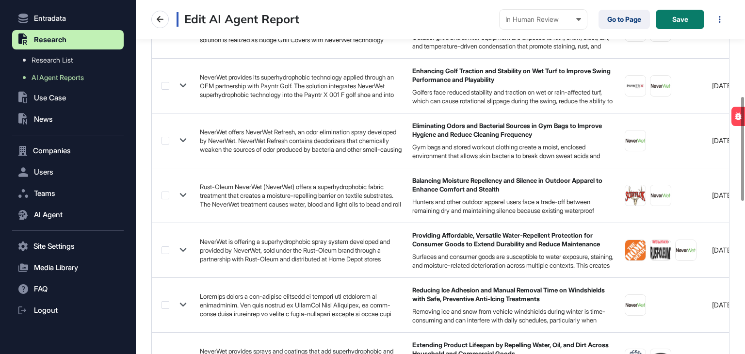
scroll to position [97, 0]
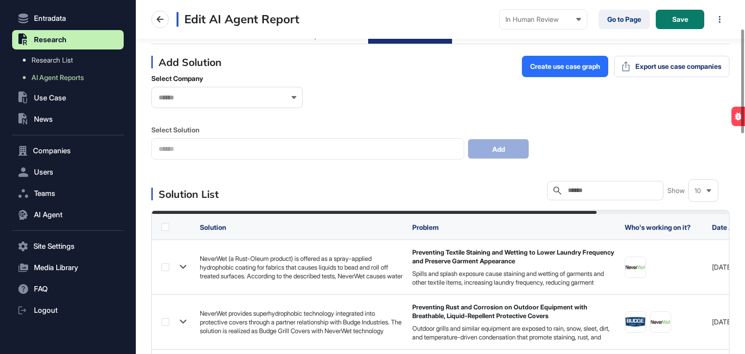
click at [571, 195] on input "text" at bounding box center [612, 191] width 90 height 8
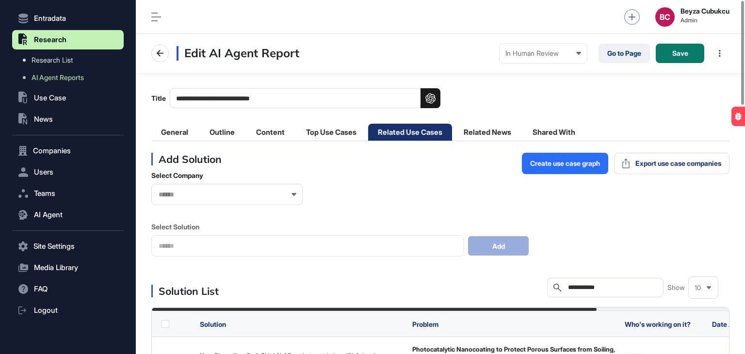
scroll to position [146, 0]
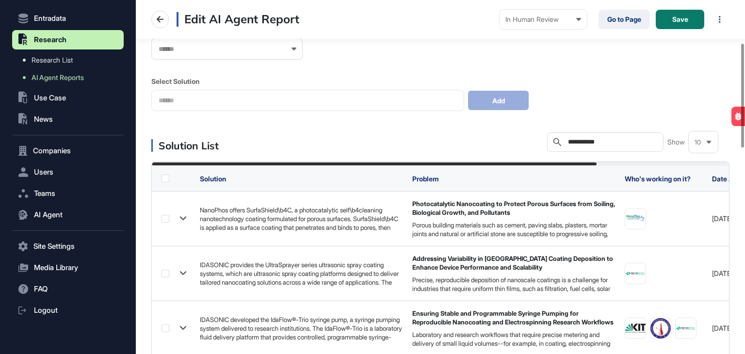
type input "**********"
click at [704, 138] on div "10" at bounding box center [703, 142] width 29 height 19
click at [703, 225] on li "50" at bounding box center [703, 223] width 23 height 19
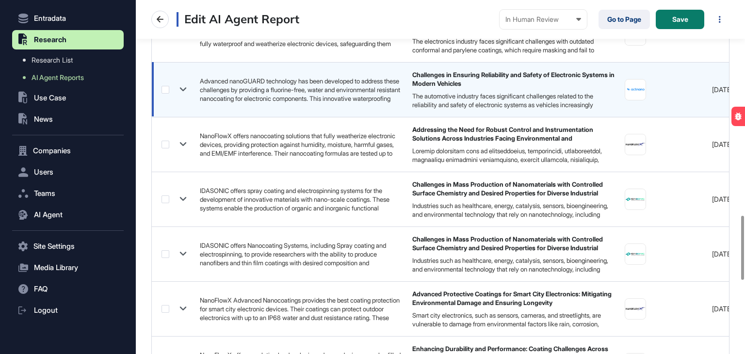
scroll to position [1106, 0]
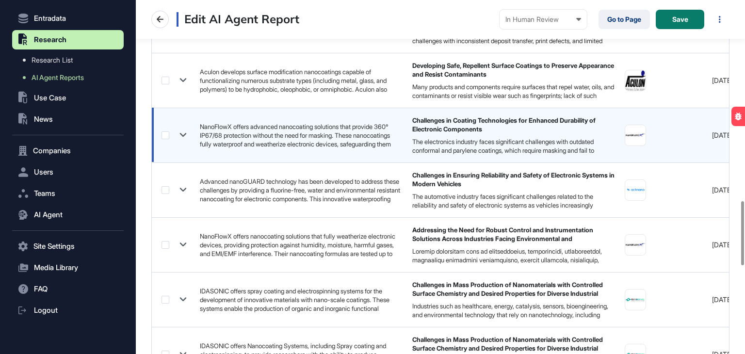
click at [164, 132] on label at bounding box center [166, 135] width 8 height 8
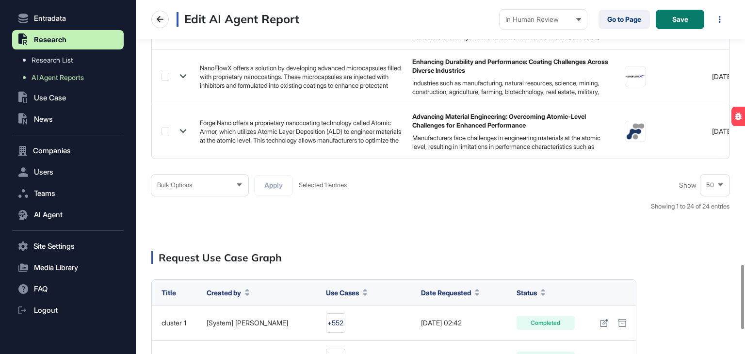
scroll to position [1494, 0]
click at [206, 186] on div "Bulk Options" at bounding box center [199, 184] width 97 height 19
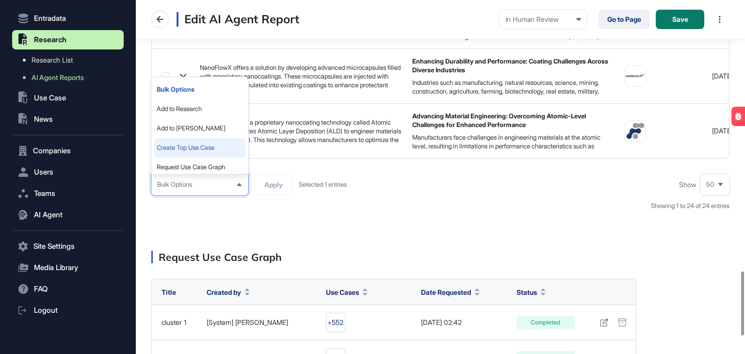
click at [206, 150] on li "Create Top Use Case" at bounding box center [199, 147] width 91 height 19
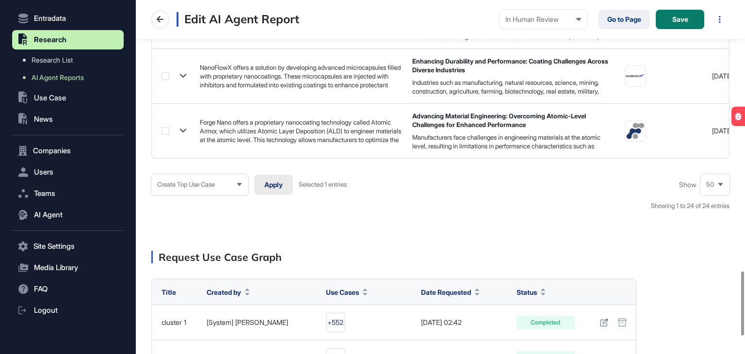
click at [263, 190] on button "Apply" at bounding box center [273, 185] width 39 height 20
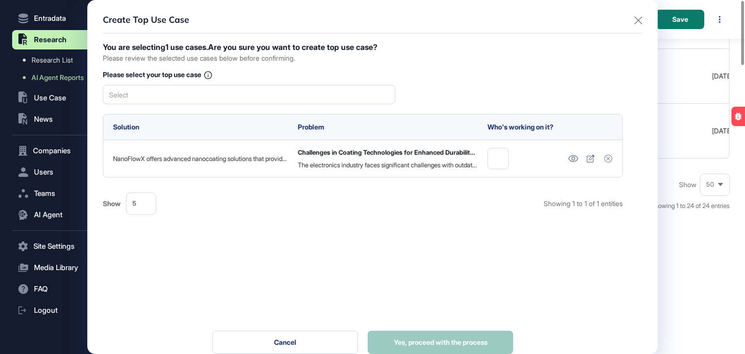
scroll to position [0, 0]
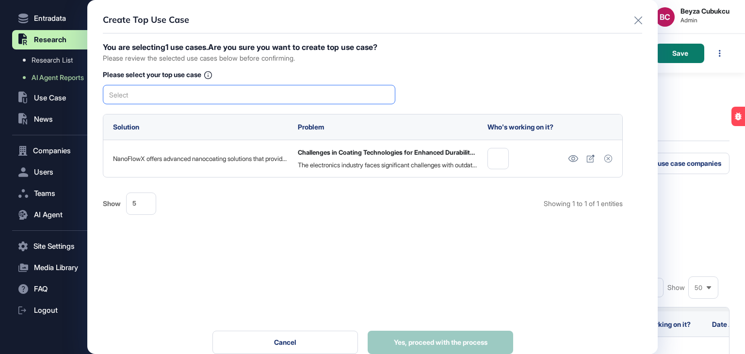
click at [292, 96] on div "Select" at bounding box center [249, 94] width 293 height 19
click at [291, 116] on div "Challenges in Coating Technologies for Enhanced Durability of Electronic Compon…" at bounding box center [248, 111] width 291 height 15
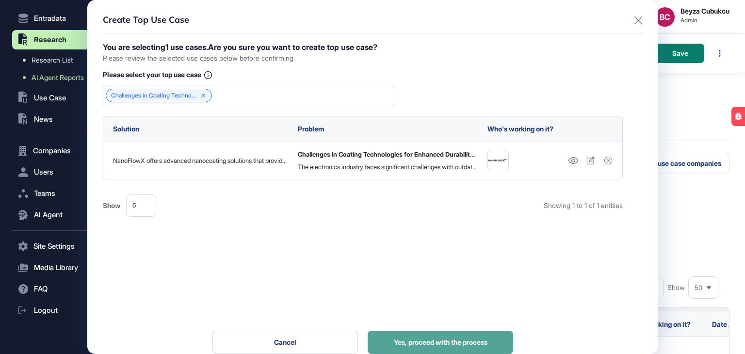
click at [460, 340] on span "Yes, proceed with the process" at bounding box center [441, 342] width 94 height 7
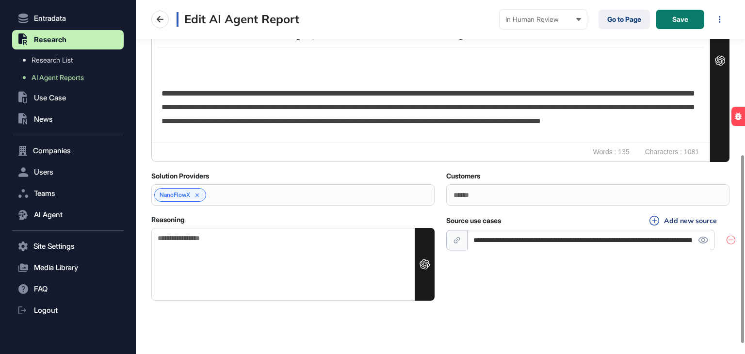
scroll to position [29, 0]
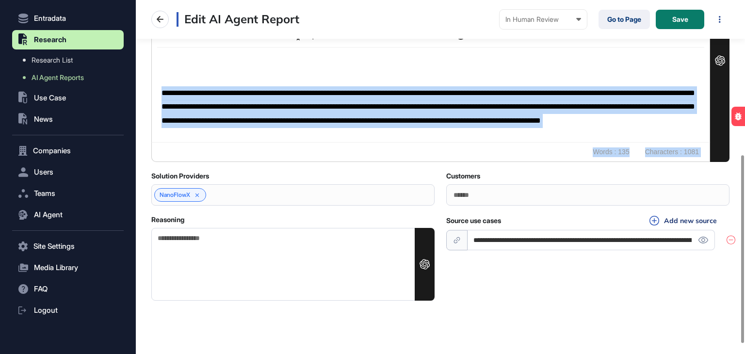
drag, startPoint x: 409, startPoint y: 142, endPoint x: 90, endPoint y: 44, distance: 333.5
click at [90, 44] on div "**********" at bounding box center [372, 177] width 745 height 354
click at [402, 128] on p "**********" at bounding box center [429, 114] width 534 height 56
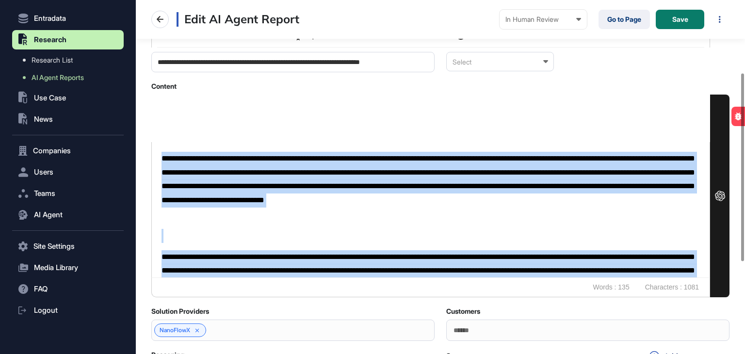
scroll to position [136, 0]
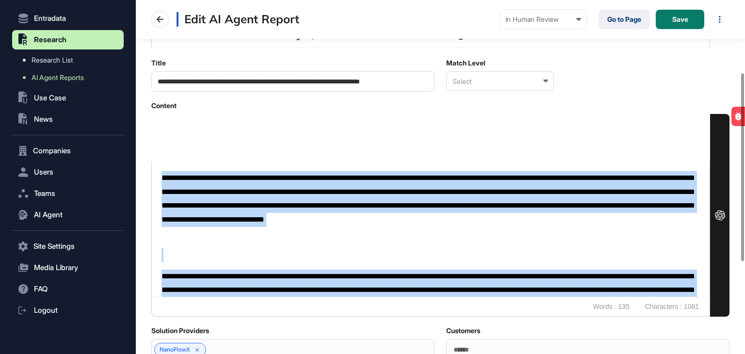
drag, startPoint x: 410, startPoint y: 130, endPoint x: 153, endPoint y: 177, distance: 260.5
click at [153, 177] on div "**********" at bounding box center [431, 229] width 558 height 135
copy div "**********"
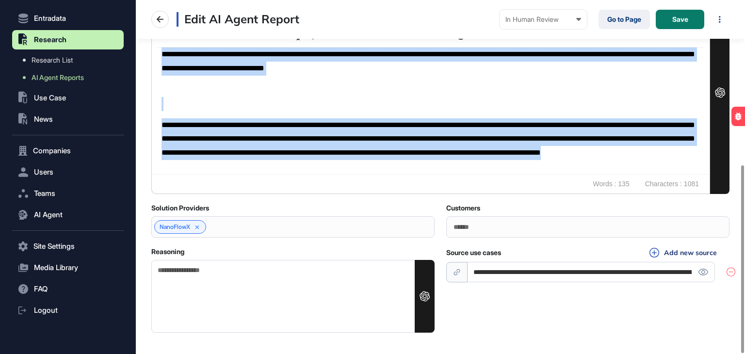
scroll to position [311, 0]
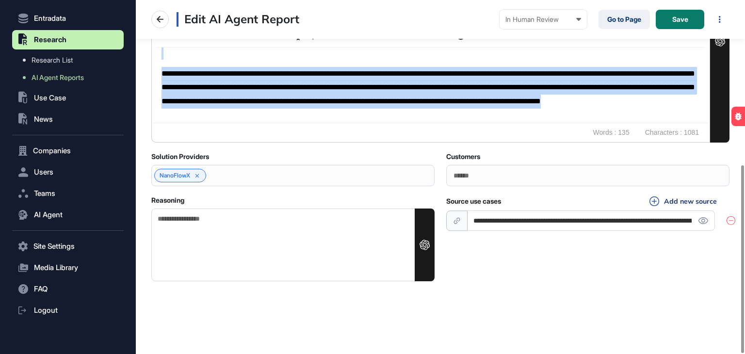
click at [289, 249] on textarea "Reasoning" at bounding box center [292, 245] width 283 height 73
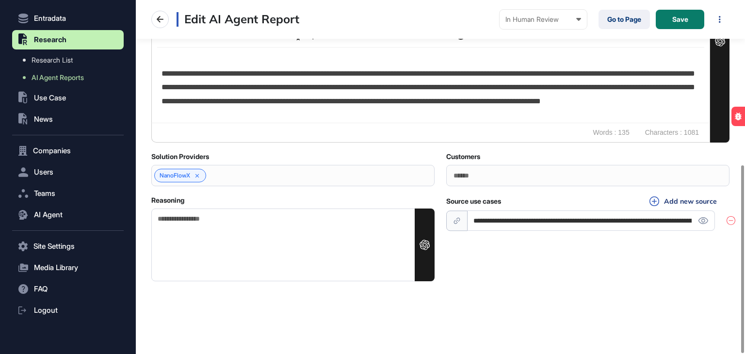
paste textarea "**********"
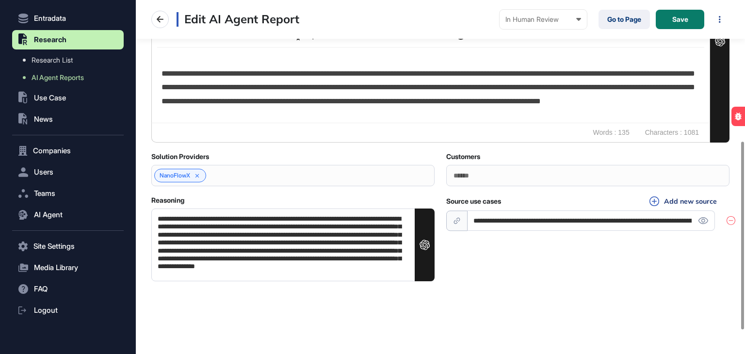
scroll to position [19, 0]
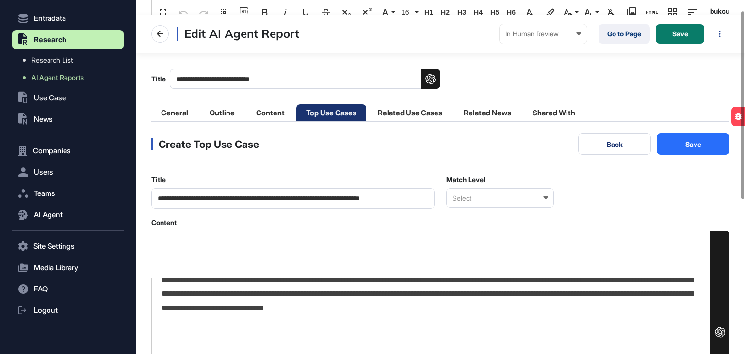
type textarea "**********"
click at [535, 203] on div "Select" at bounding box center [500, 197] width 108 height 19
click at [496, 219] on div "Perfect Match" at bounding box center [500, 215] width 106 height 15
click at [684, 149] on button "Save" at bounding box center [693, 143] width 73 height 21
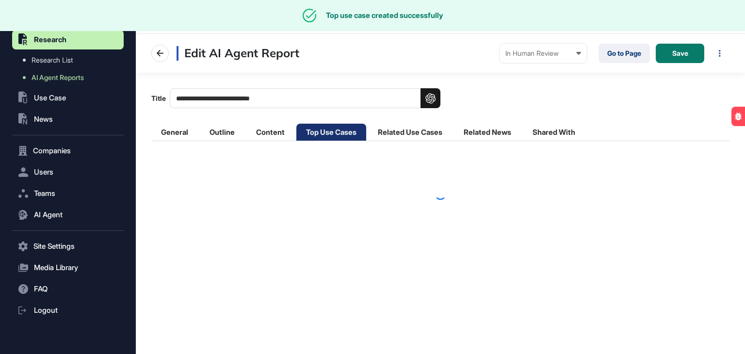
scroll to position [0, 0]
click at [412, 128] on li "Related Use Cases" at bounding box center [410, 132] width 84 height 17
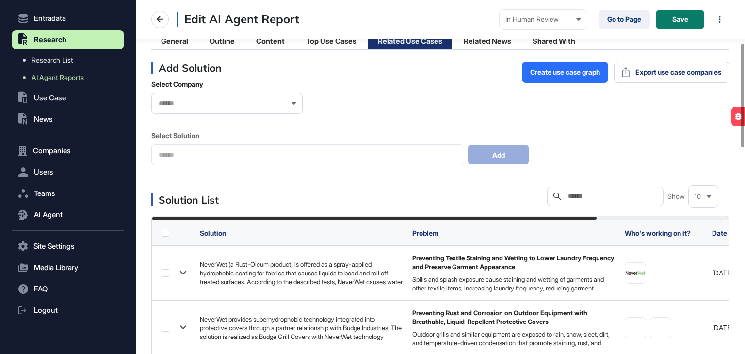
scroll to position [146, 0]
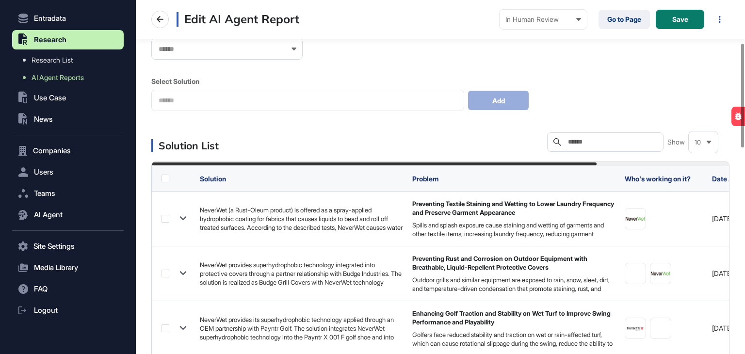
click at [596, 146] on input "text" at bounding box center [612, 142] width 90 height 8
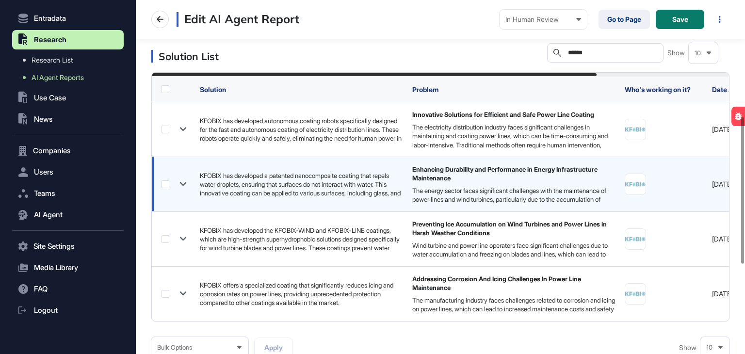
scroll to position [291, 0]
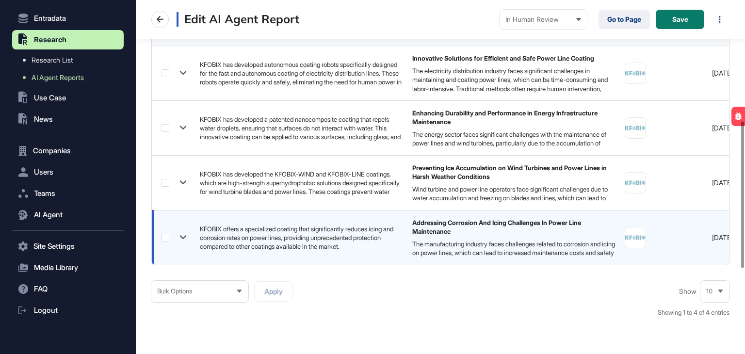
type input "******"
click at [164, 236] on label at bounding box center [166, 238] width 8 height 8
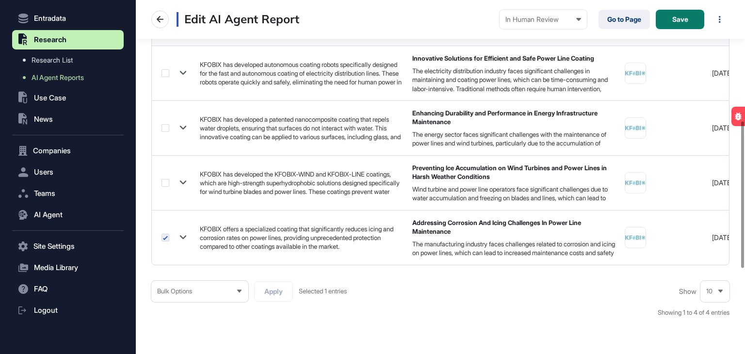
click at [186, 301] on div "Bulk Options" at bounding box center [199, 291] width 97 height 19
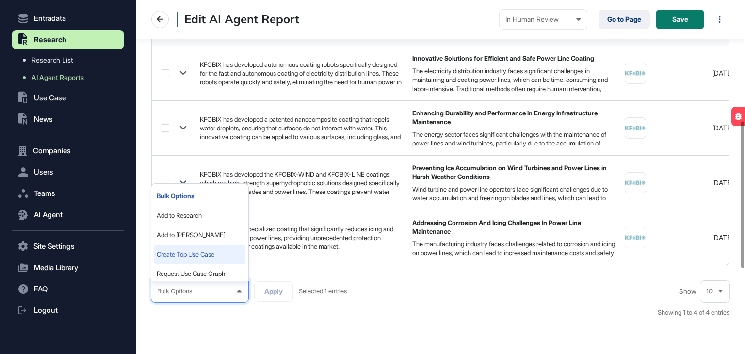
click at [193, 263] on li "Create Top Use Case" at bounding box center [199, 254] width 91 height 19
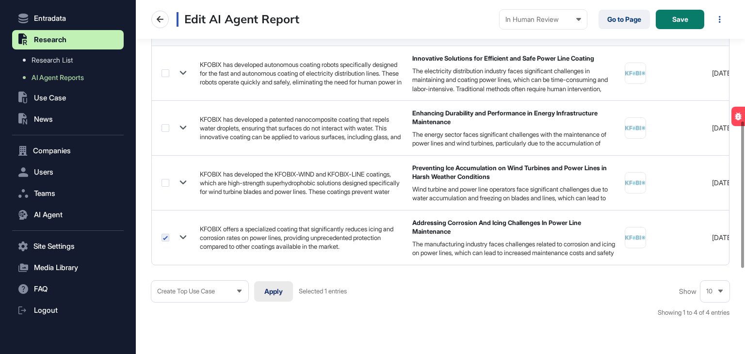
click at [285, 299] on button "Apply" at bounding box center [273, 291] width 39 height 20
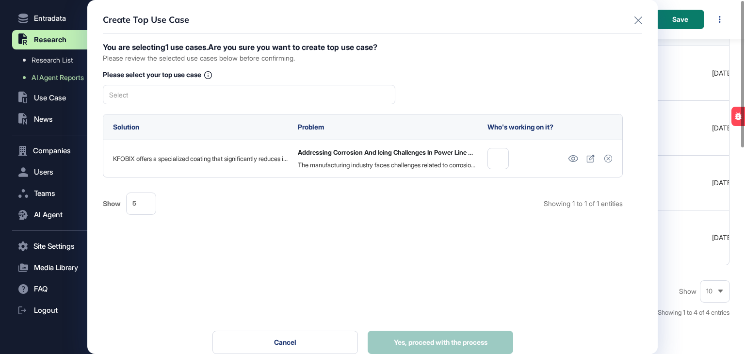
scroll to position [0, 0]
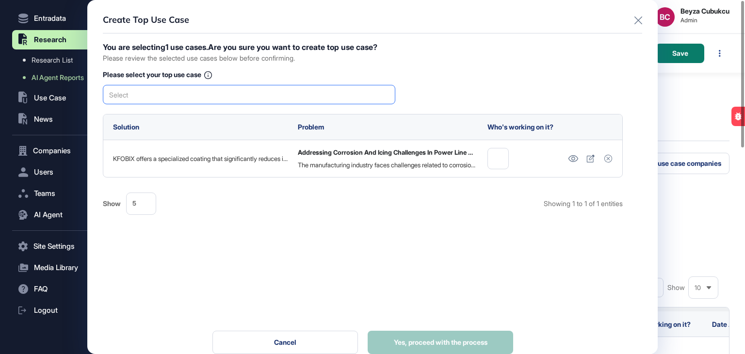
drag, startPoint x: 291, startPoint y: 86, endPoint x: 287, endPoint y: 90, distance: 5.5
click at [290, 86] on div "Select" at bounding box center [249, 94] width 293 height 19
click at [280, 107] on div "Addressing Corrosion And Icing Challenges In Power Line Maintenance" at bounding box center [248, 111] width 291 height 15
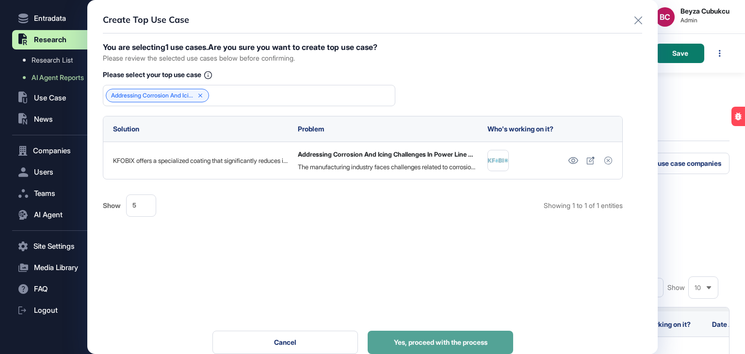
click at [423, 341] on span "Yes, proceed with the process" at bounding box center [441, 342] width 94 height 7
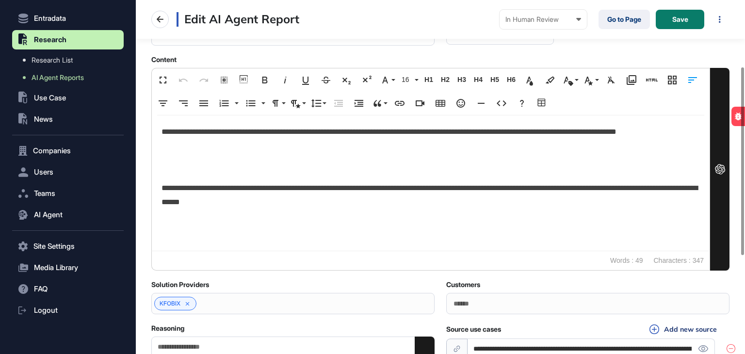
scroll to position [194, 0]
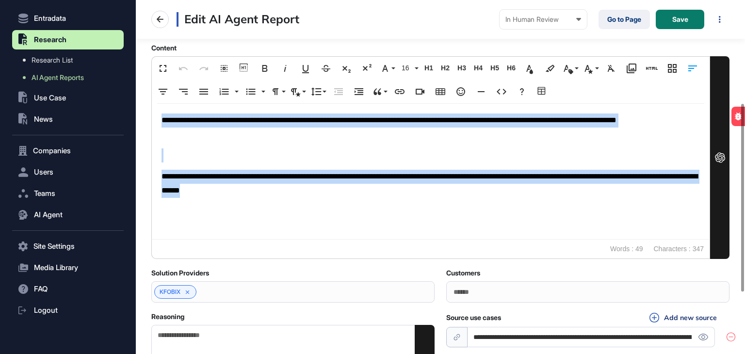
drag, startPoint x: 347, startPoint y: 186, endPoint x: 145, endPoint y: 112, distance: 214.9
click at [145, 112] on main "**********" at bounding box center [440, 138] width 609 height 519
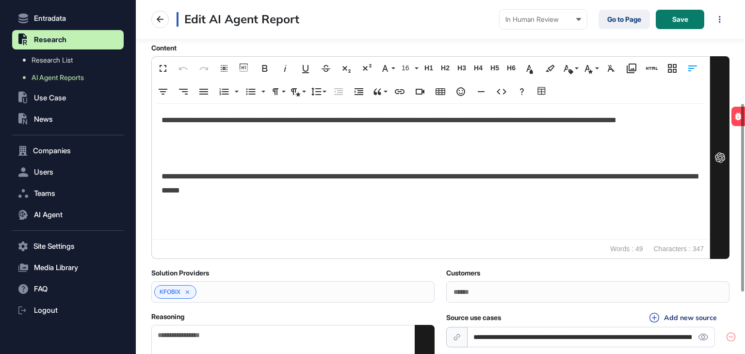
click at [202, 340] on textarea "Reasoning" at bounding box center [292, 361] width 283 height 73
paste textarea "**********"
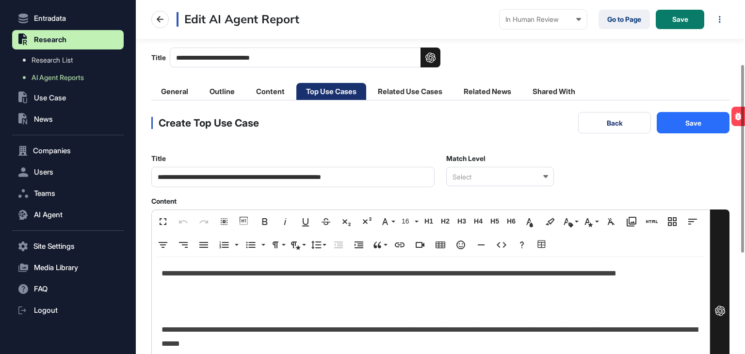
scroll to position [40, 0]
type textarea "**********"
click at [531, 187] on div "**********" at bounding box center [440, 332] width 578 height 439
click at [530, 181] on div "Select" at bounding box center [500, 176] width 108 height 19
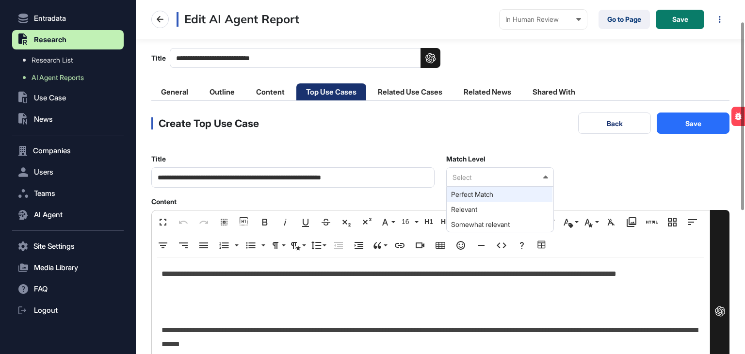
click at [496, 192] on div "Perfect Match" at bounding box center [500, 194] width 106 height 15
click at [700, 121] on button "Save" at bounding box center [693, 123] width 73 height 21
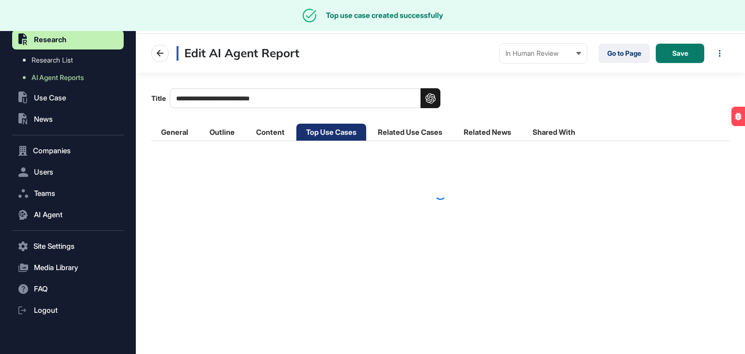
scroll to position [0, 0]
click at [399, 134] on li "Related Use Cases" at bounding box center [410, 132] width 84 height 17
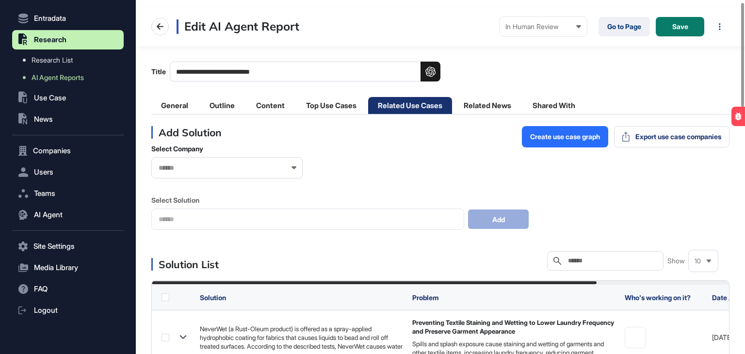
scroll to position [49, 0]
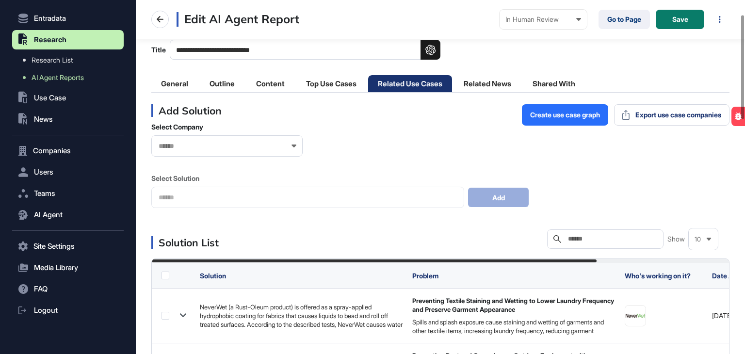
click at [590, 235] on input "text" at bounding box center [612, 239] width 90 height 8
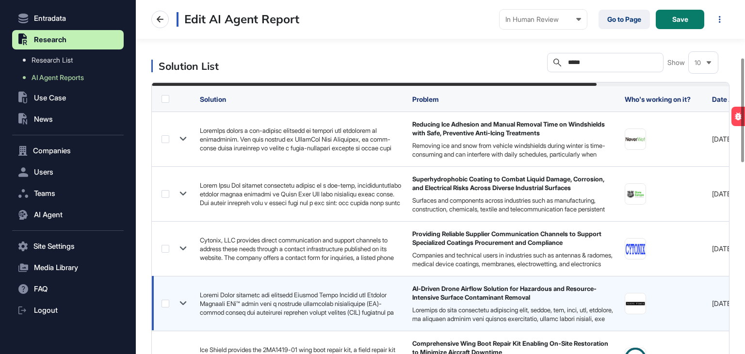
scroll to position [279, 0]
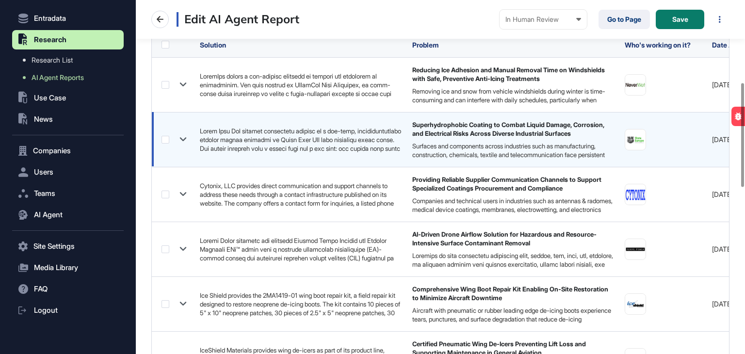
type input "*****"
click at [166, 138] on label at bounding box center [166, 140] width 8 height 8
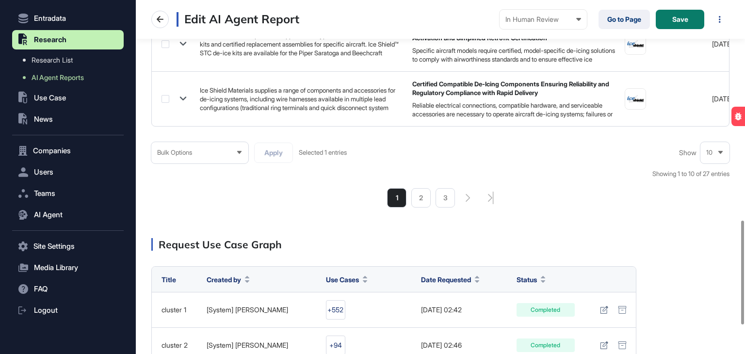
scroll to position [747, 0]
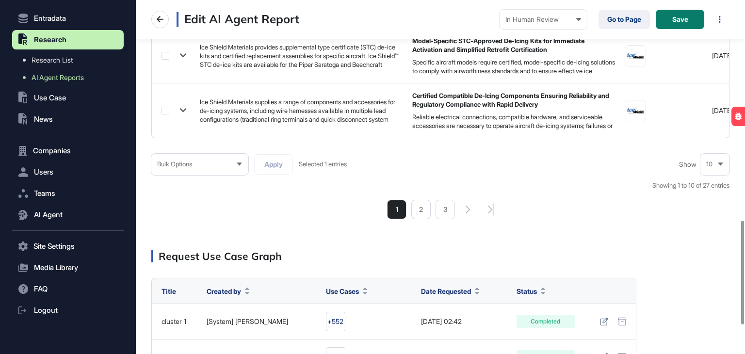
click at [193, 174] on div "Bulk Options" at bounding box center [199, 164] width 97 height 19
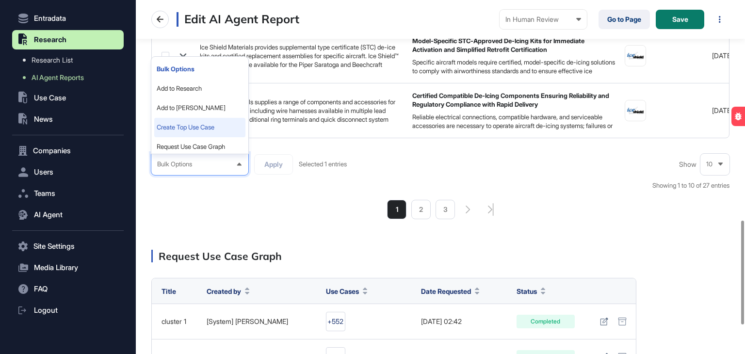
click at [202, 132] on li "Create Top Use Case" at bounding box center [199, 127] width 91 height 19
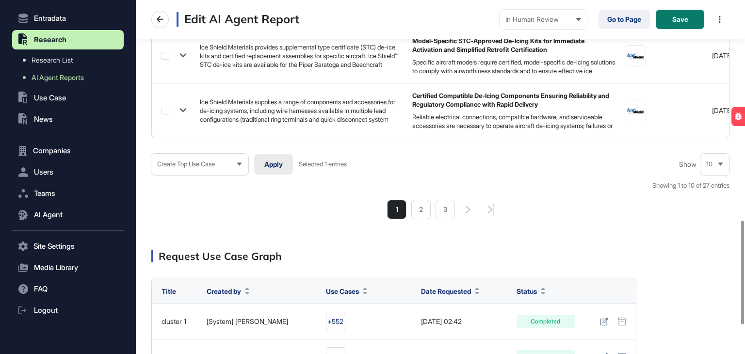
click at [272, 166] on button "Apply" at bounding box center [273, 164] width 39 height 20
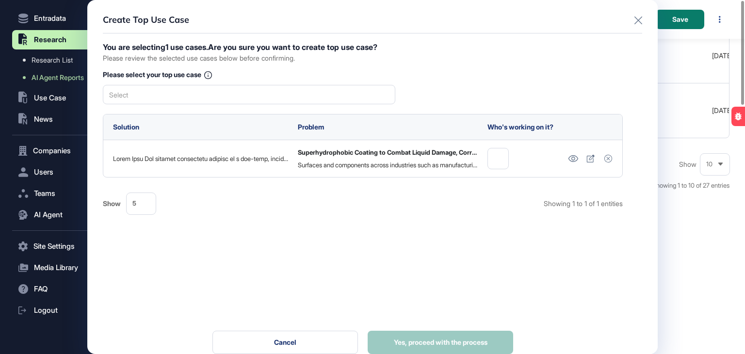
scroll to position [0, 0]
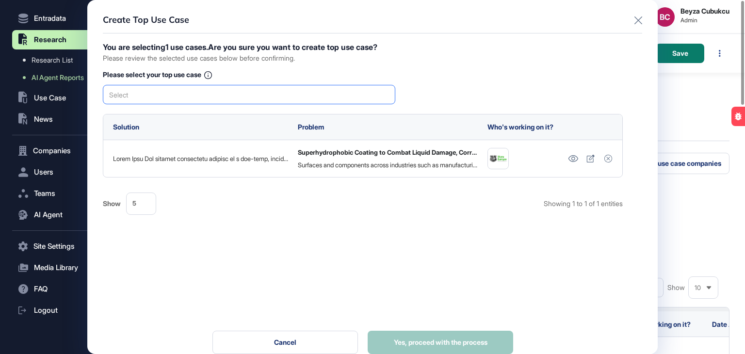
click at [296, 86] on div "Select" at bounding box center [249, 94] width 293 height 19
click at [292, 107] on div "Superhydrophobic Coating to Combat Liquid Damage, Corrosion, and Electrical Ris…" at bounding box center [248, 111] width 291 height 15
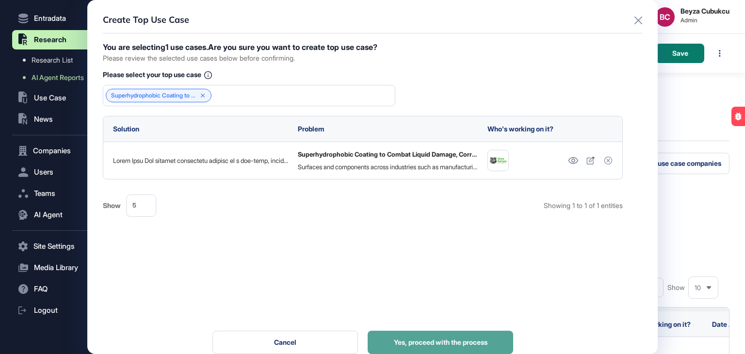
click at [433, 336] on button "Yes, proceed with the process" at bounding box center [441, 342] width 146 height 23
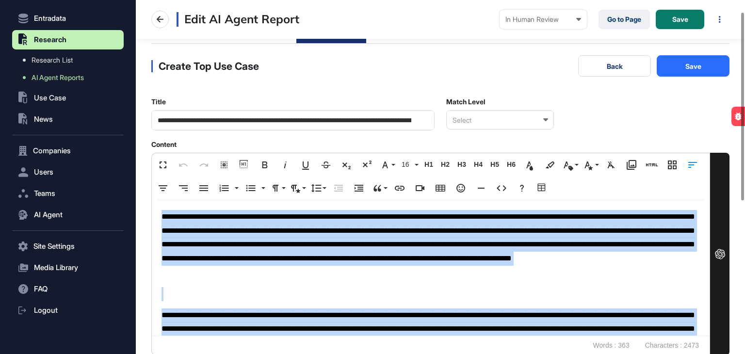
scroll to position [22, 0]
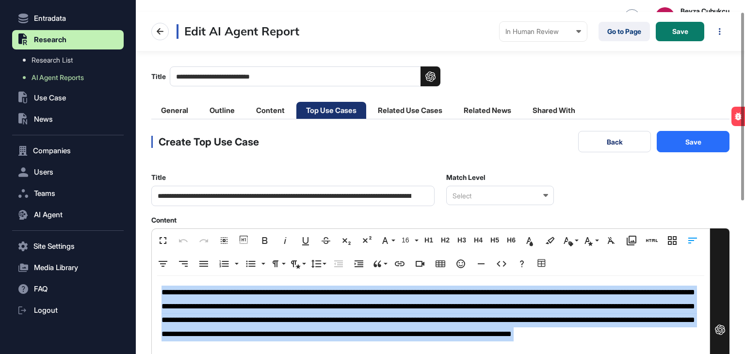
drag, startPoint x: 382, startPoint y: 134, endPoint x: 150, endPoint y: 283, distance: 275.9
click at [150, 283] on main "**********" at bounding box center [440, 310] width 609 height 519
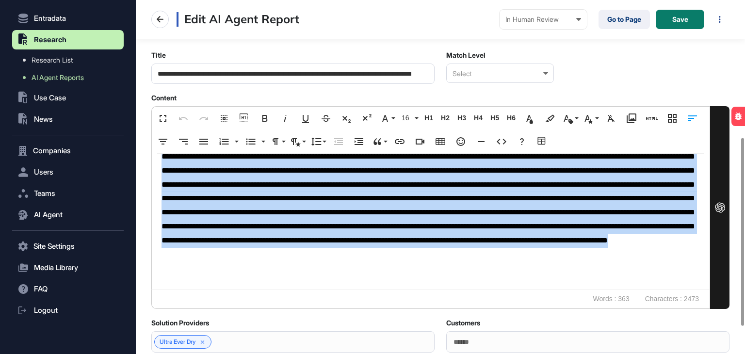
scroll to position [264, 0]
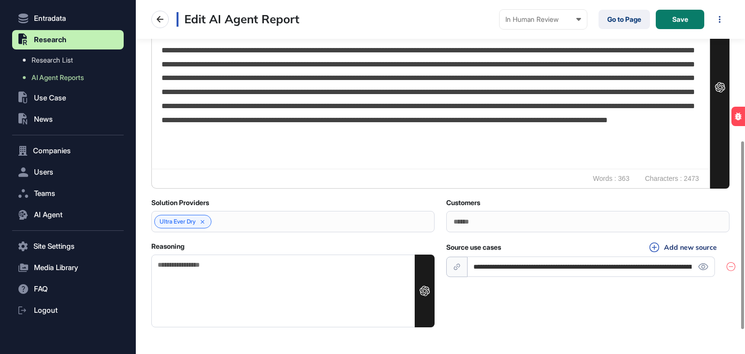
click at [190, 289] on textarea "Reasoning" at bounding box center [292, 291] width 283 height 73
paste textarea "**********"
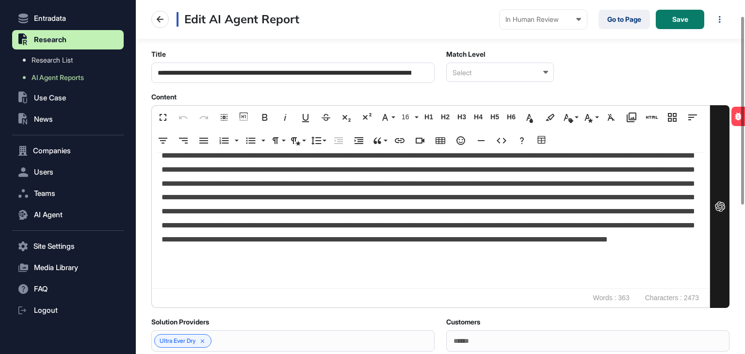
scroll to position [22, 0]
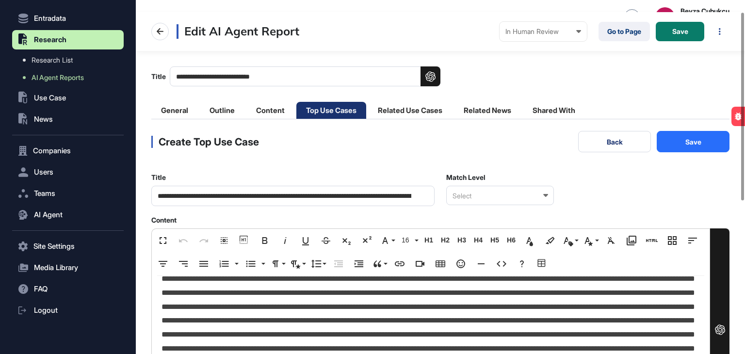
type textarea "**********"
click at [508, 192] on div "Select" at bounding box center [500, 195] width 108 height 19
click at [502, 207] on div "Perfect Match" at bounding box center [500, 212] width 106 height 15
click at [667, 140] on button "Save" at bounding box center [693, 141] width 73 height 21
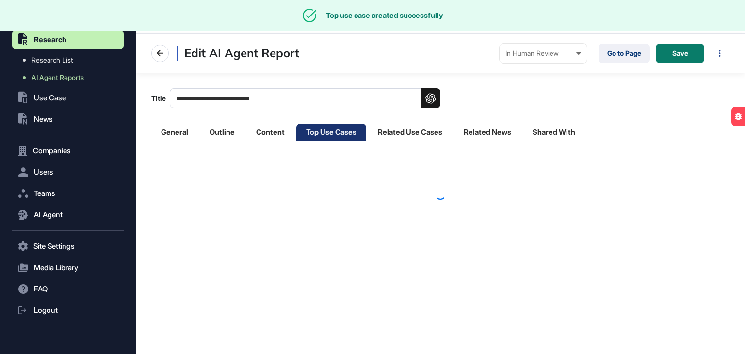
scroll to position [0, 0]
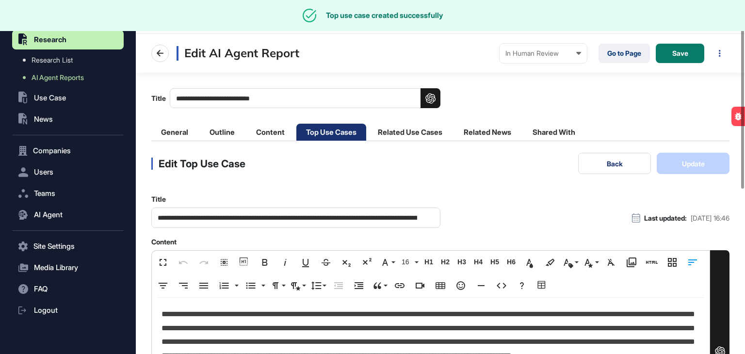
click at [348, 133] on li "Top Use Cases" at bounding box center [331, 132] width 70 height 17
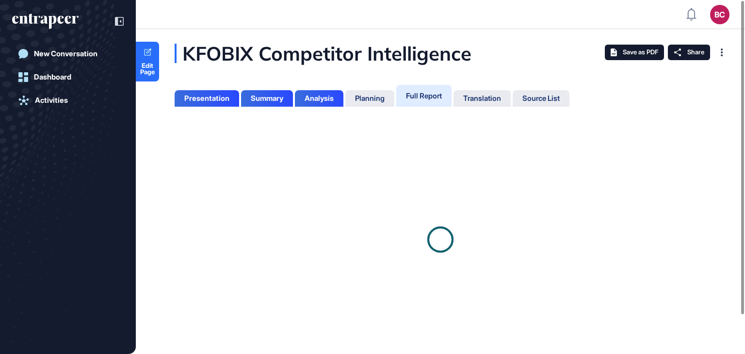
scroll to position [305, 2]
click at [427, 95] on div "Full Report" at bounding box center [424, 95] width 36 height 9
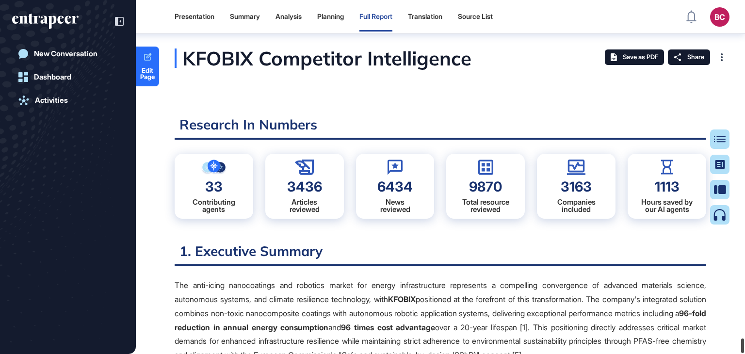
scroll to position [97251, 0]
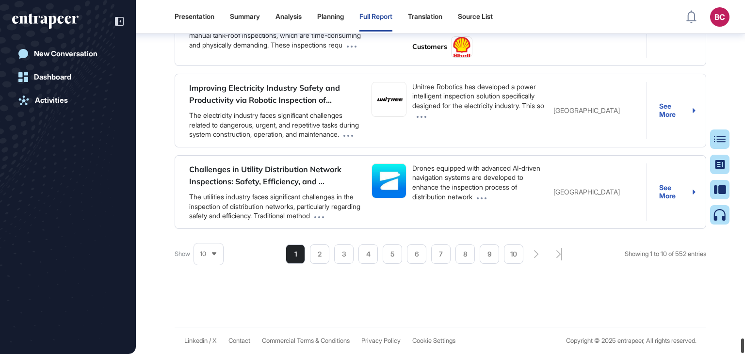
drag, startPoint x: 741, startPoint y: 3, endPoint x: 745, endPoint y: 360, distance: 356.2
click at [745, 354] on html "Presentation Summary Analysis Planning Full Report Translation Source List BC A…" at bounding box center [372, 216] width 745 height 432
drag, startPoint x: 219, startPoint y: 56, endPoint x: 663, endPoint y: 109, distance: 446.6
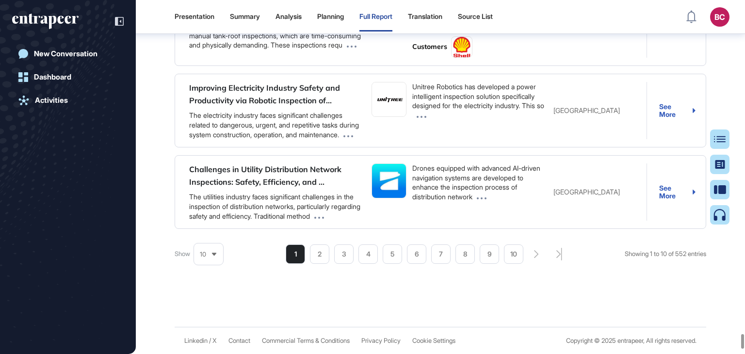
copy div "Enhancing Grid with Sensor Technology Solution Provider(s): 3 more Customer(s):…"
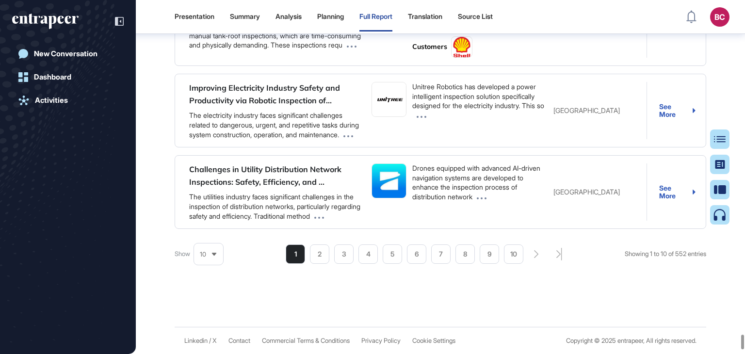
drag, startPoint x: 446, startPoint y: 87, endPoint x: 662, endPoint y: 146, distance: 223.8
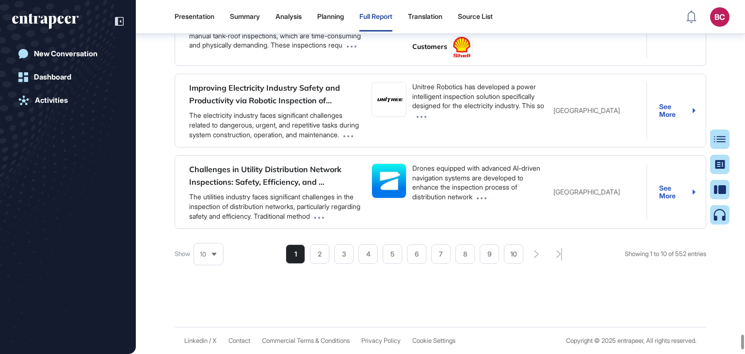
drag, startPoint x: 443, startPoint y: 63, endPoint x: 670, endPoint y: 134, distance: 238.2
copy div "Reasoning ClimateAi quantifies climate risks and assesses vulnerabilities in en…"
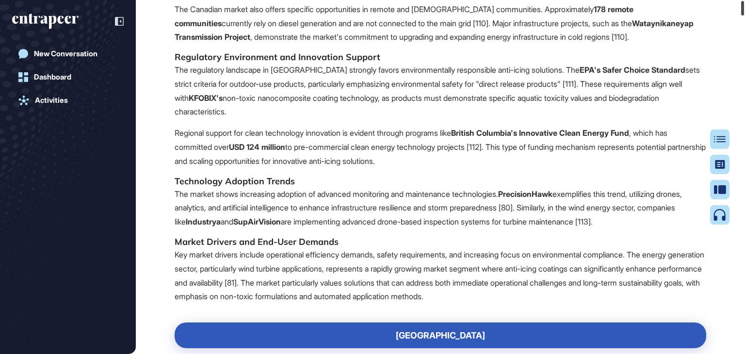
scroll to position [0, 0]
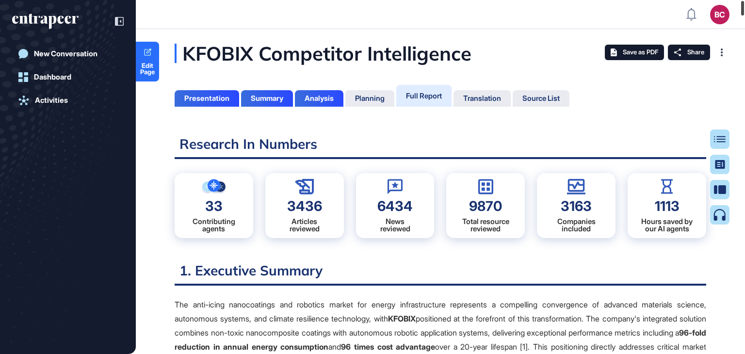
drag, startPoint x: 734, startPoint y: 117, endPoint x: 745, endPoint y: -3, distance: 120.9
click html "BC Admin Dashboard Dashboard Profile My Content Request More Data New Conversat…"
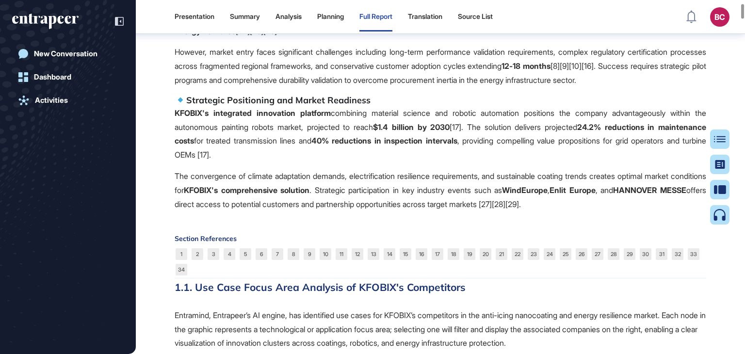
scroll to position [917, 0]
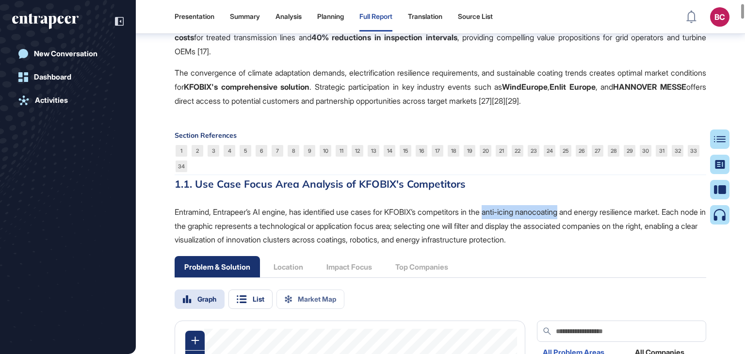
drag, startPoint x: 504, startPoint y: 223, endPoint x: 585, endPoint y: 230, distance: 80.9
click p "Entramind, Entrapeer’s AI engine, has identified use cases for KFOBIX’s competi…"
copy span "anti-icing nanocoating"
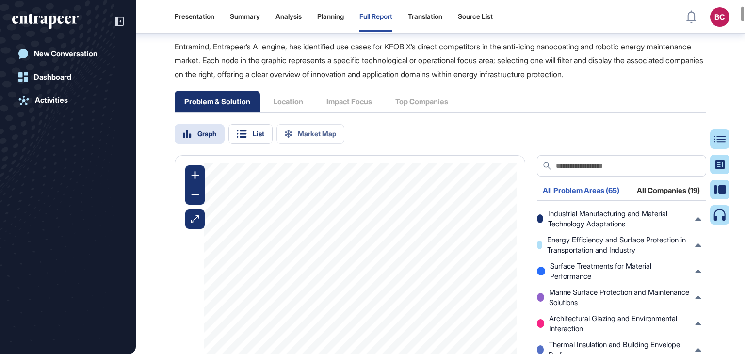
scroll to position [1693, 0]
